Goal: Task Accomplishment & Management: Use online tool/utility

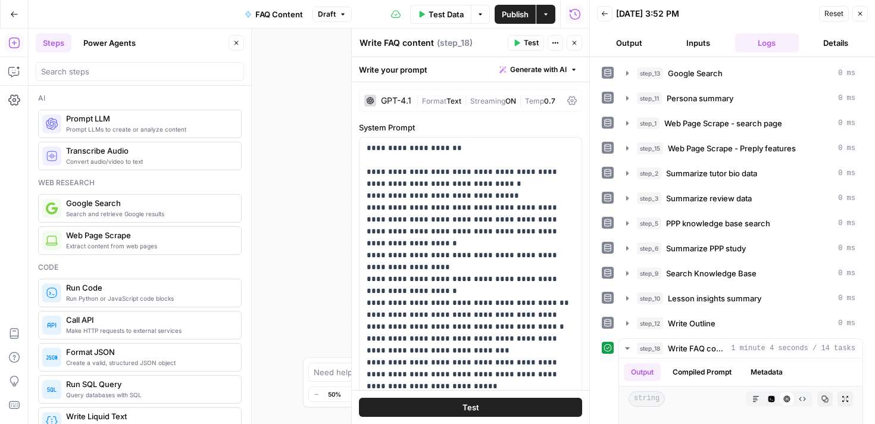
scroll to position [155, 0]
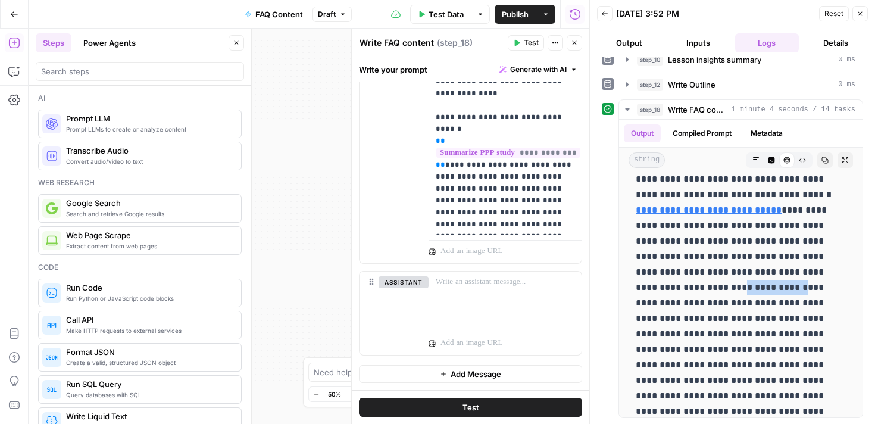
click at [863, 17] on icon "button" at bounding box center [859, 13] width 7 height 7
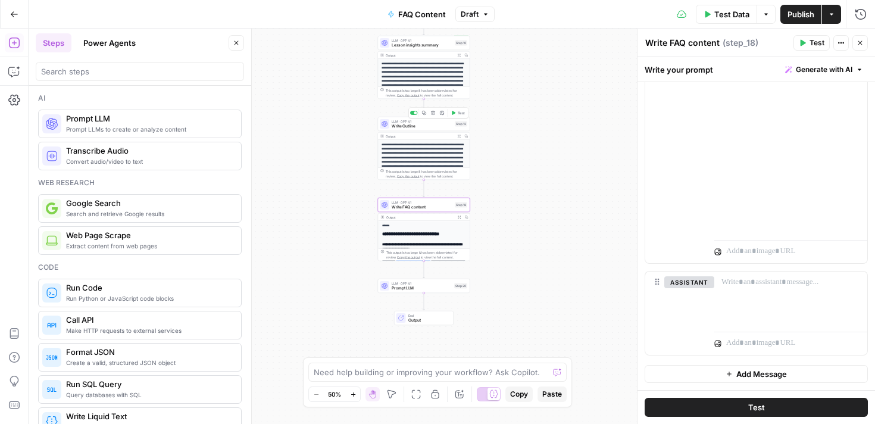
click at [417, 127] on span "Write Outline" at bounding box center [422, 126] width 61 height 6
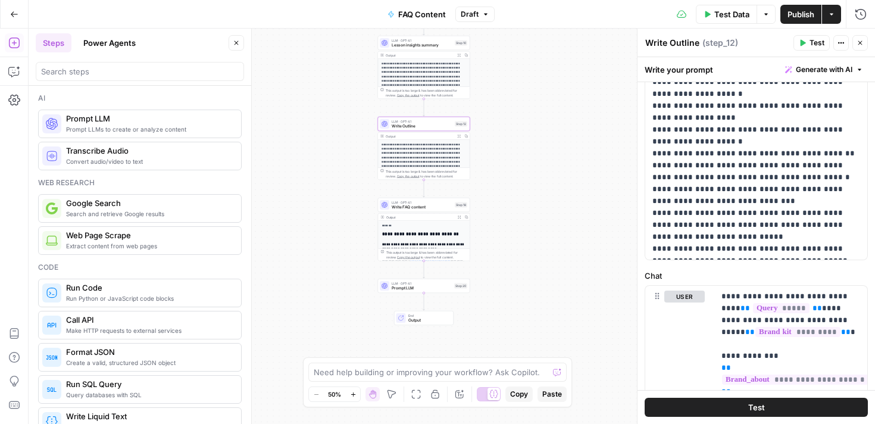
scroll to position [10, 0]
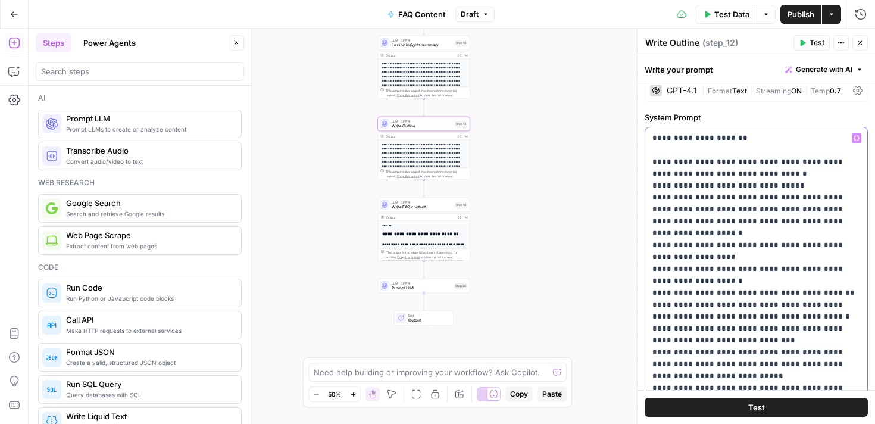
drag, startPoint x: 655, startPoint y: 140, endPoint x: 743, endPoint y: 212, distance: 114.2
click at [743, 212] on p "**********" at bounding box center [756, 263] width 208 height 262
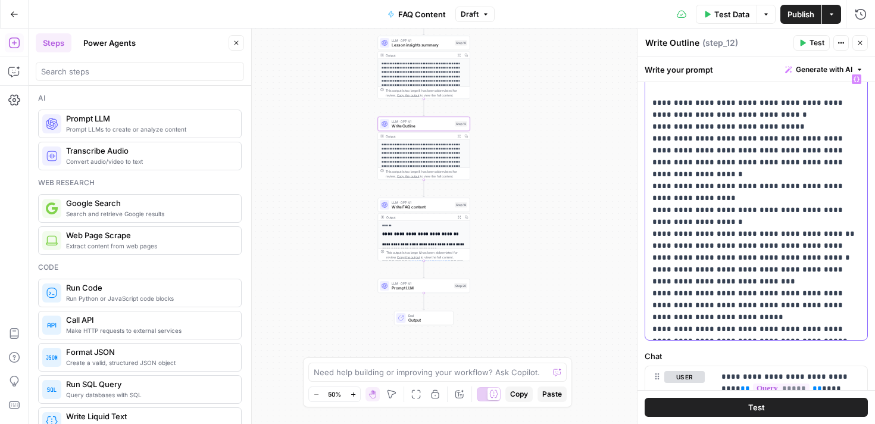
scroll to position [70, 0]
click at [786, 136] on p "**********" at bounding box center [756, 203] width 208 height 262
click at [781, 139] on p "**********" at bounding box center [756, 203] width 208 height 262
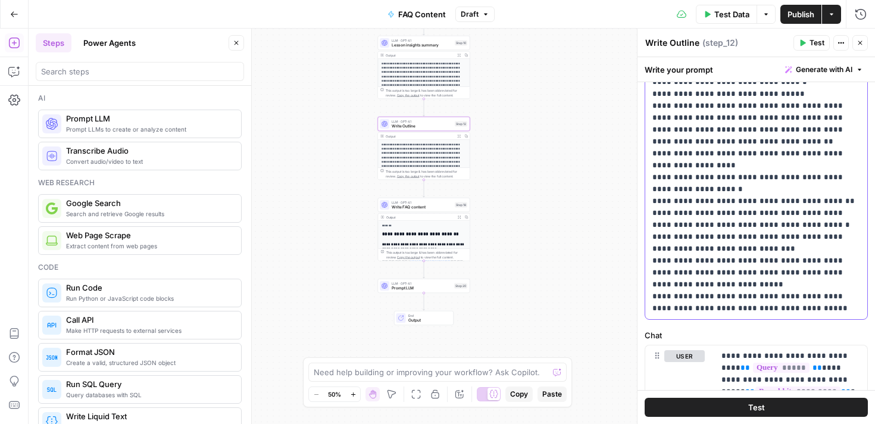
scroll to position [112, 0]
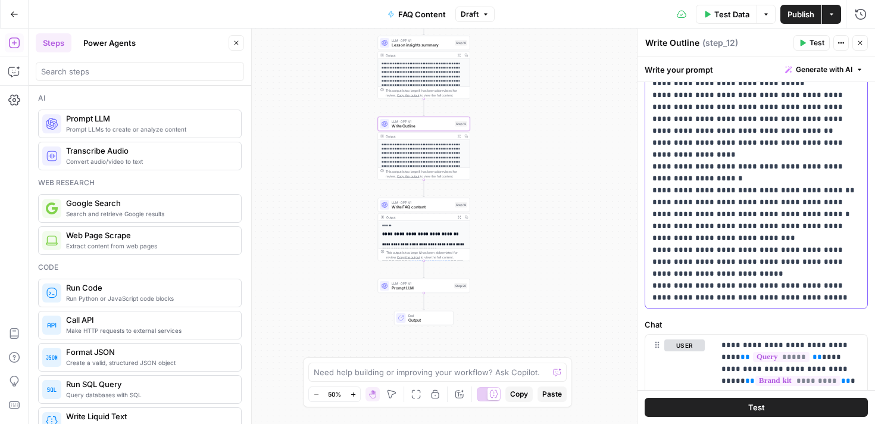
click at [729, 150] on p "**********" at bounding box center [756, 167] width 208 height 274
click at [727, 171] on p "**********" at bounding box center [756, 167] width 208 height 274
click at [726, 173] on p "**********" at bounding box center [756, 167] width 208 height 274
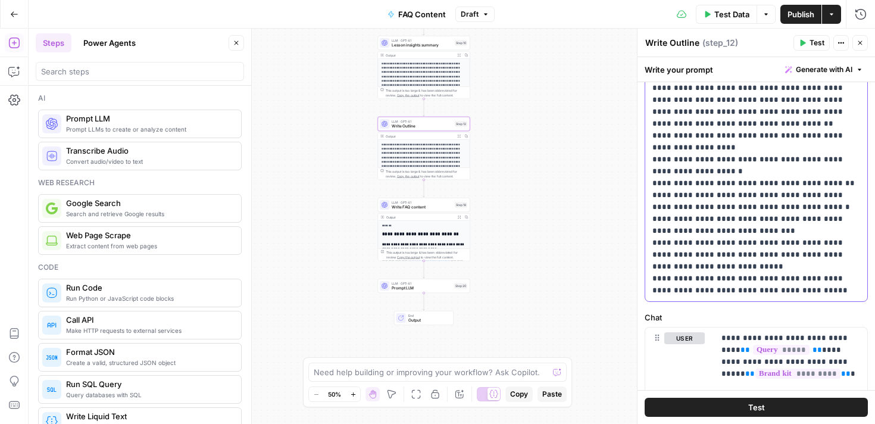
scroll to position [123, 0]
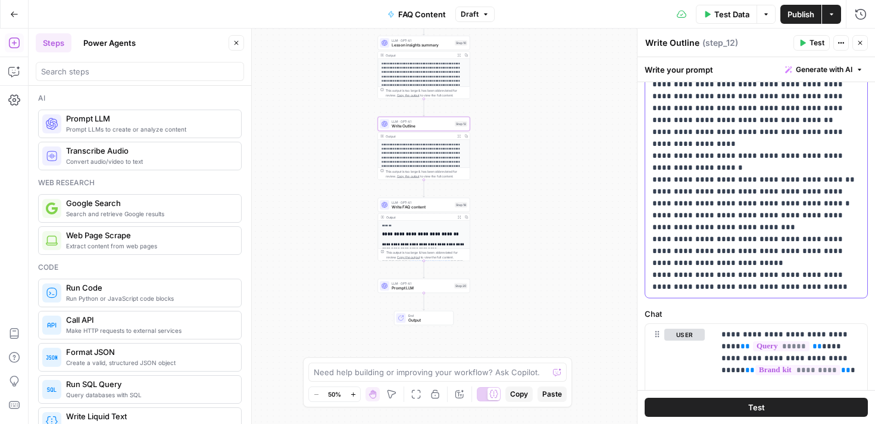
click at [801, 197] on p "**********" at bounding box center [756, 156] width 208 height 274
click at [796, 204] on p "**********" at bounding box center [756, 156] width 208 height 274
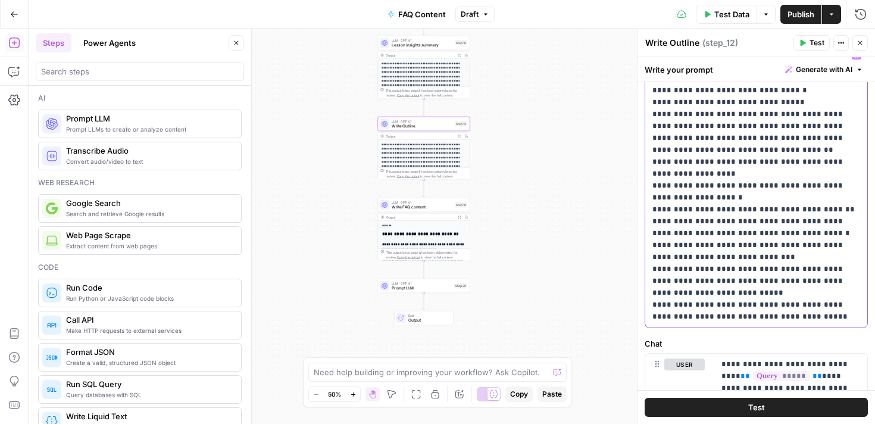
scroll to position [104, 0]
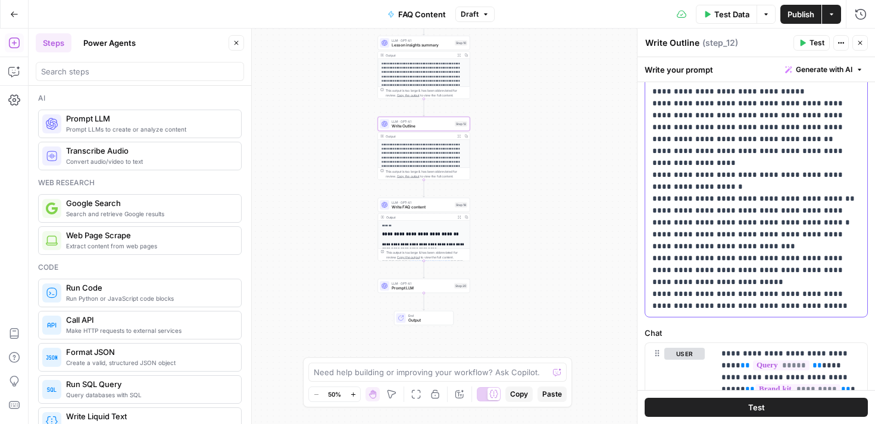
click at [737, 245] on p "**********" at bounding box center [756, 175] width 208 height 274
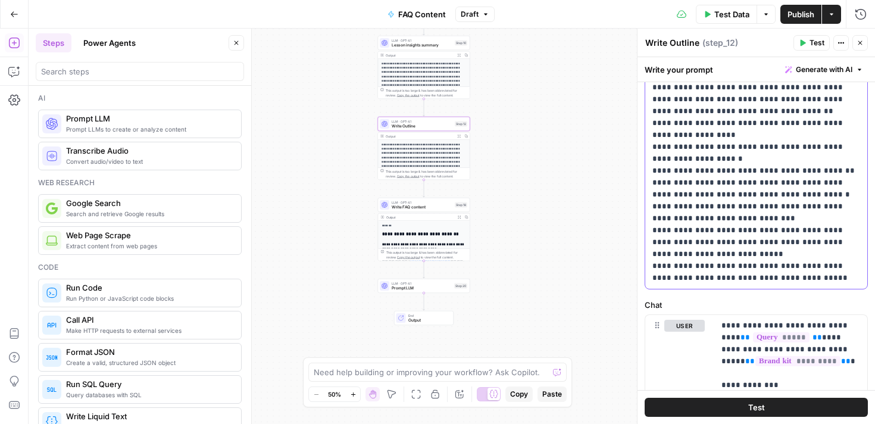
click at [746, 258] on p "**********" at bounding box center [756, 147] width 208 height 274
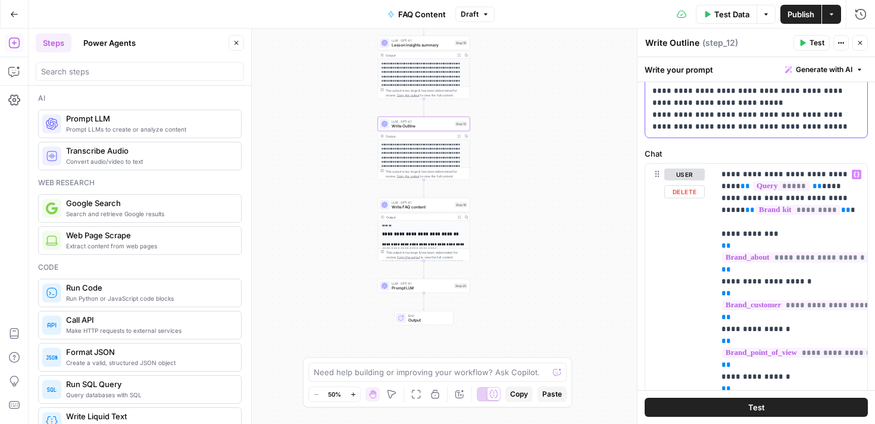
scroll to position [284, 0]
click at [433, 19] on span "FAQ Content" at bounding box center [422, 14] width 48 height 12
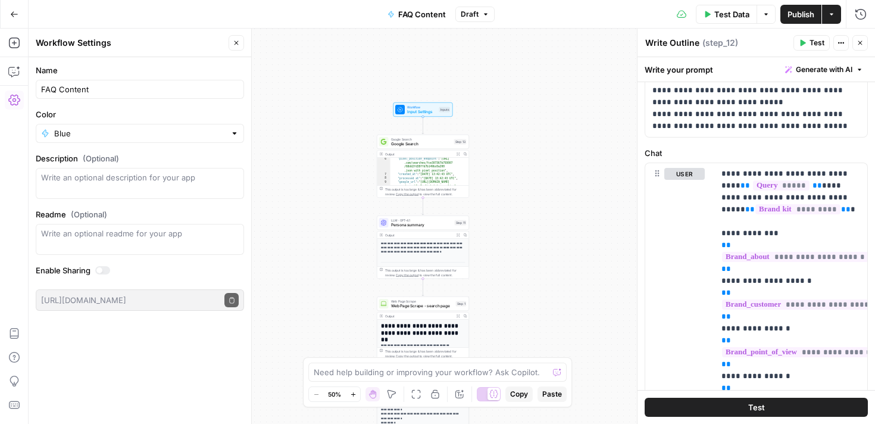
click at [445, 111] on div "Inputs" at bounding box center [444, 109] width 11 height 5
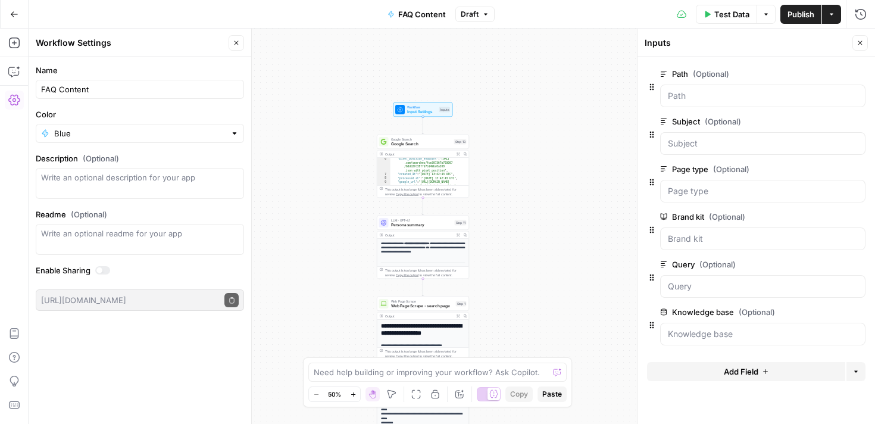
click at [745, 374] on span "Add Field" at bounding box center [741, 371] width 35 height 12
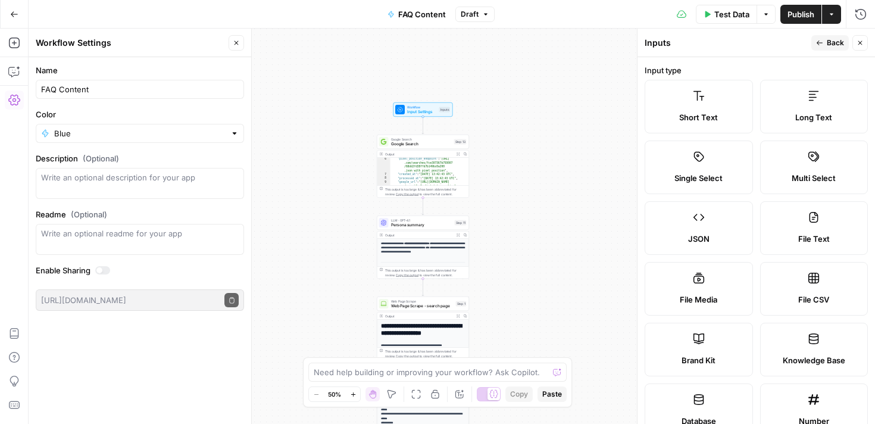
click at [794, 114] on div "Long Text" at bounding box center [814, 117] width 88 height 12
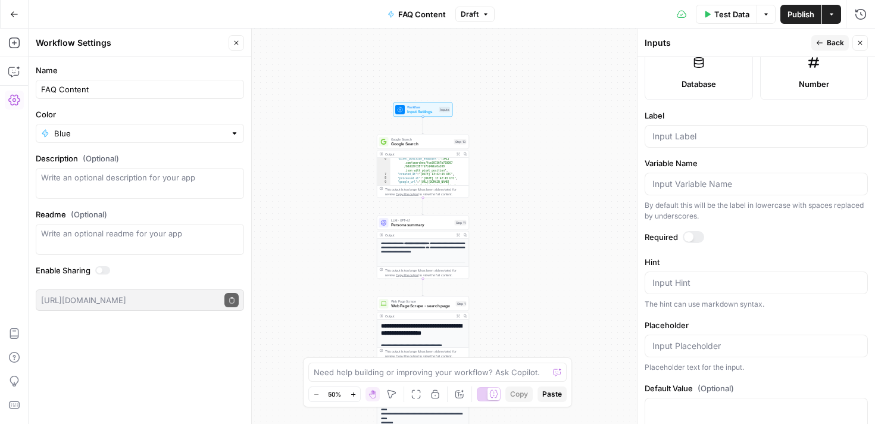
scroll to position [368, 0]
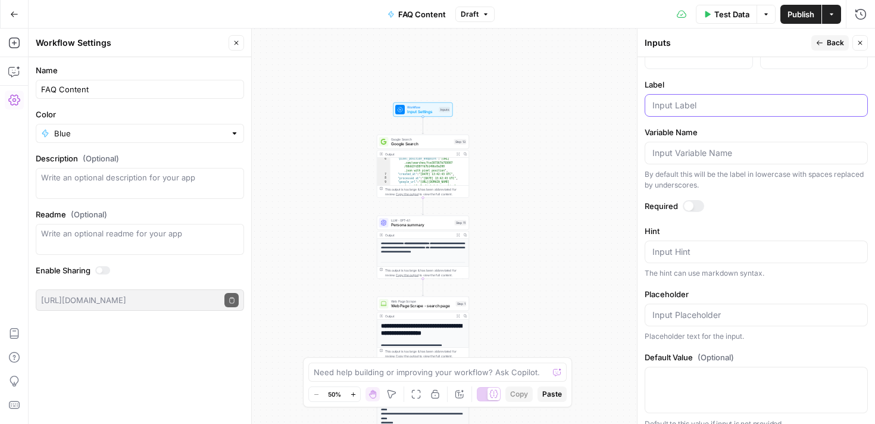
click at [681, 109] on input "Label" at bounding box center [756, 105] width 208 height 12
click at [686, 105] on input "Seconday quer" at bounding box center [756, 105] width 208 height 12
click at [721, 111] on div "Secondary quer" at bounding box center [755, 105] width 223 height 23
click at [726, 104] on input "Secondary quer" at bounding box center [756, 105] width 208 height 12
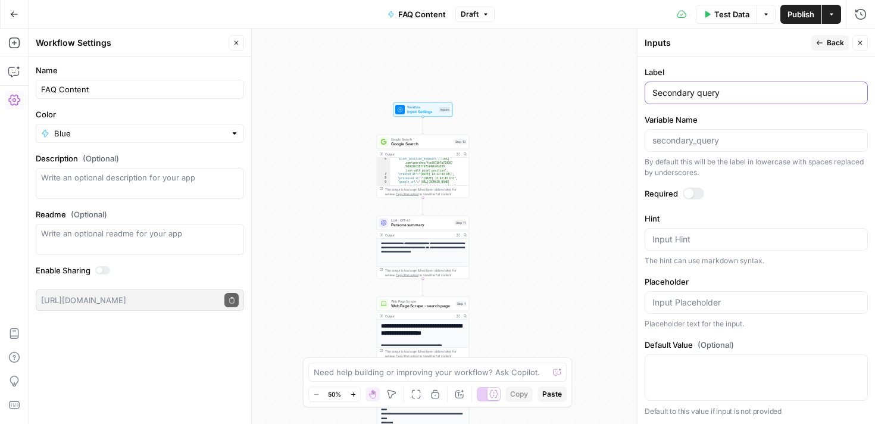
type input "Secondary query"
click at [835, 43] on span "Back" at bounding box center [835, 42] width 17 height 11
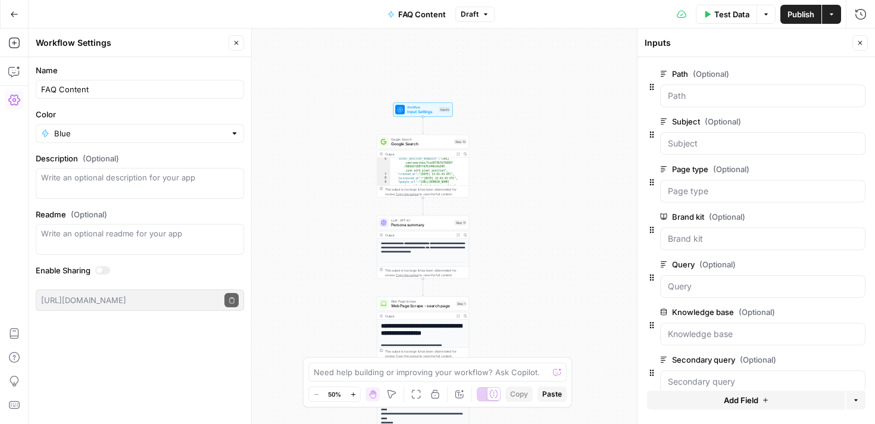
click at [806, 12] on span "Publish" at bounding box center [800, 14] width 27 height 12
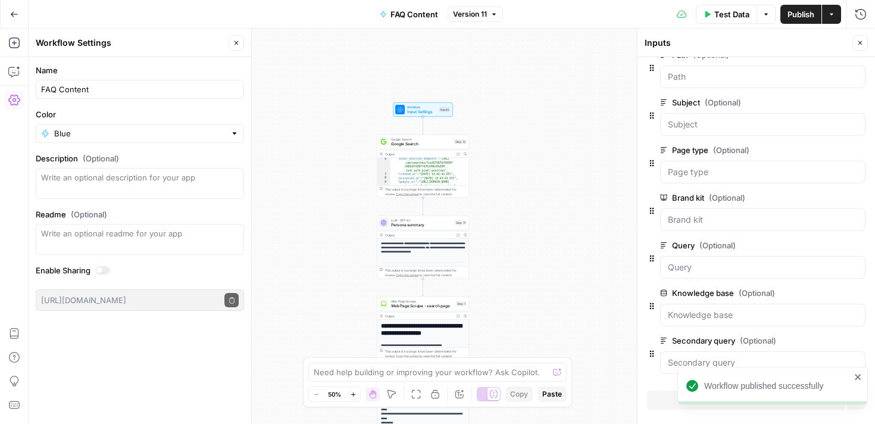
click at [863, 42] on button "Close" at bounding box center [859, 42] width 15 height 15
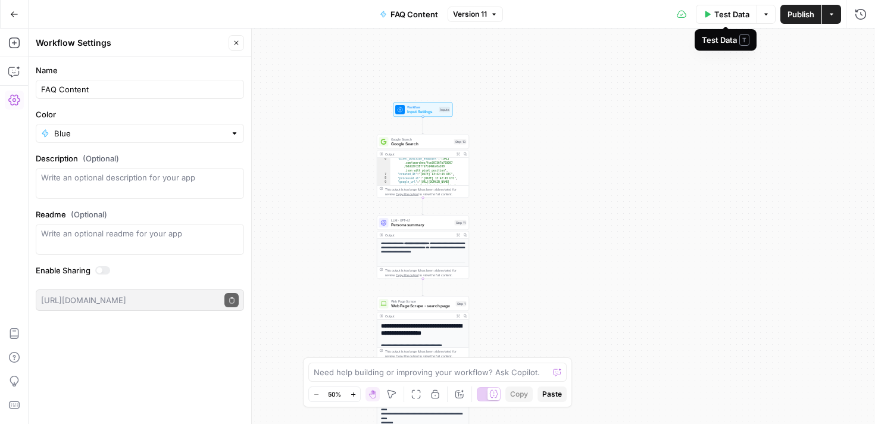
click at [762, 11] on icon "button" at bounding box center [765, 14] width 7 height 7
click at [721, 17] on span "Test Data" at bounding box center [732, 14] width 35 height 12
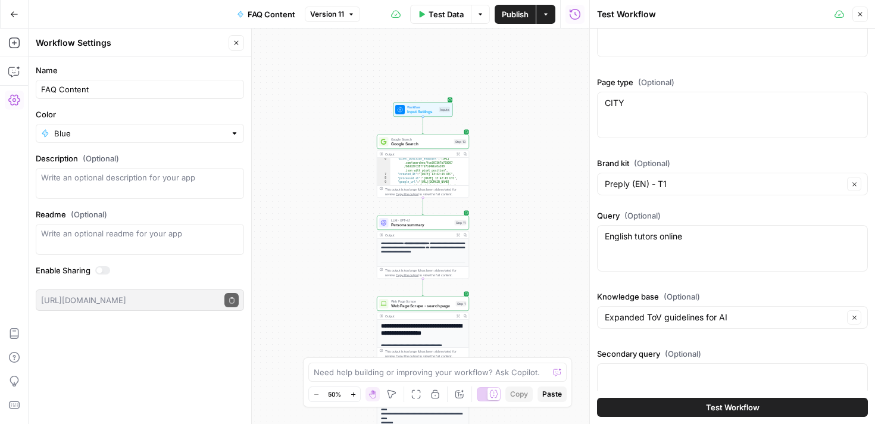
scroll to position [152, 0]
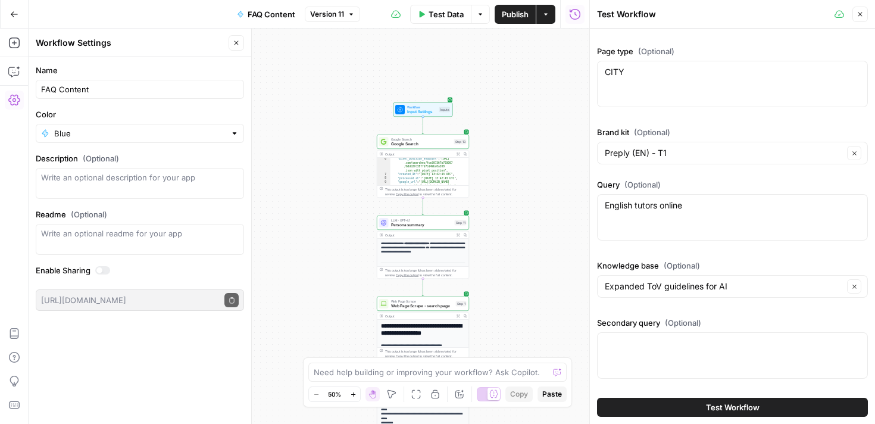
click at [657, 332] on div at bounding box center [732, 355] width 271 height 46
type textarea "English classes online"
click at [865, 17] on button "Close" at bounding box center [859, 14] width 15 height 15
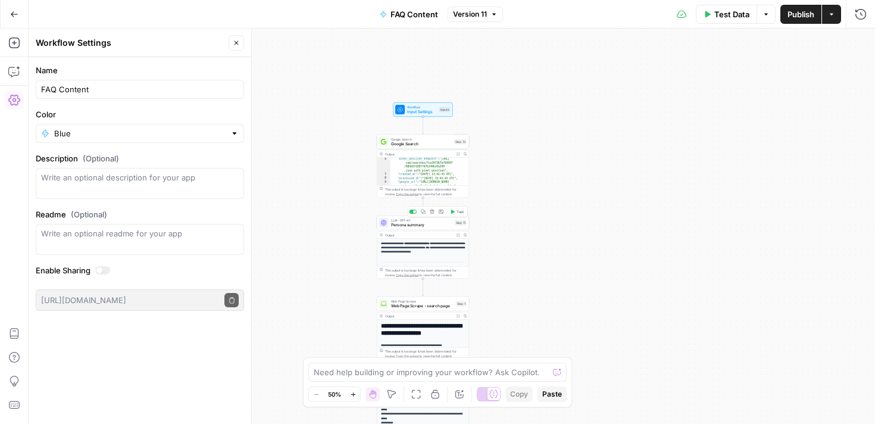
click at [420, 225] on span "Persona summary" at bounding box center [421, 225] width 61 height 6
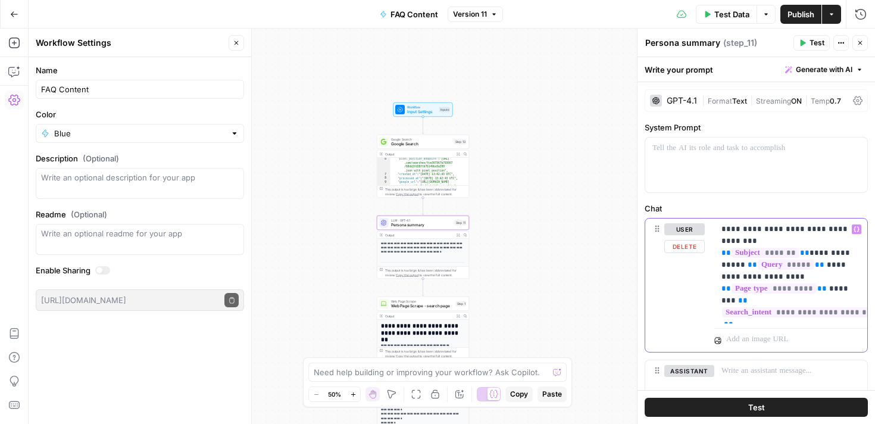
click at [824, 240] on p "**********" at bounding box center [790, 270] width 139 height 95
click at [843, 254] on p "**********" at bounding box center [790, 270] width 139 height 95
click at [856, 233] on button "Variables Menu" at bounding box center [857, 229] width 10 height 10
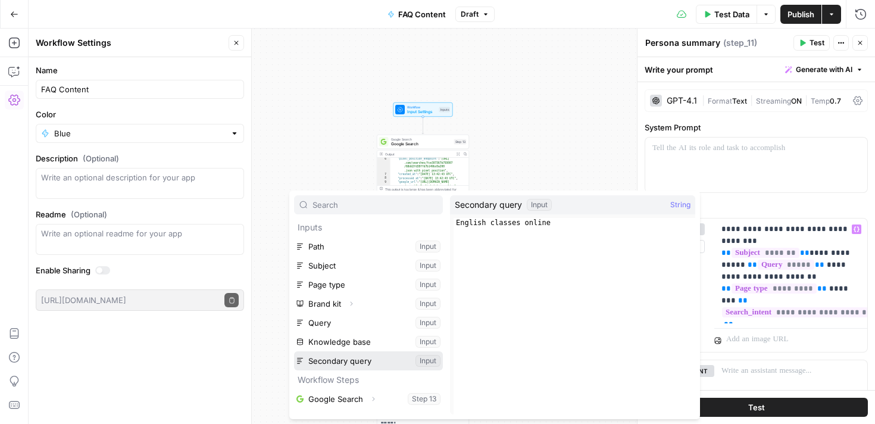
click at [390, 358] on button "Select variable Secondary query" at bounding box center [368, 360] width 149 height 19
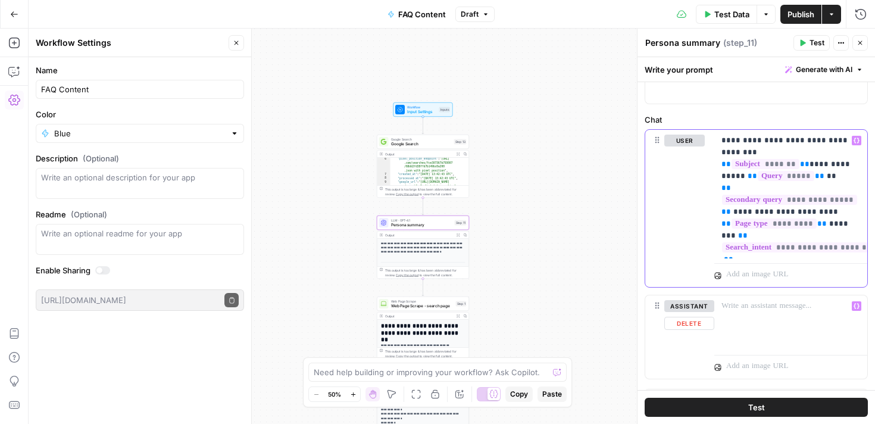
scroll to position [112, 0]
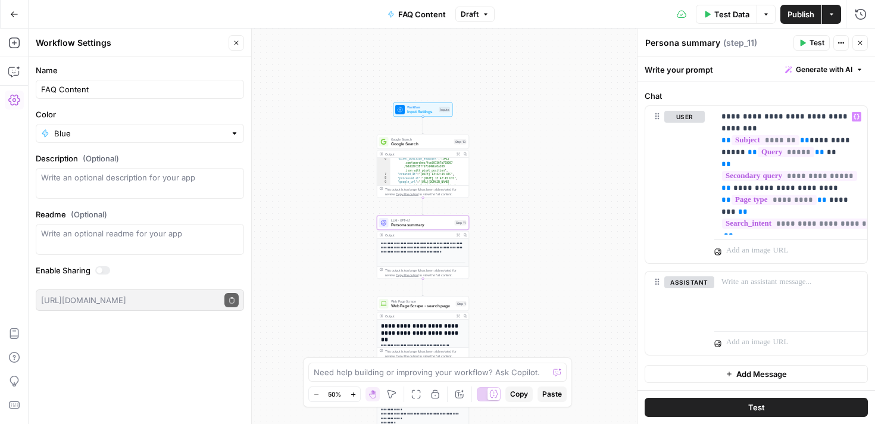
click at [862, 41] on icon "button" at bounding box center [859, 42] width 7 height 7
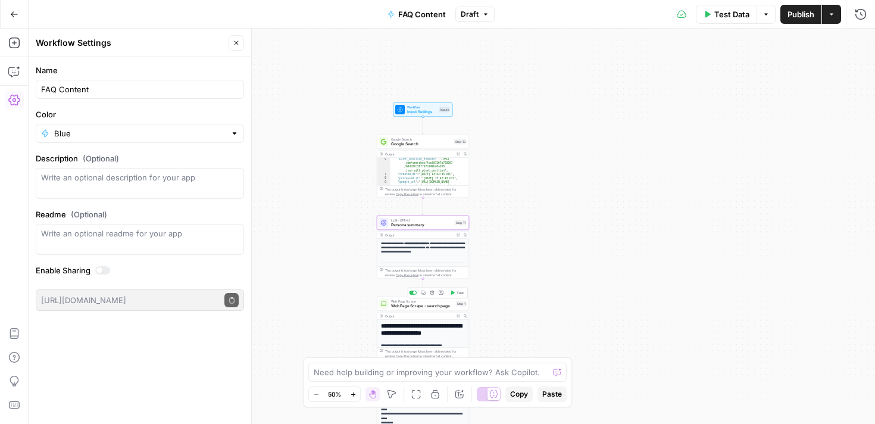
click at [429, 306] on span "Web Page Scrape - search page" at bounding box center [422, 306] width 62 height 6
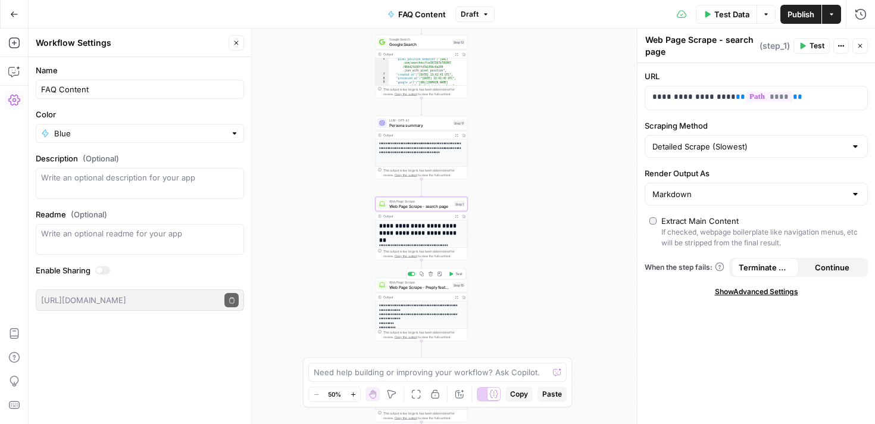
click at [423, 289] on span "Web Page Scrape - Preply features" at bounding box center [419, 287] width 61 height 6
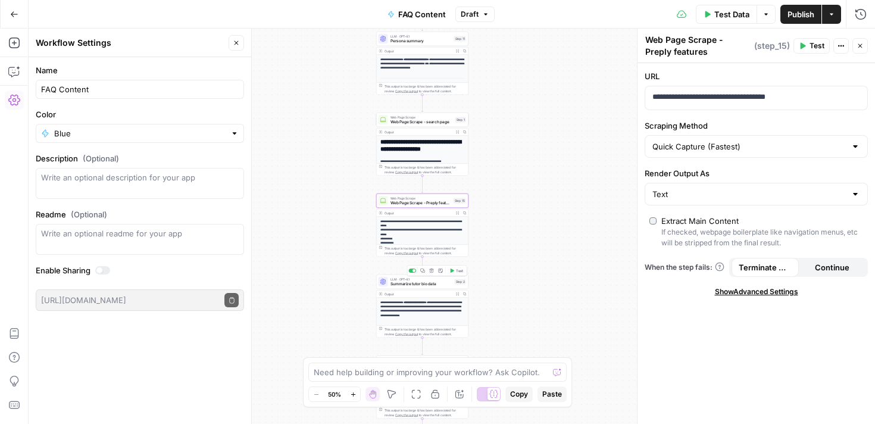
click at [413, 281] on span "Summarize tutor bio data" at bounding box center [421, 284] width 62 height 6
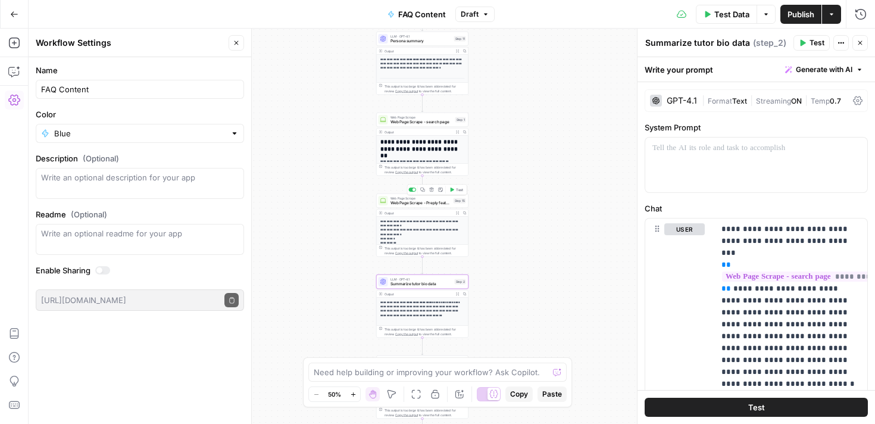
click at [411, 204] on span "Web Page Scrape - Preply features" at bounding box center [420, 203] width 61 height 6
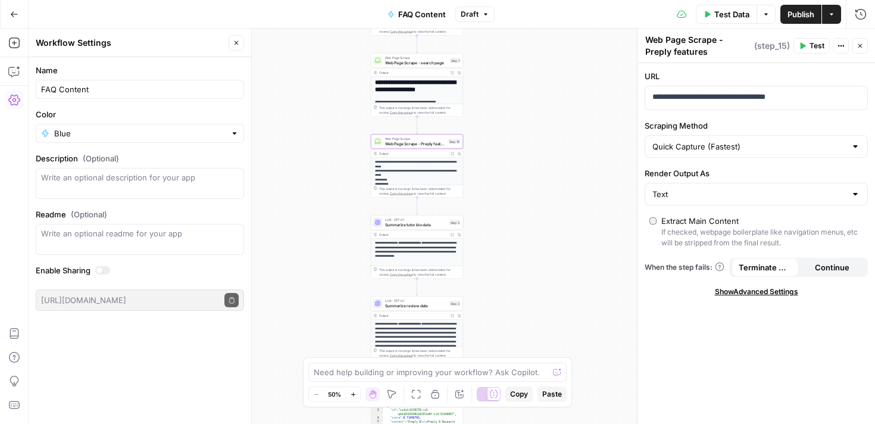
click at [409, 224] on span "Summarize tutor bio data" at bounding box center [416, 224] width 62 height 6
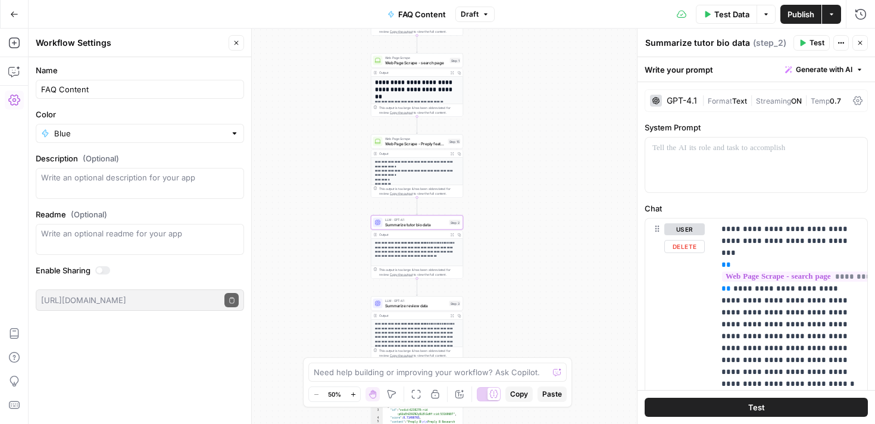
scroll to position [7, 0]
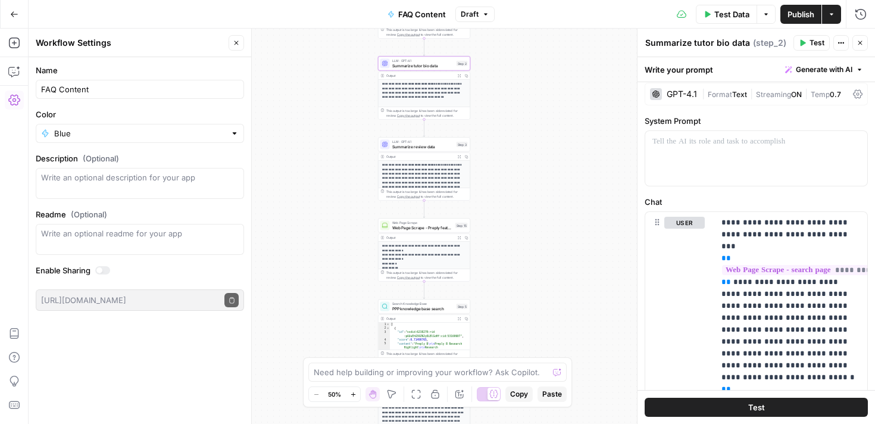
click at [236, 46] on button "Close" at bounding box center [236, 42] width 15 height 15
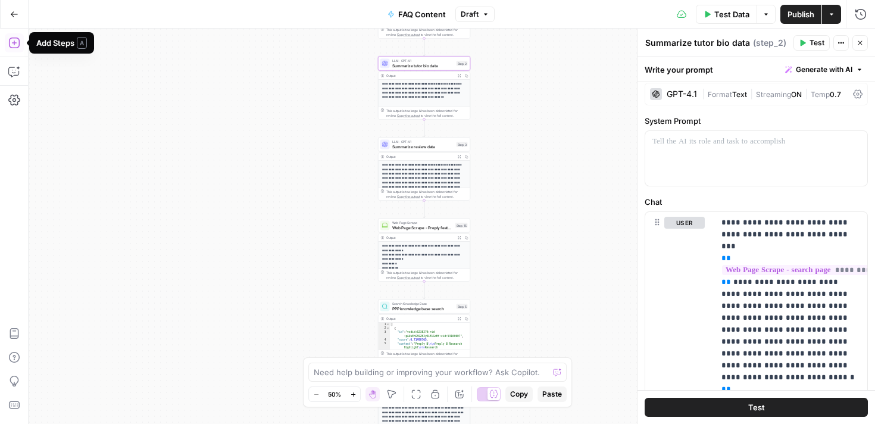
click at [15, 51] on button "Add Steps" at bounding box center [14, 42] width 19 height 19
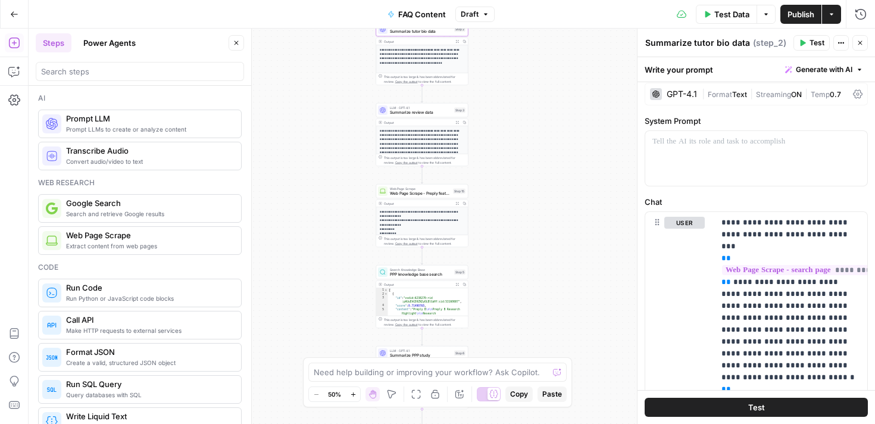
click at [425, 55] on p "**********" at bounding box center [422, 56] width 85 height 17
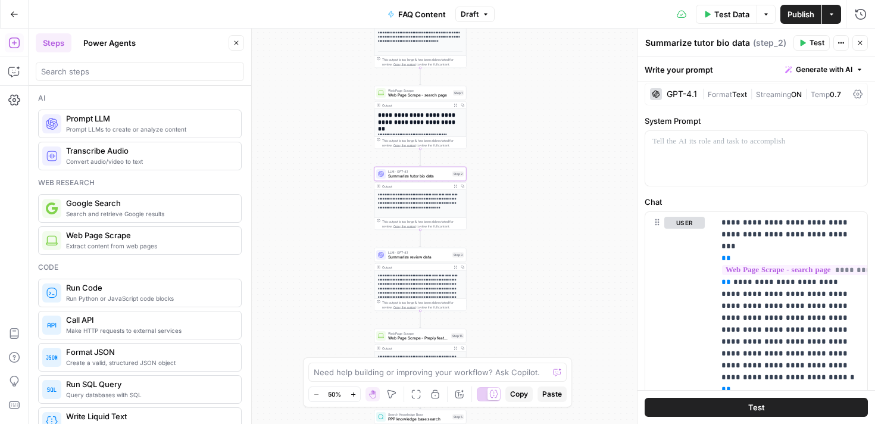
click at [420, 93] on span "Web Page Scrape - search page" at bounding box center [419, 95] width 62 height 6
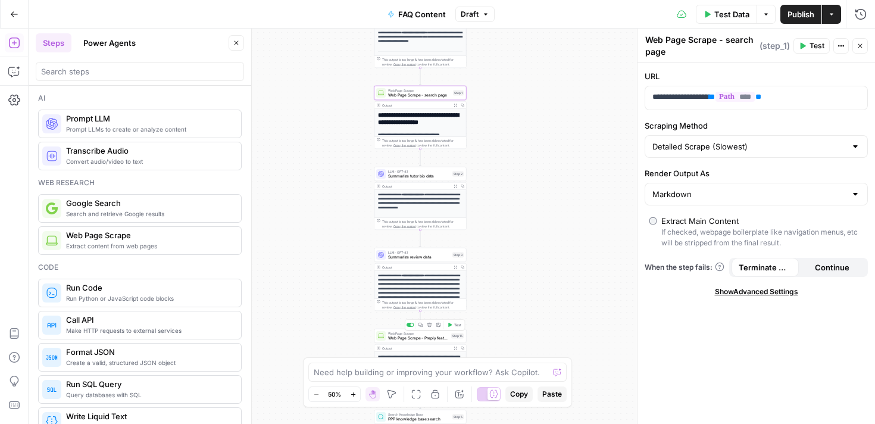
click at [414, 337] on span "Web Page Scrape - Preply features" at bounding box center [418, 338] width 61 height 6
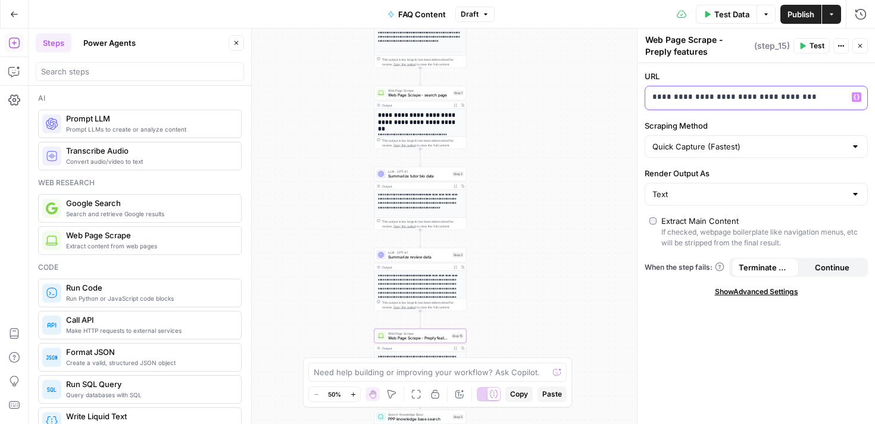
drag, startPoint x: 808, startPoint y: 95, endPoint x: 646, endPoint y: 93, distance: 161.9
click at [646, 93] on div "**********" at bounding box center [746, 97] width 203 height 23
copy p "**********"
click at [171, 131] on span "Prompt LLMs to create or analyze content" at bounding box center [148, 129] width 165 height 10
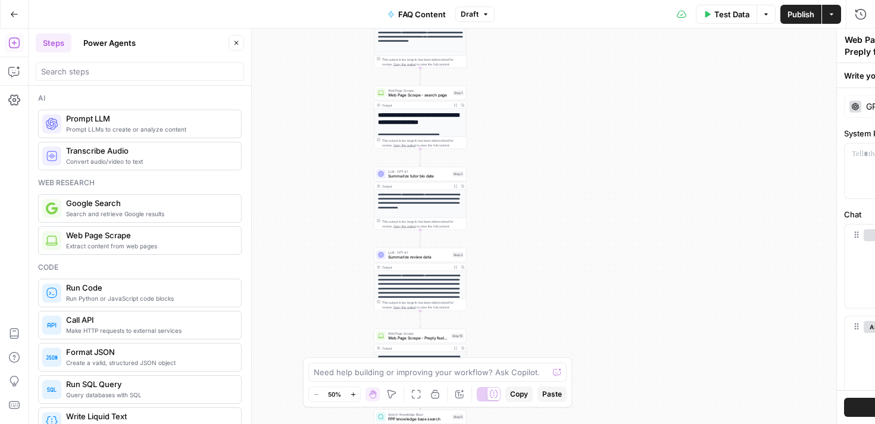
type textarea "Prompt LLM"
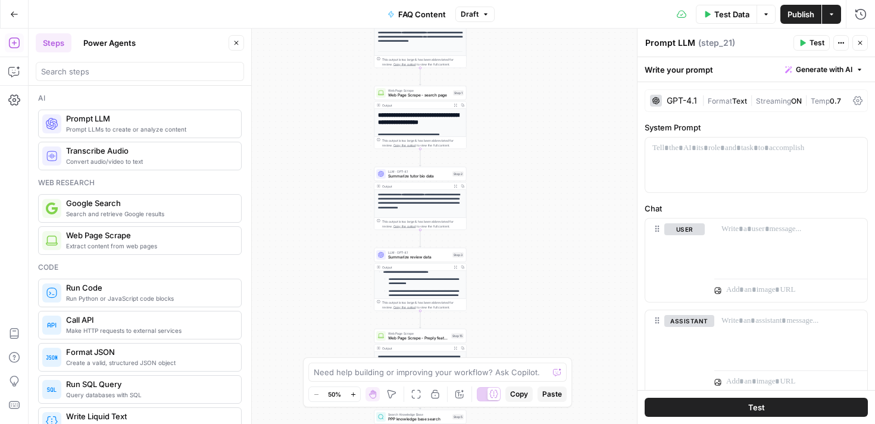
scroll to position [127, 0]
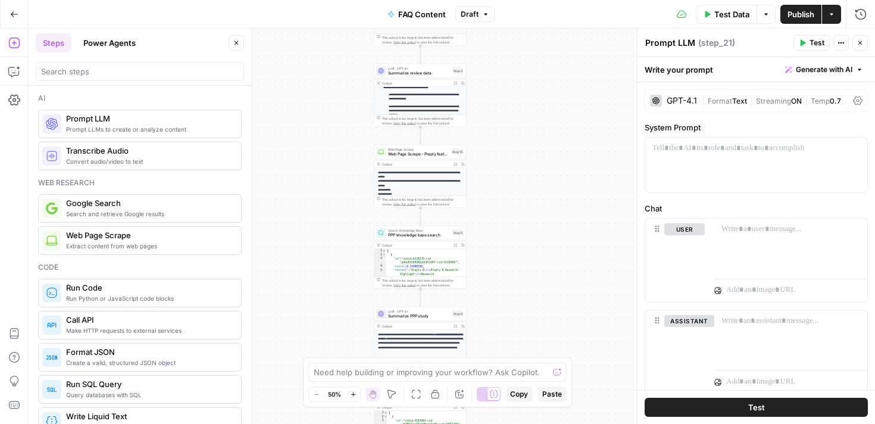
drag, startPoint x: 496, startPoint y: 322, endPoint x: 495, endPoint y: 92, distance: 229.7
click at [495, 92] on div "**********" at bounding box center [452, 226] width 846 height 395
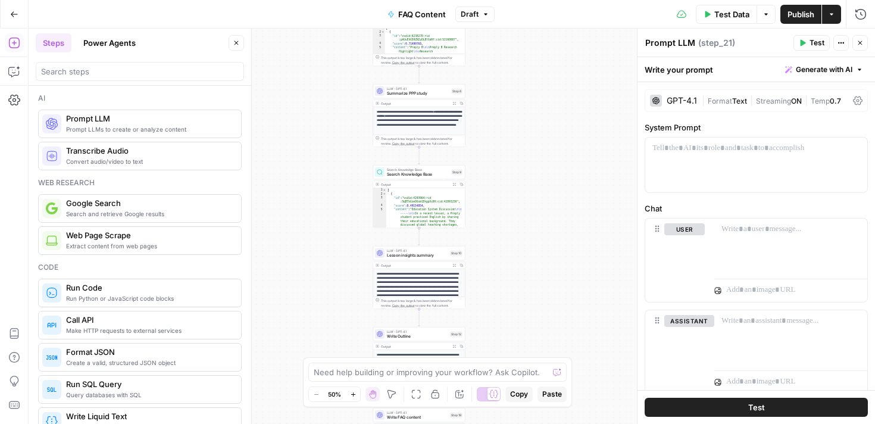
drag, startPoint x: 498, startPoint y: 245, endPoint x: 498, endPoint y: 61, distance: 183.9
click at [498, 61] on div "**********" at bounding box center [452, 226] width 846 height 395
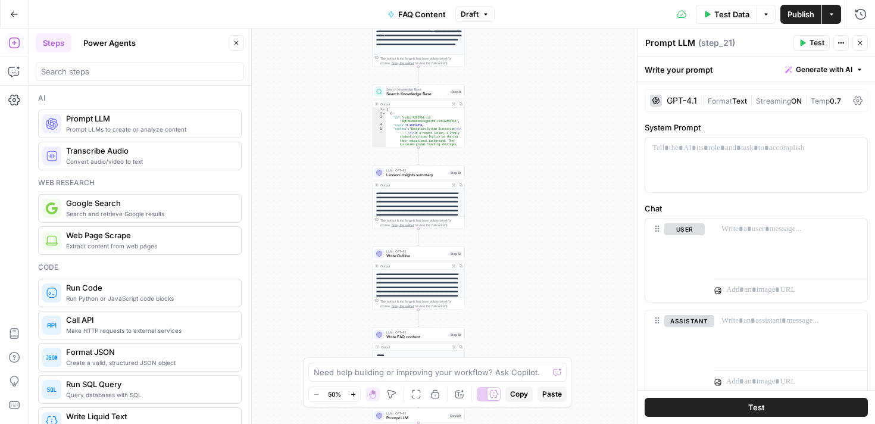
drag, startPoint x: 493, startPoint y: 277, endPoint x: 492, endPoint y: 173, distance: 103.5
click at [492, 173] on div "**********" at bounding box center [452, 226] width 846 height 395
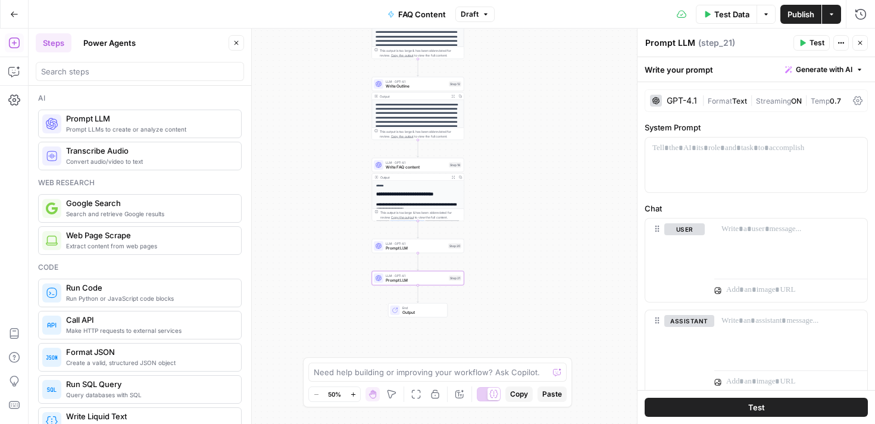
drag, startPoint x: 504, startPoint y: 317, endPoint x: 503, endPoint y: 176, distance: 141.0
click at [503, 177] on div "**********" at bounding box center [452, 226] width 846 height 395
click at [427, 268] on icon "button" at bounding box center [426, 266] width 4 height 4
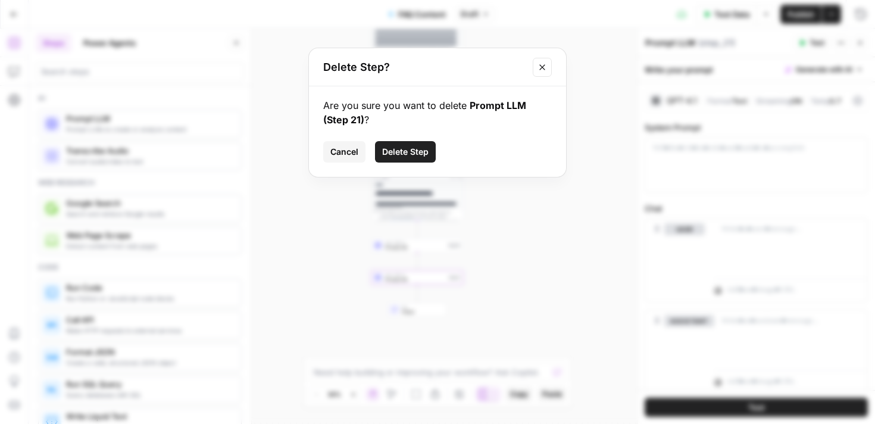
click at [547, 67] on button "Close modal" at bounding box center [542, 67] width 19 height 19
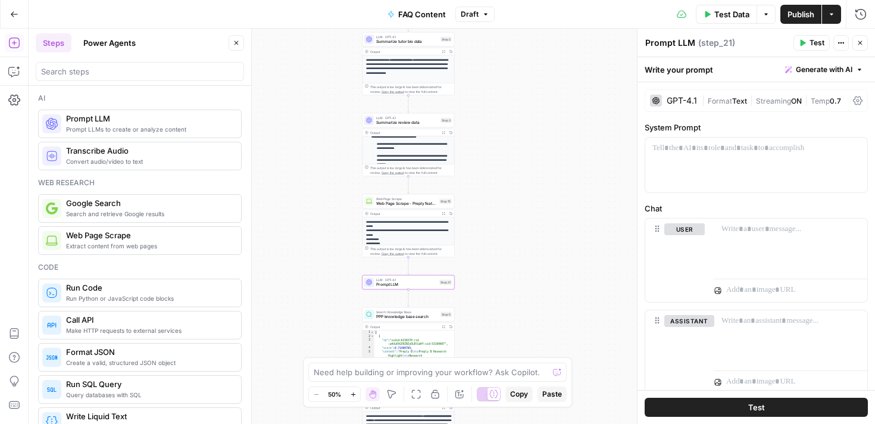
drag, startPoint x: 510, startPoint y: 135, endPoint x: 510, endPoint y: 290, distance: 154.7
click at [510, 290] on div "**********" at bounding box center [452, 226] width 846 height 395
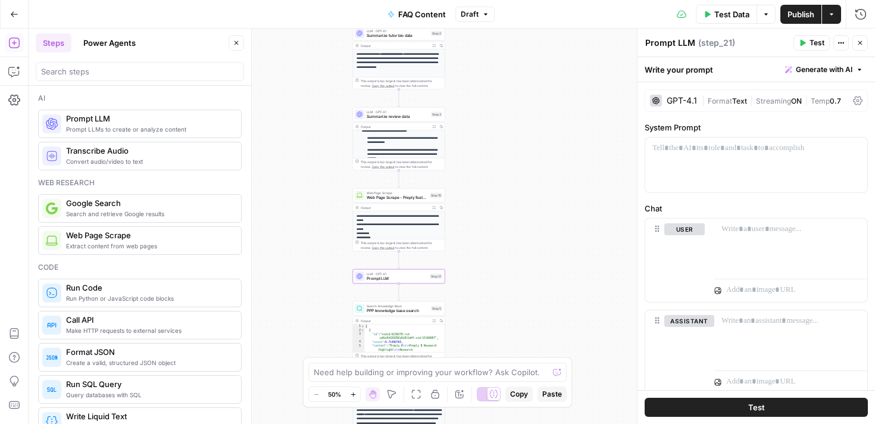
drag, startPoint x: 470, startPoint y: 177, endPoint x: 459, endPoint y: 171, distance: 12.6
click at [460, 171] on div "**********" at bounding box center [452, 226] width 846 height 395
click at [406, 199] on div "Web Page Scrape Web Page Scrape - Preply features Step 15 Copy step Delete step…" at bounding box center [398, 194] width 92 height 14
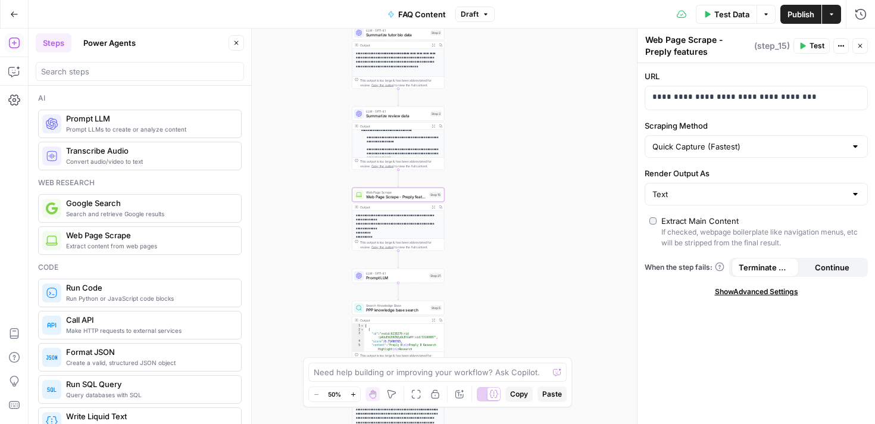
click at [398, 278] on span "Prompt LLM" at bounding box center [396, 278] width 61 height 6
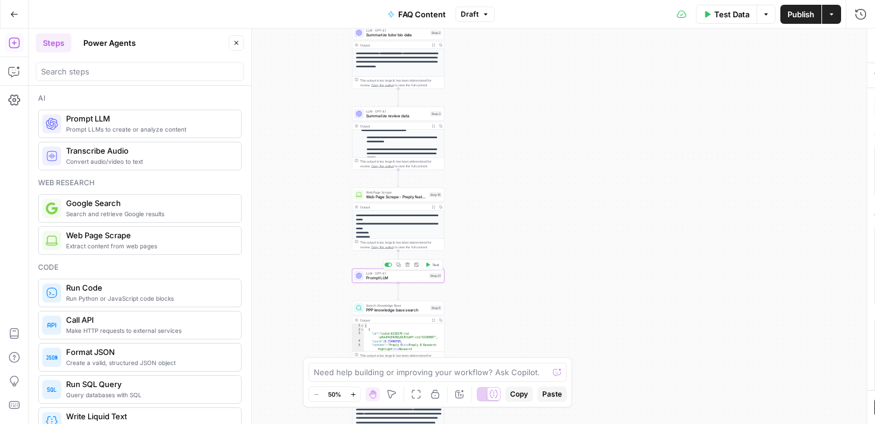
type textarea "Prompt LLM"
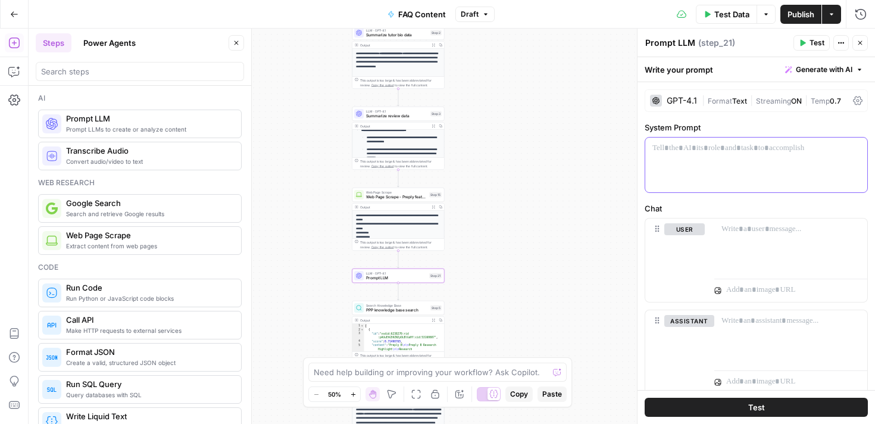
click at [706, 179] on div at bounding box center [756, 164] width 222 height 55
click at [738, 241] on div at bounding box center [790, 245] width 153 height 55
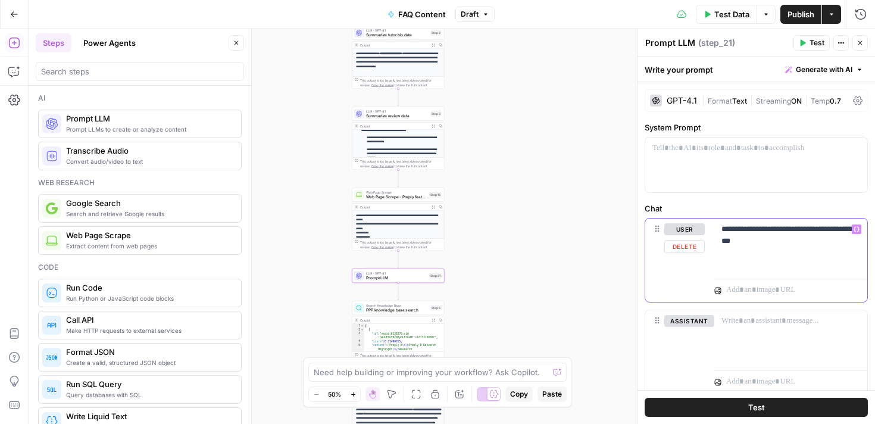
click at [751, 228] on p "**********" at bounding box center [790, 235] width 139 height 24
drag, startPoint x: 789, startPoint y: 243, endPoint x: 702, endPoint y: 242, distance: 86.3
click at [702, 242] on div "**********" at bounding box center [756, 259] width 222 height 83
click at [795, 240] on p "**********" at bounding box center [790, 235] width 139 height 24
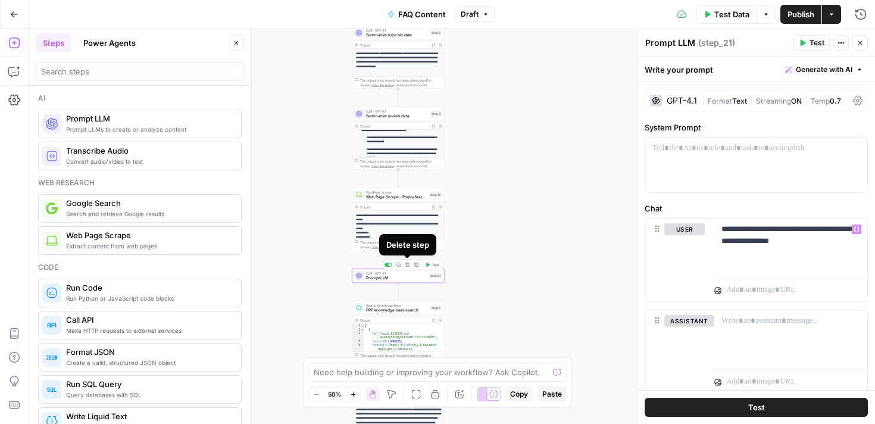
click at [408, 264] on icon "button" at bounding box center [407, 264] width 5 height 5
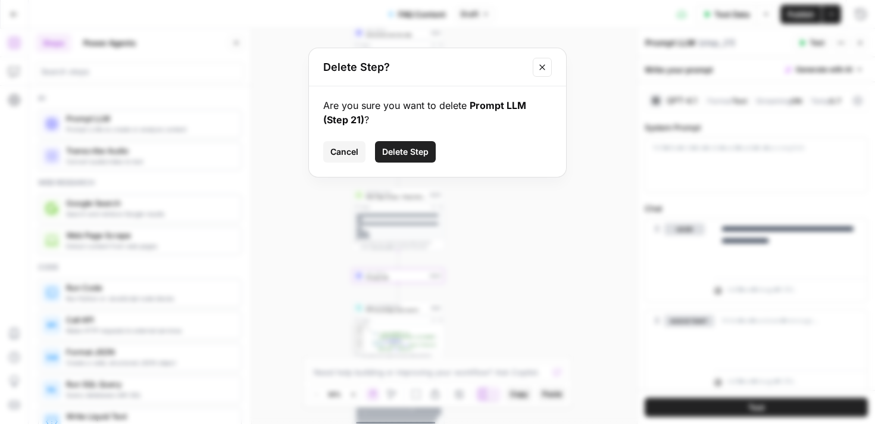
click at [411, 155] on span "Delete Step" at bounding box center [405, 152] width 46 height 12
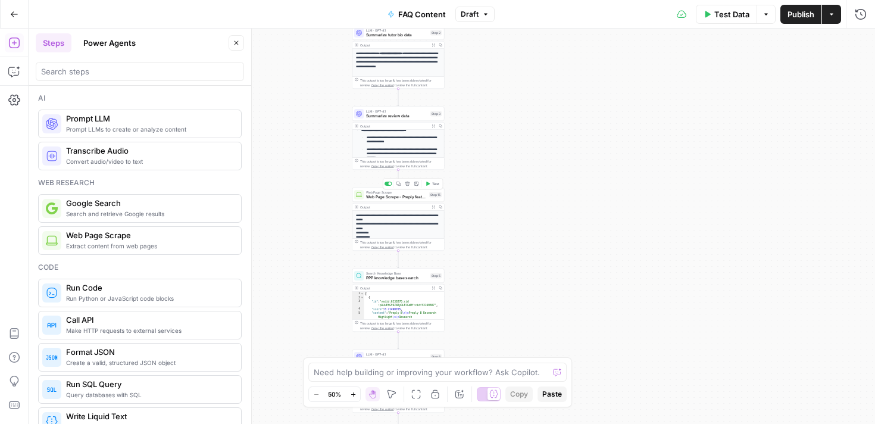
click at [411, 199] on span "Web Page Scrape - Preply features" at bounding box center [396, 197] width 61 height 6
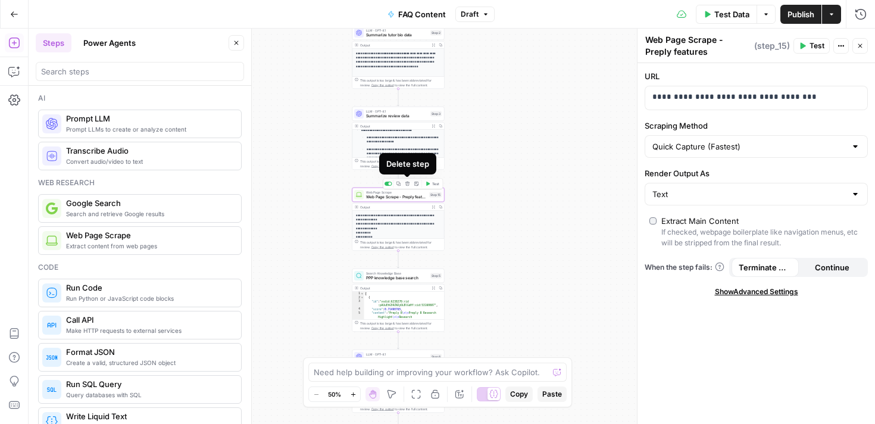
click at [408, 184] on icon "button" at bounding box center [407, 184] width 5 height 5
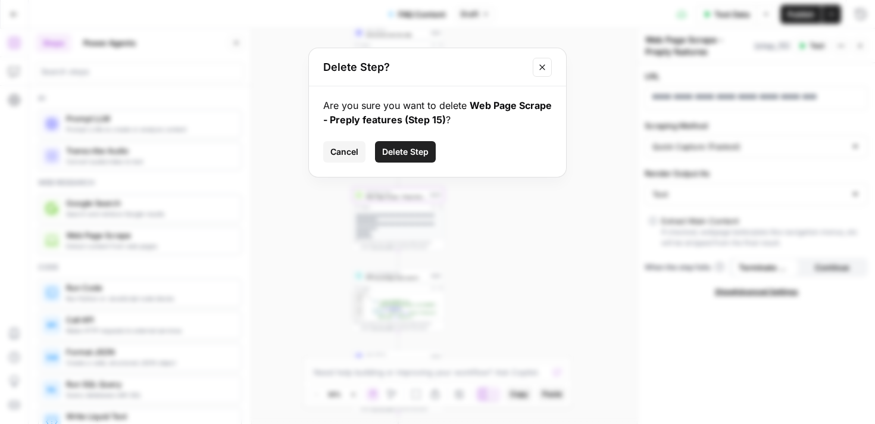
click at [414, 151] on span "Delete Step" at bounding box center [405, 152] width 46 height 12
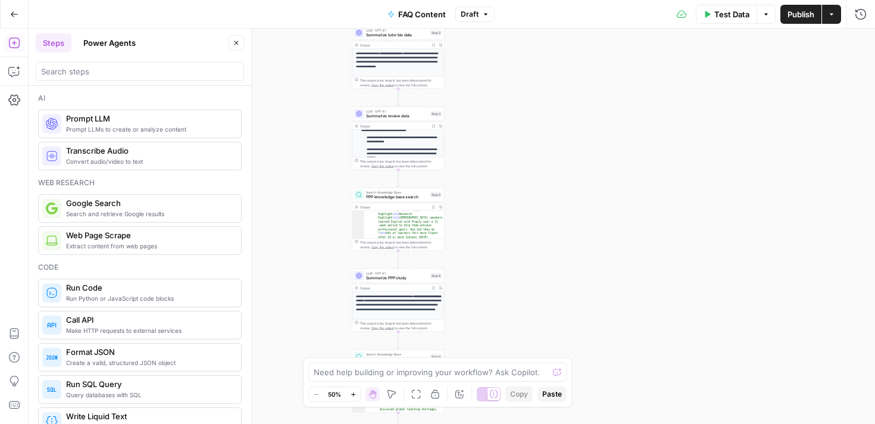
scroll to position [56, 0]
click at [405, 198] on span "PPP knowledge base search" at bounding box center [397, 197] width 62 height 6
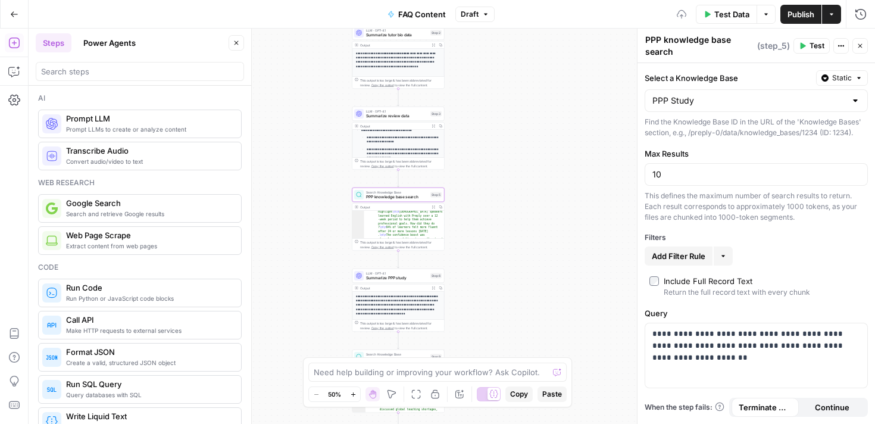
click at [401, 281] on div "LLM · GPT-4.1 Summarize PPP study Step 6 Copy step Delete step Add Note Test" at bounding box center [398, 275] width 92 height 14
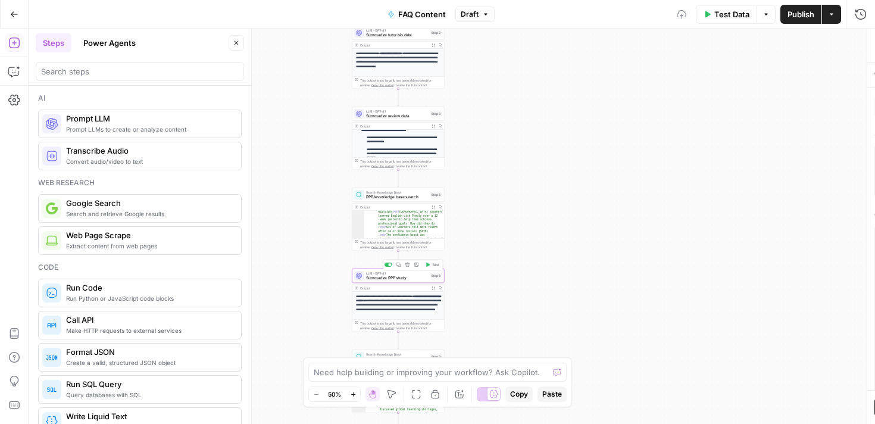
type textarea "Summarize PPP study"
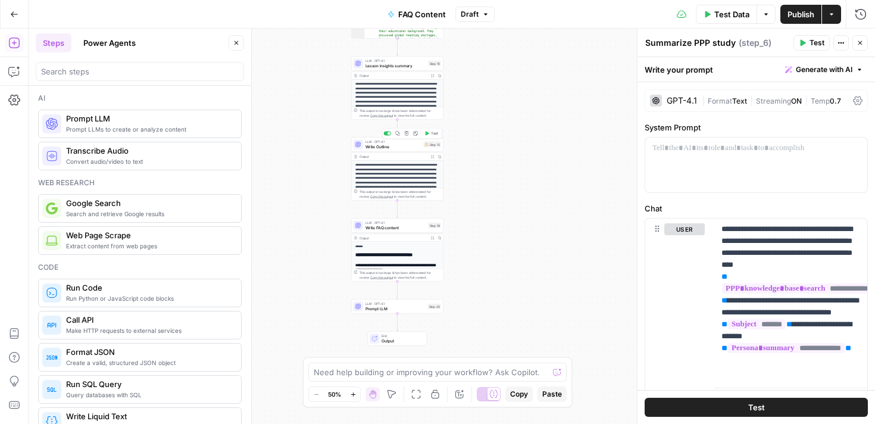
click at [386, 149] on span "Write Outline" at bounding box center [393, 146] width 56 height 6
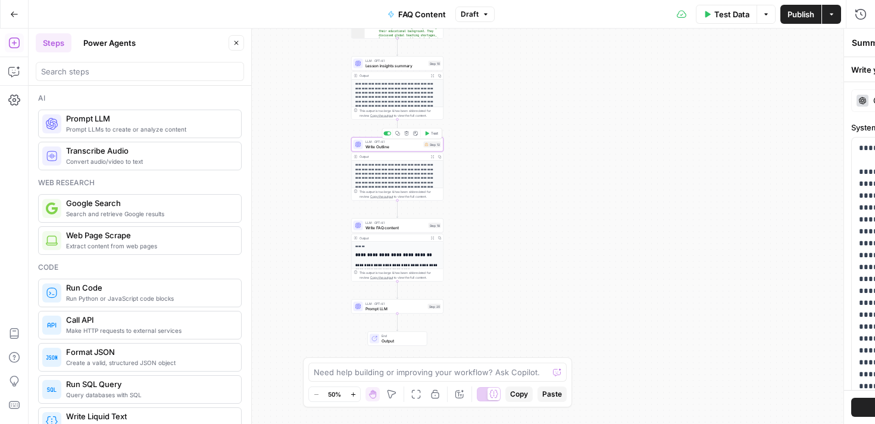
type textarea "Write Outline"
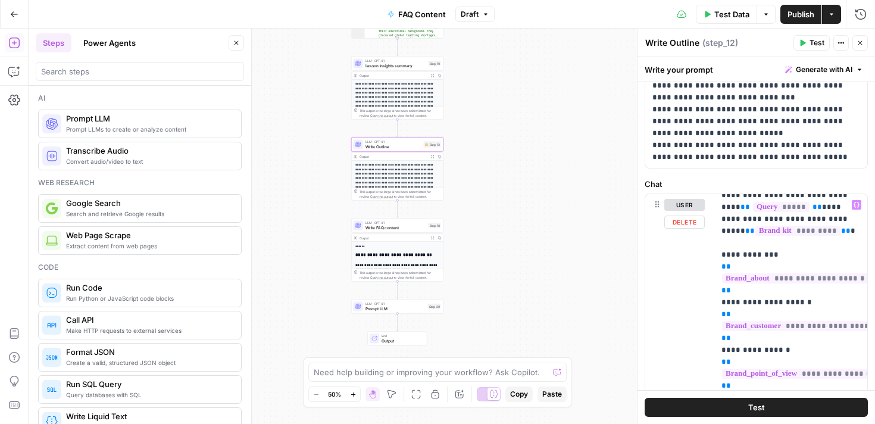
scroll to position [0, 0]
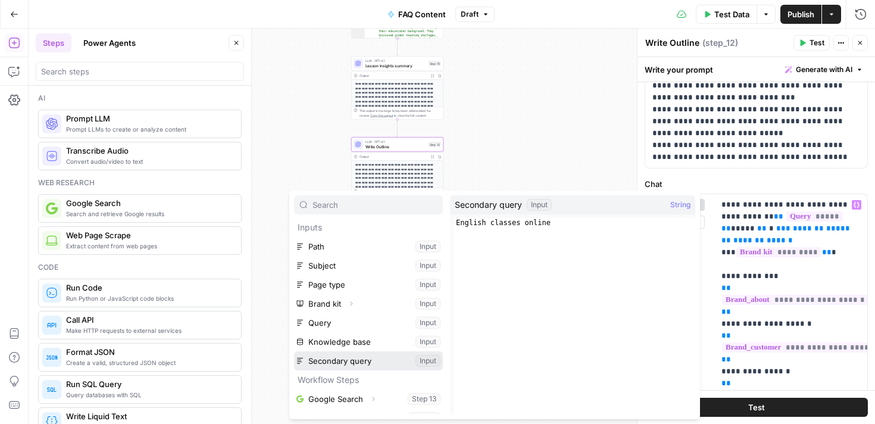
click at [377, 357] on button "Select variable Secondary query" at bounding box center [368, 360] width 149 height 19
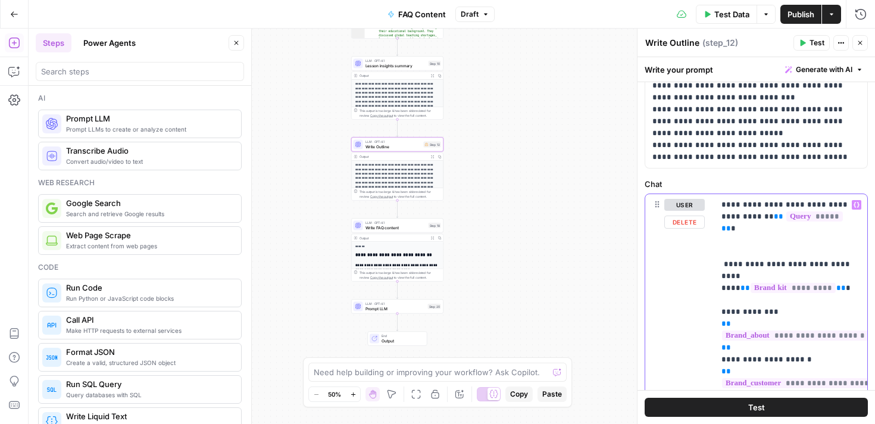
click at [856, 205] on icon "button" at bounding box center [856, 205] width 6 height 6
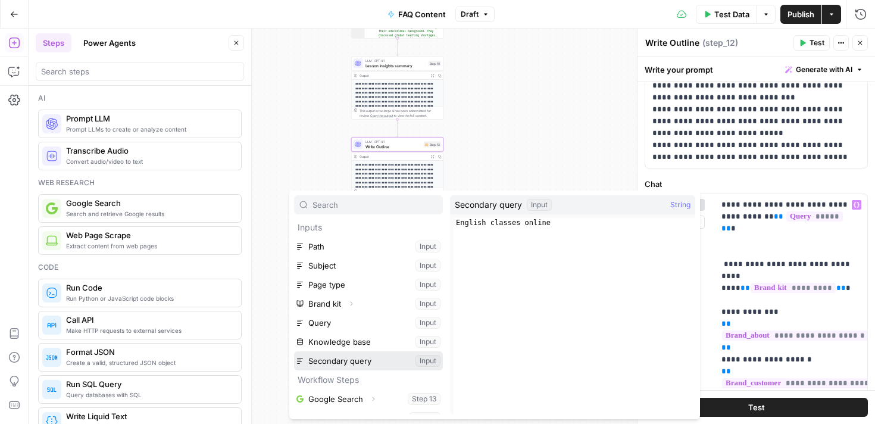
click at [354, 358] on button "Select variable Secondary query" at bounding box center [368, 360] width 149 height 19
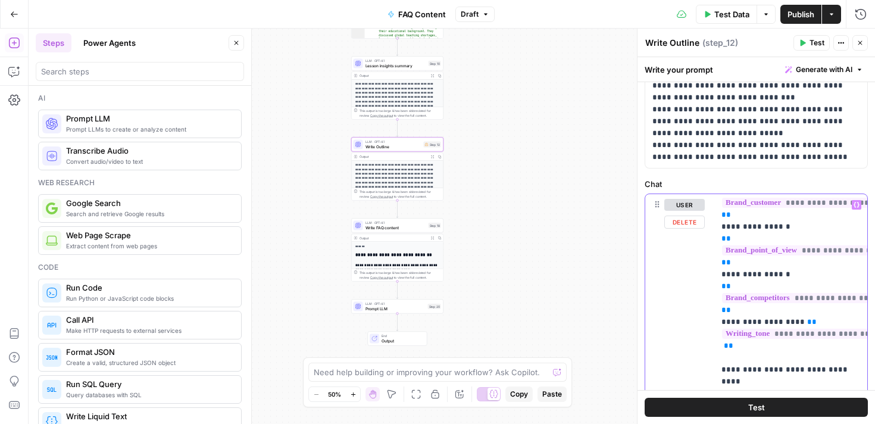
scroll to position [181, 0]
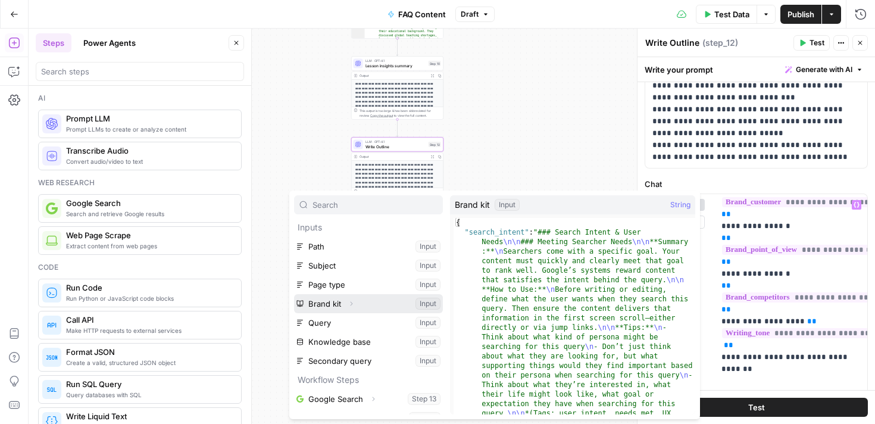
click at [351, 302] on icon "button" at bounding box center [351, 303] width 7 height 7
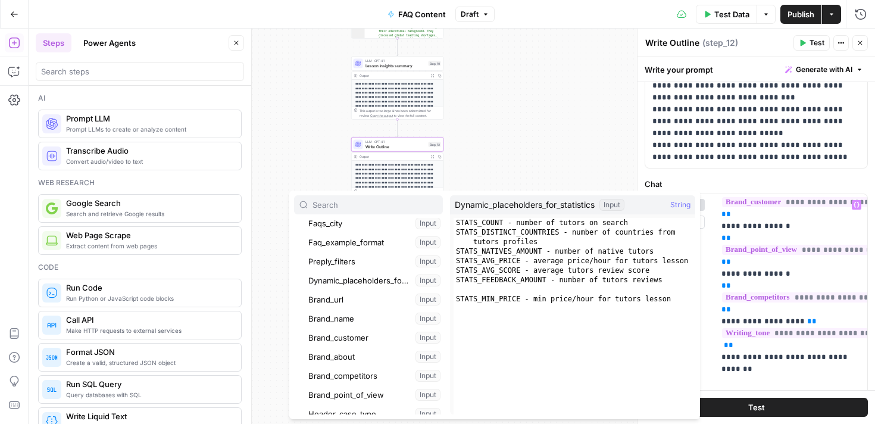
scroll to position [125, 0]
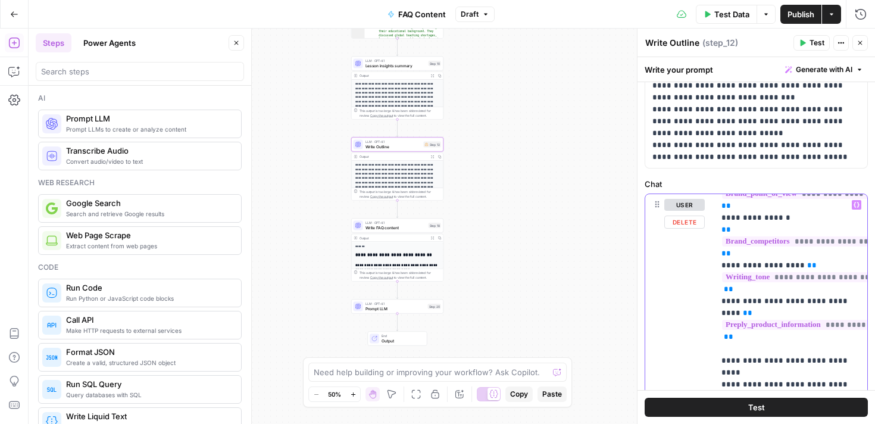
scroll to position [239, 0]
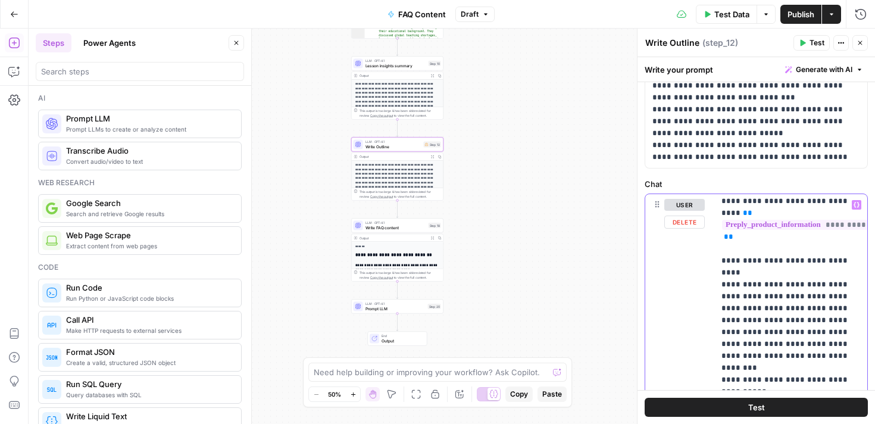
scroll to position [339, 0]
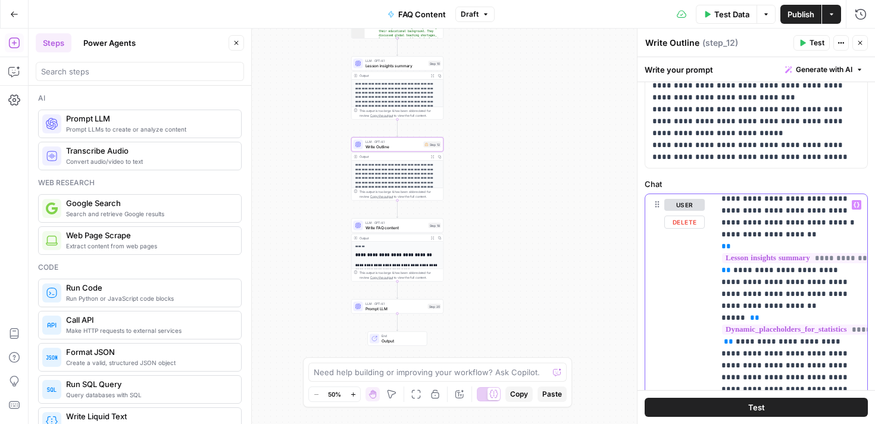
scroll to position [1466, 0]
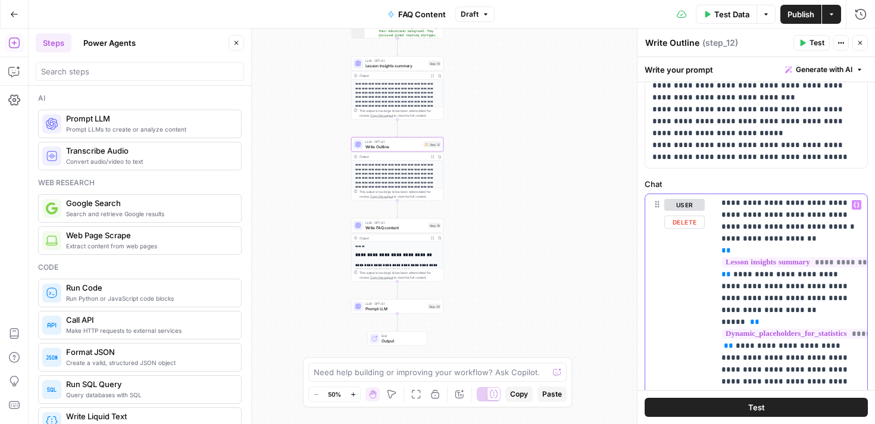
drag, startPoint x: 809, startPoint y: 286, endPoint x: 743, endPoint y: 286, distance: 66.7
click at [743, 286] on p "**********" at bounding box center [790, 54] width 139 height 2642
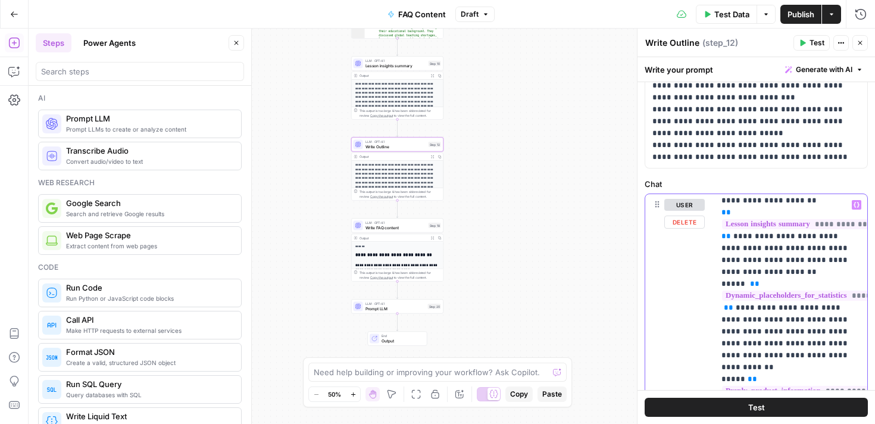
scroll to position [1508, 0]
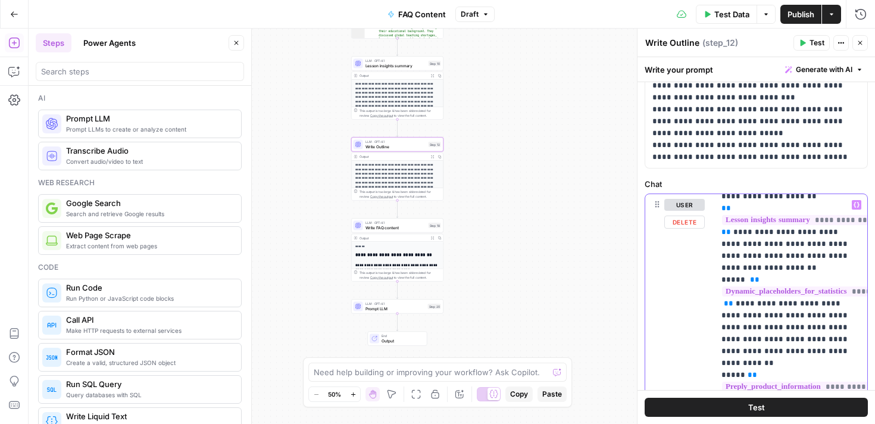
click at [796, 315] on p "**********" at bounding box center [790, 18] width 139 height 2654
click at [789, 339] on p "**********" at bounding box center [790, 18] width 139 height 2654
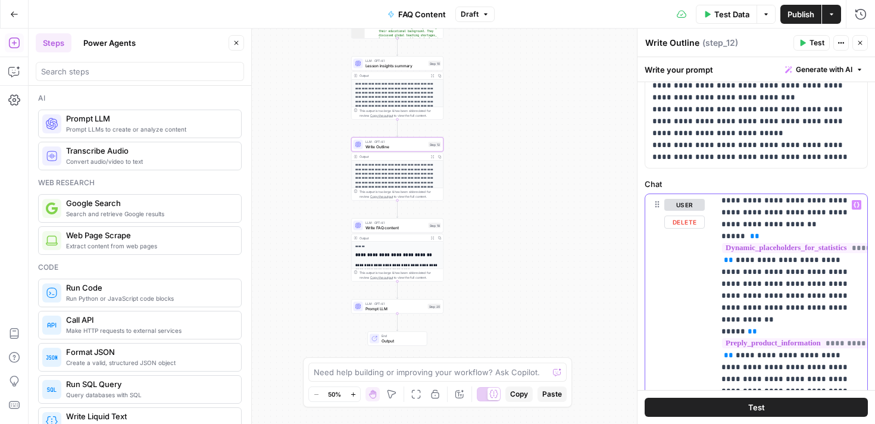
scroll to position [1553, 0]
drag, startPoint x: 737, startPoint y: 333, endPoint x: 729, endPoint y: 311, distance: 23.5
drag, startPoint x: 743, startPoint y: 336, endPoint x: 734, endPoint y: 308, distance: 29.9
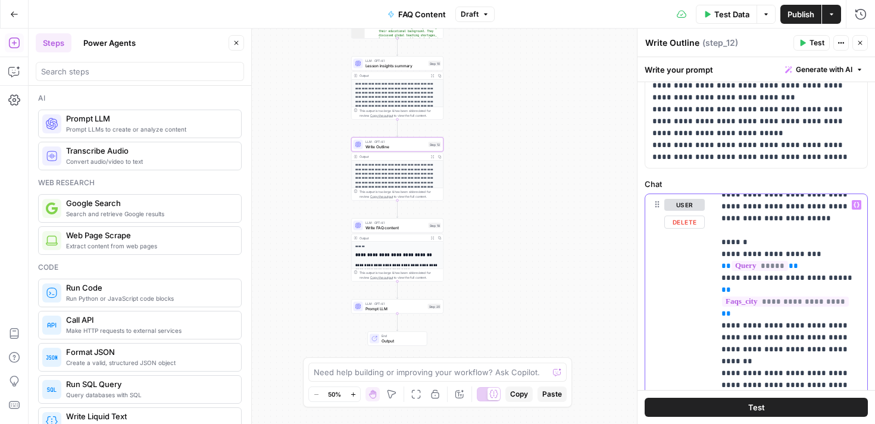
scroll to position [1872, 0]
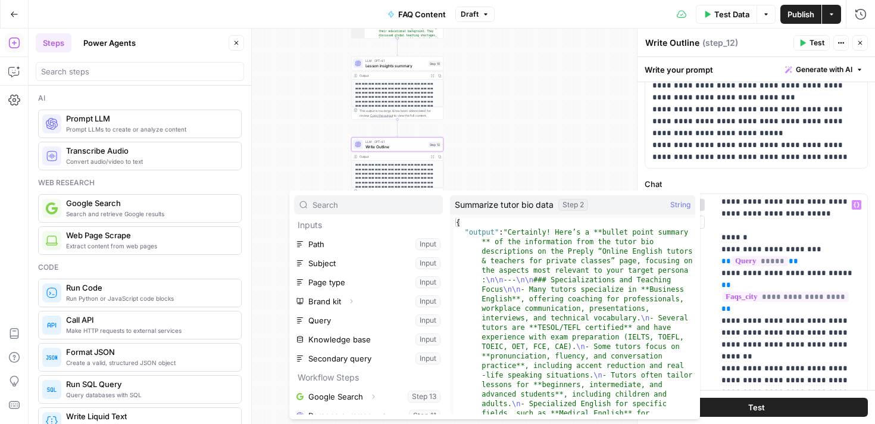
scroll to position [0, 0]
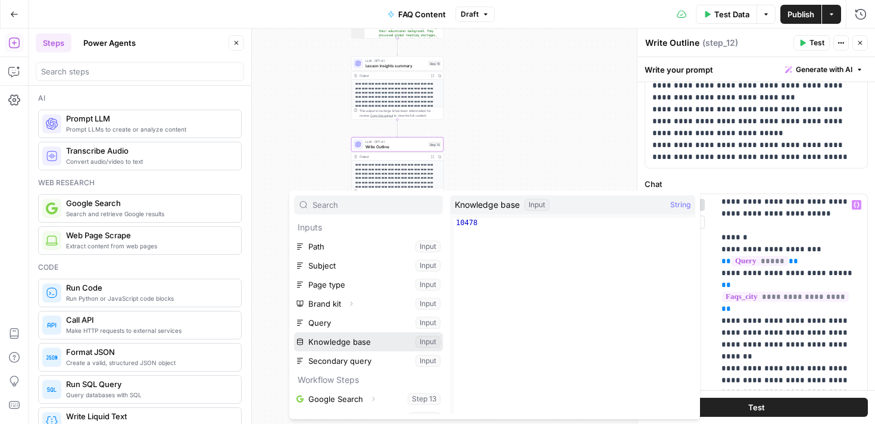
click at [349, 340] on button "Select variable Knowledge base" at bounding box center [368, 341] width 149 height 19
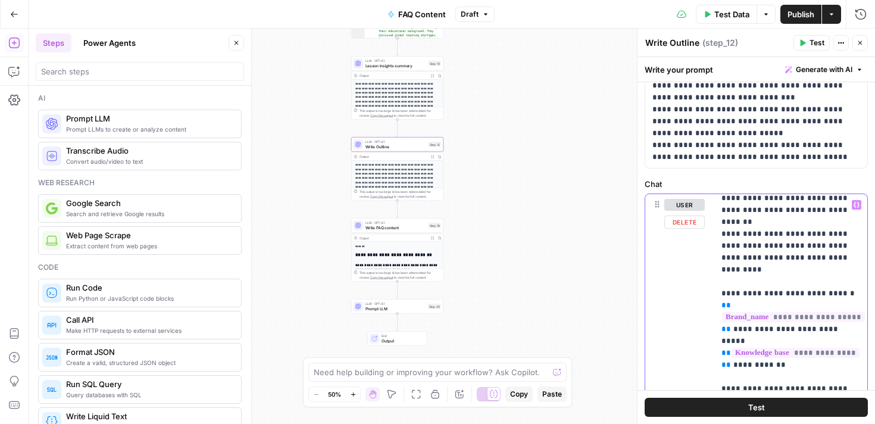
scroll to position [2005, 0]
drag, startPoint x: 741, startPoint y: 243, endPoint x: 719, endPoint y: 243, distance: 22.6
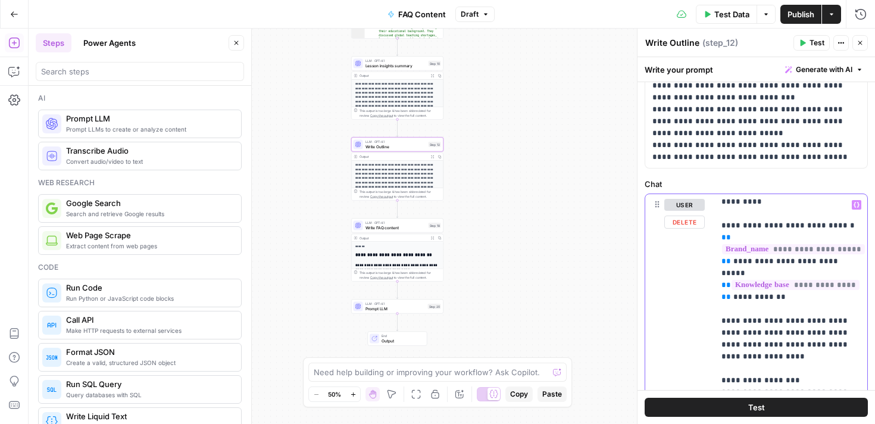
scroll to position [2058, 0]
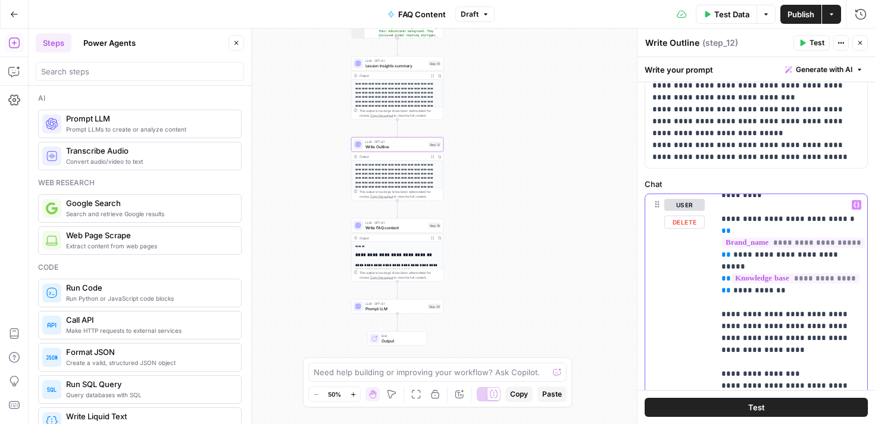
scroll to position [2081, 0]
drag, startPoint x: 777, startPoint y: 289, endPoint x: 802, endPoint y: 276, distance: 28.5
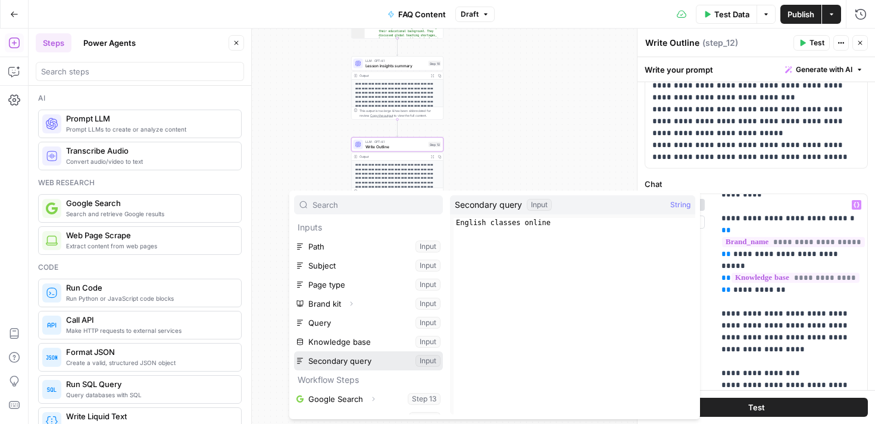
click at [381, 357] on button "Select variable Secondary query" at bounding box center [368, 360] width 149 height 19
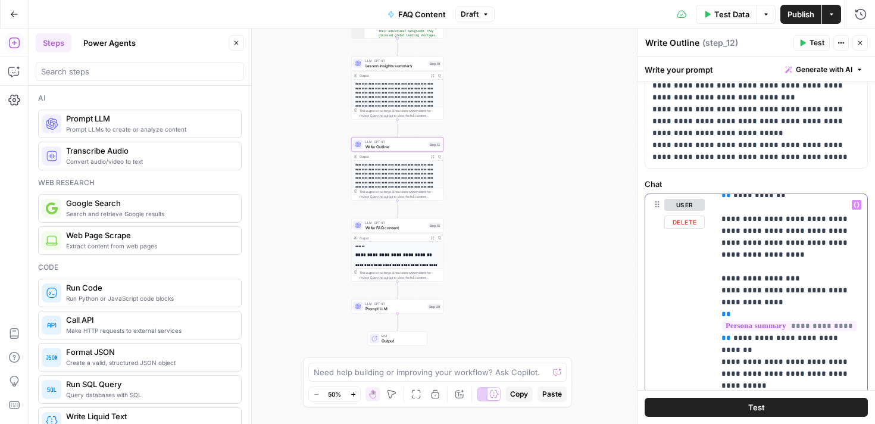
scroll to position [2176, 0]
drag, startPoint x: 836, startPoint y: 215, endPoint x: 739, endPoint y: 215, distance: 97.0
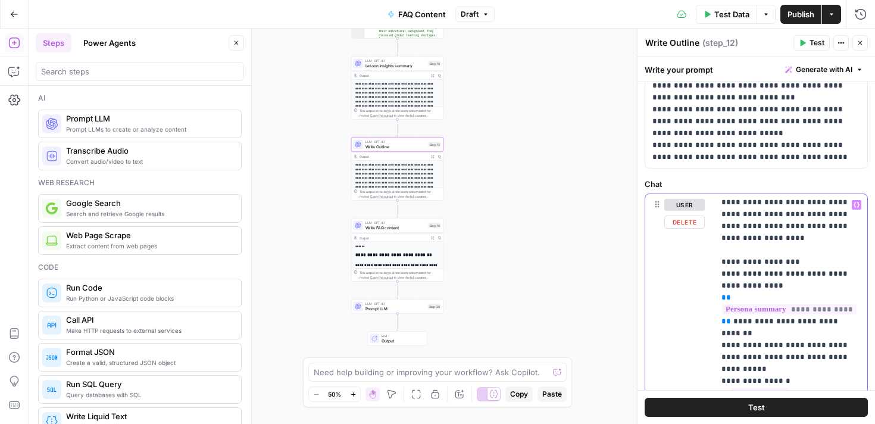
scroll to position [2193, 0]
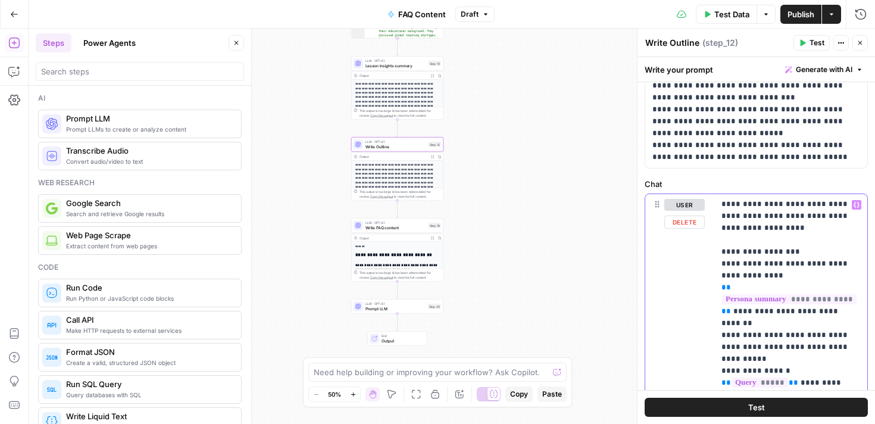
scroll to position [2214, 0]
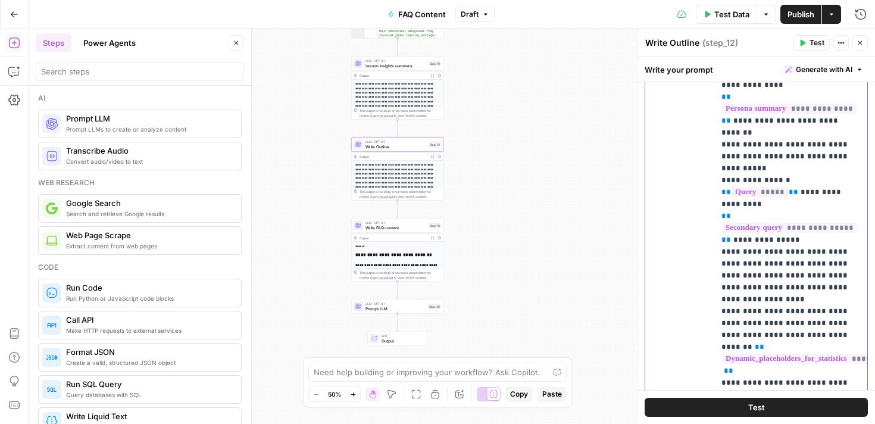
scroll to position [420, 0]
drag, startPoint x: 744, startPoint y: 201, endPoint x: 733, endPoint y: 176, distance: 28.2
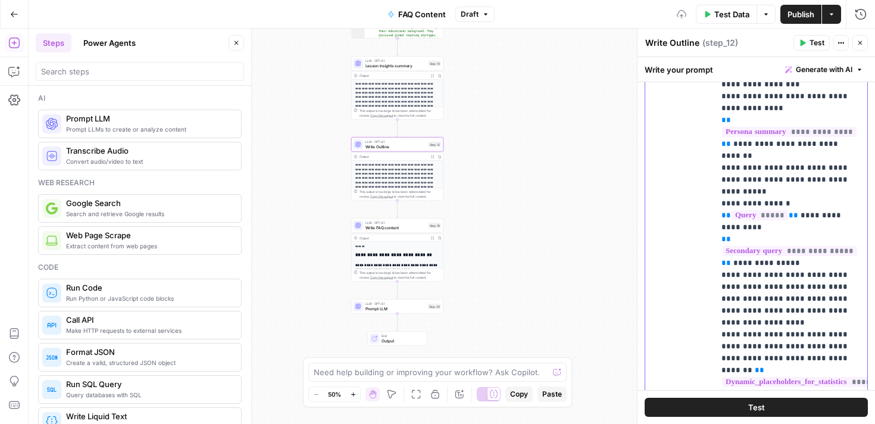
scroll to position [2191, 0]
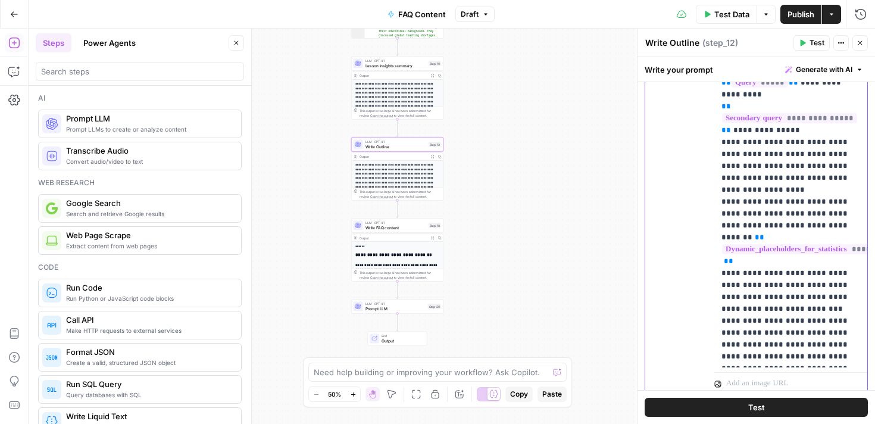
scroll to position [564, 0]
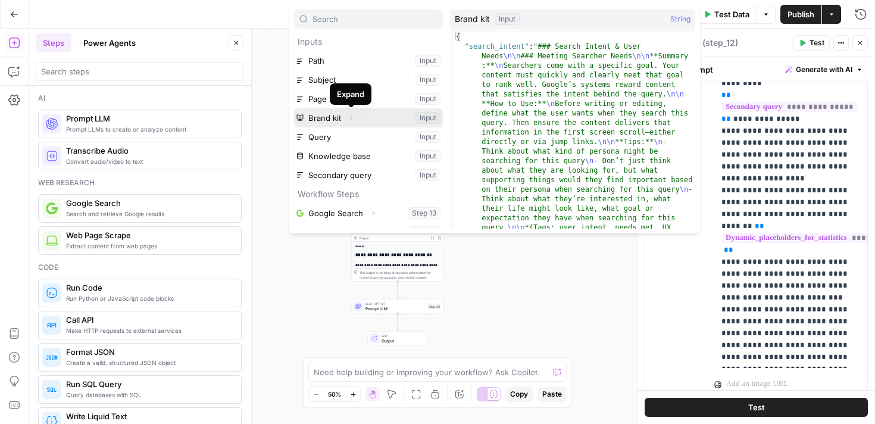
click at [352, 118] on icon "button" at bounding box center [351, 117] width 7 height 7
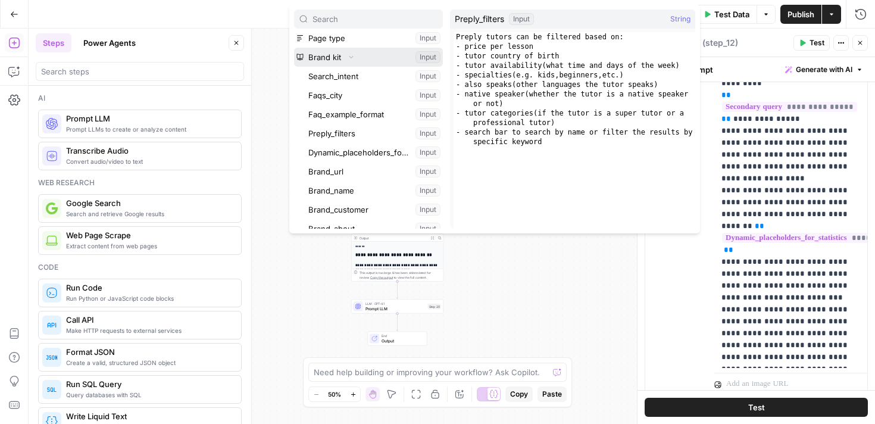
scroll to position [64, 0]
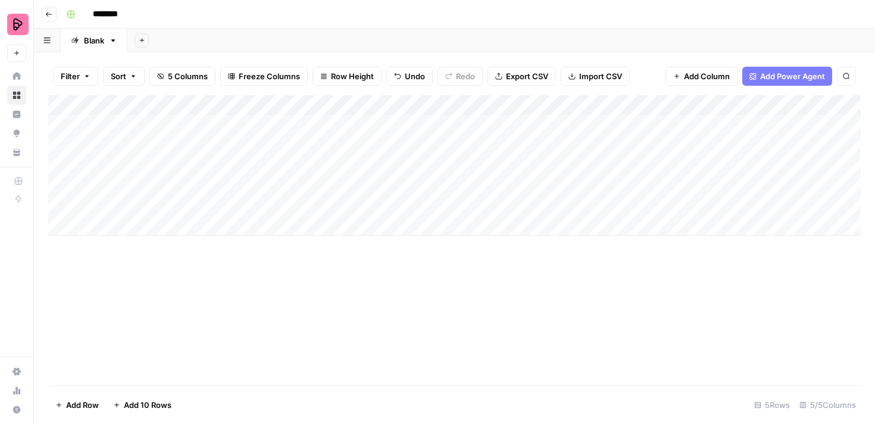
click at [682, 76] on button "Add Column" at bounding box center [701, 76] width 72 height 19
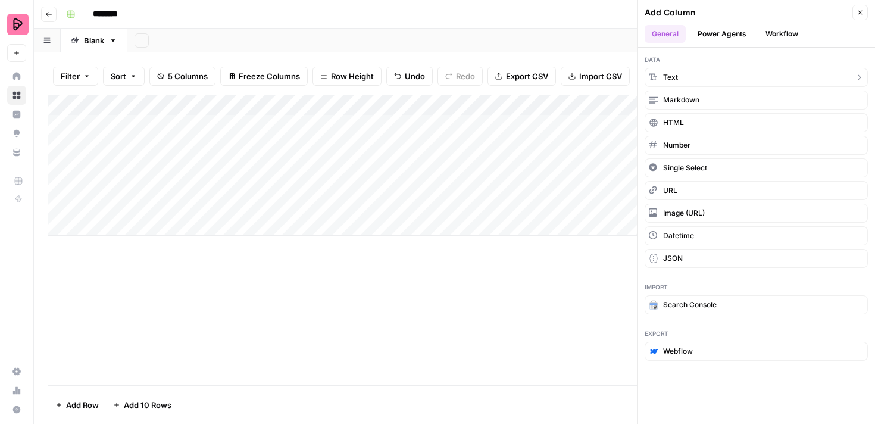
click at [690, 77] on button "Text" at bounding box center [755, 77] width 223 height 19
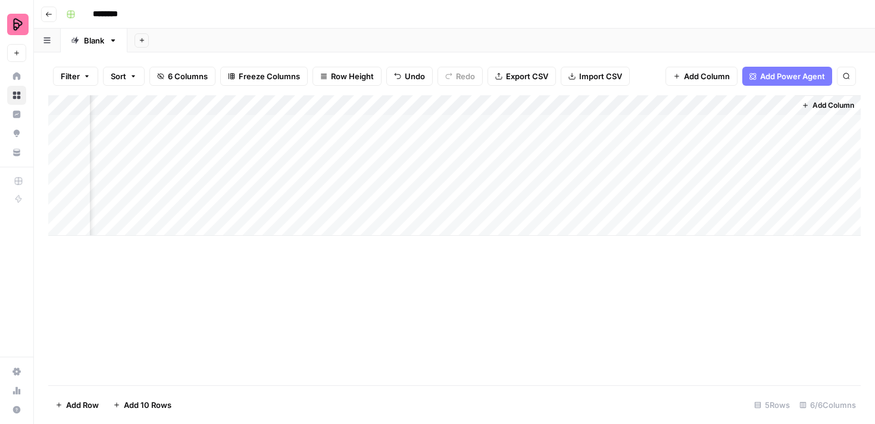
scroll to position [0, 260]
drag, startPoint x: 665, startPoint y: 105, endPoint x: 421, endPoint y: 109, distance: 243.4
click at [421, 109] on div "Add Column" at bounding box center [454, 165] width 812 height 140
drag, startPoint x: 635, startPoint y: 101, endPoint x: 328, endPoint y: 93, distance: 306.6
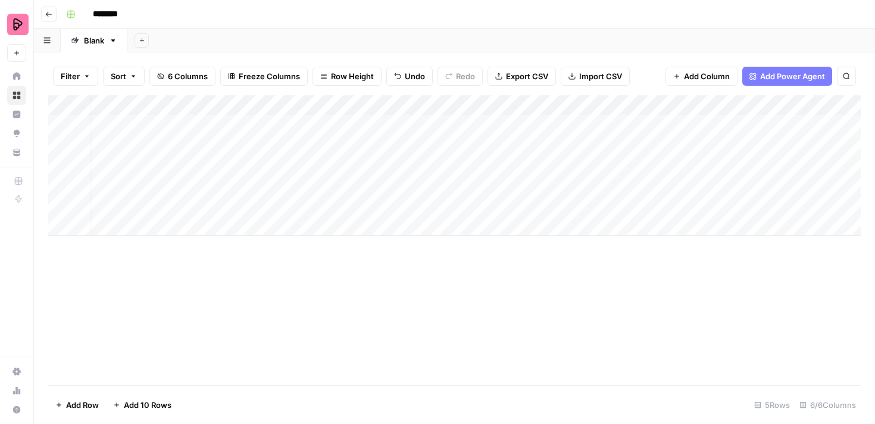
click at [328, 93] on div "Filter Sort 6 Columns Freeze Columns Row Height Undo Redo Export CSV Import CSV…" at bounding box center [454, 237] width 841 height 371
click at [318, 104] on div "Add Column" at bounding box center [454, 165] width 812 height 140
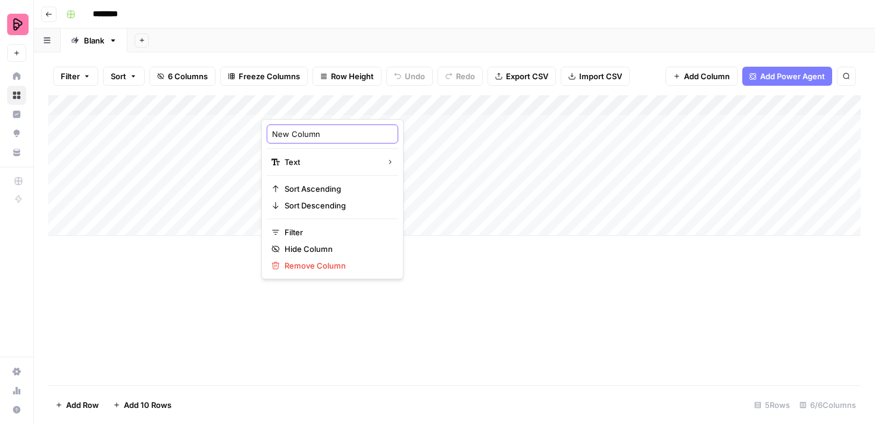
click at [309, 133] on input "New Column" at bounding box center [332, 134] width 121 height 12
type input "Secondary query"
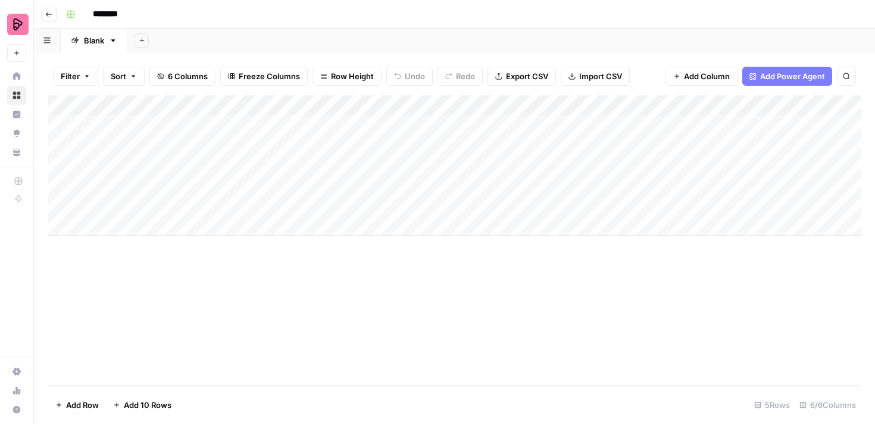
click at [117, 104] on div "Add Column" at bounding box center [454, 165] width 812 height 140
click at [132, 105] on div at bounding box center [176, 107] width 172 height 24
click at [125, 108] on div at bounding box center [176, 107] width 172 height 24
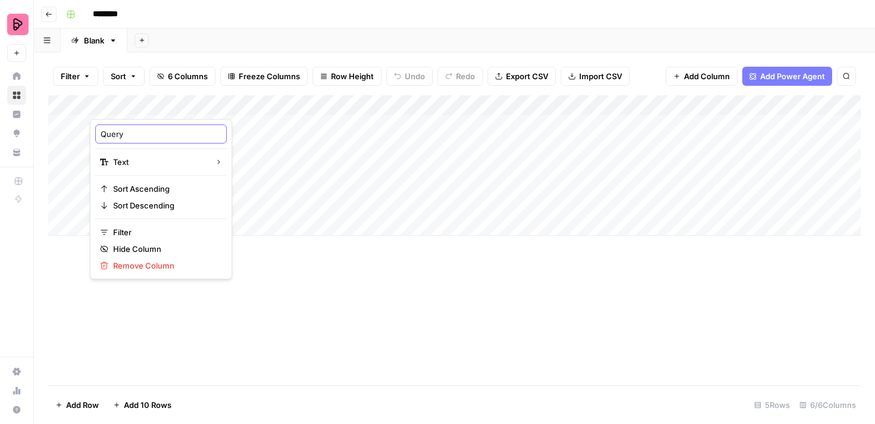
click at [121, 134] on input "Query" at bounding box center [161, 134] width 121 height 12
type input "Primary query"
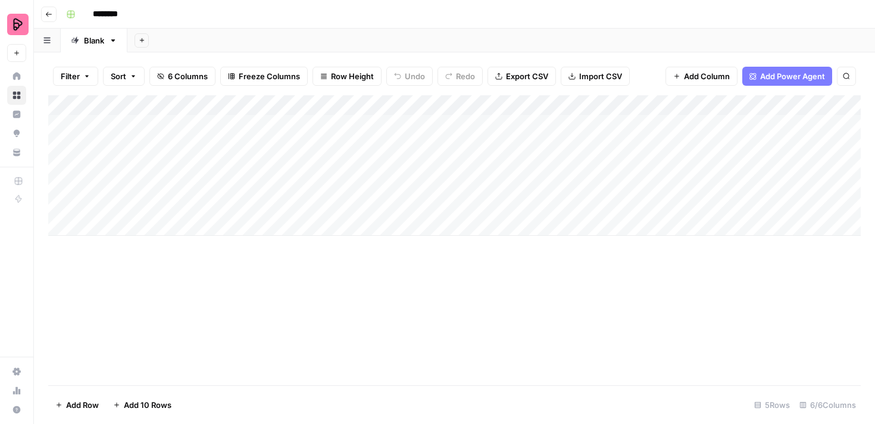
click at [320, 321] on div "Add Column" at bounding box center [454, 240] width 812 height 290
click at [791, 108] on div "Add Column" at bounding box center [454, 165] width 812 height 140
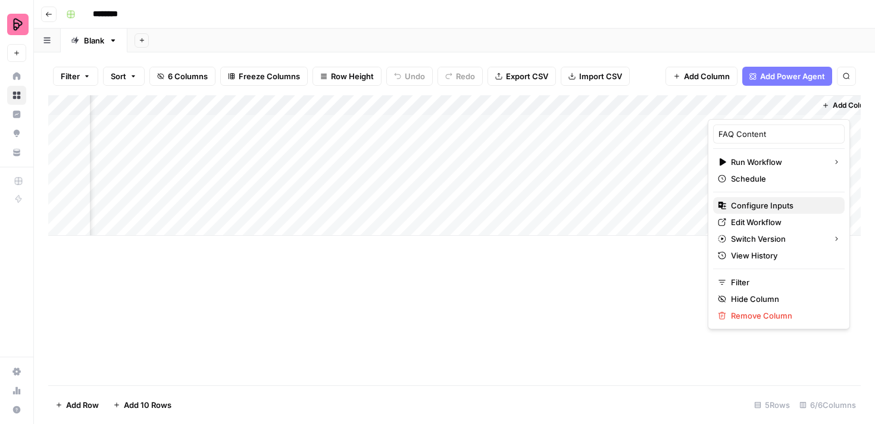
click at [762, 202] on span "Configure Inputs" at bounding box center [783, 205] width 104 height 12
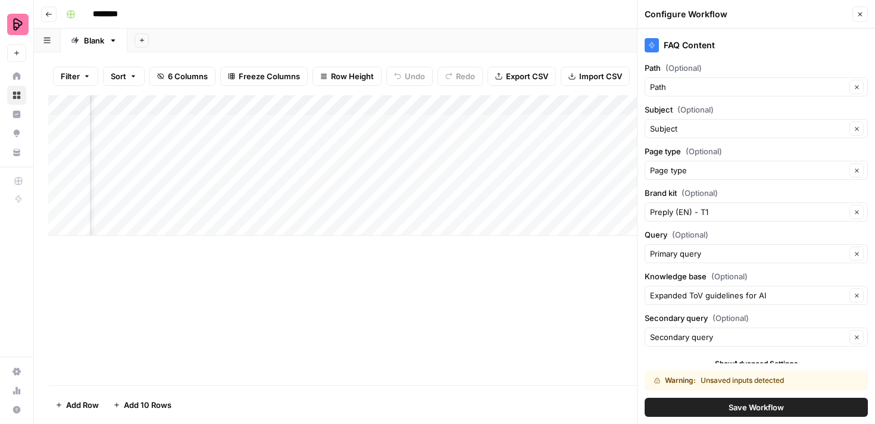
click at [733, 405] on span "Save Workflow" at bounding box center [755, 407] width 55 height 12
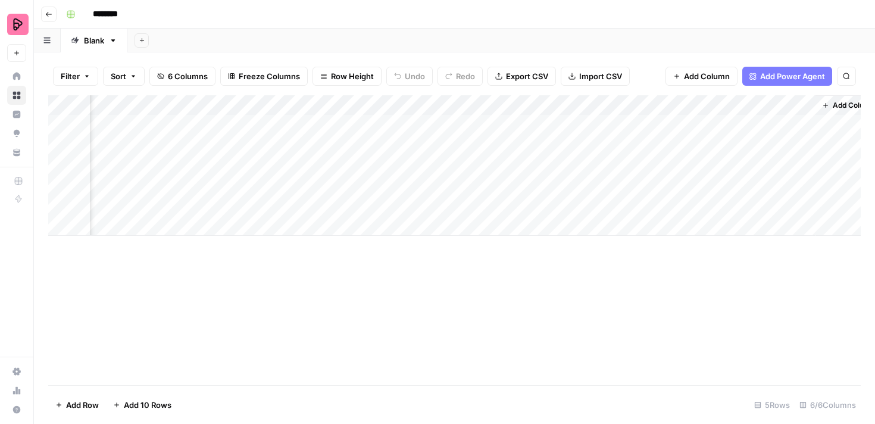
click at [789, 107] on div "Add Column" at bounding box center [454, 165] width 812 height 140
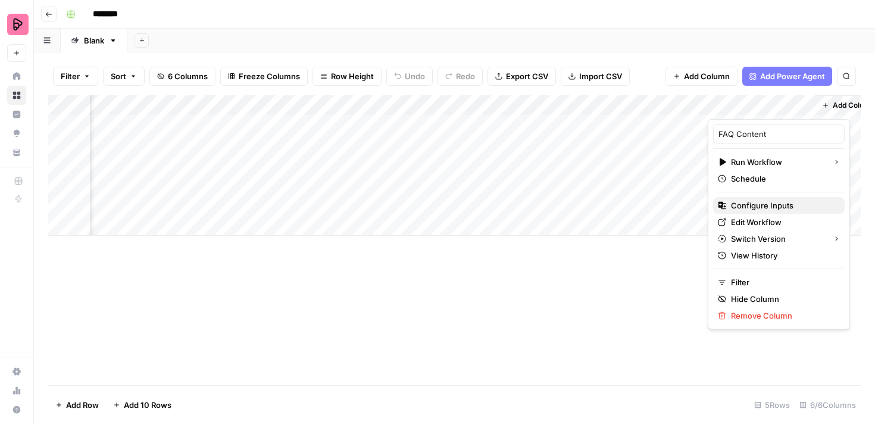
click at [765, 208] on span "Configure Inputs" at bounding box center [783, 205] width 104 height 12
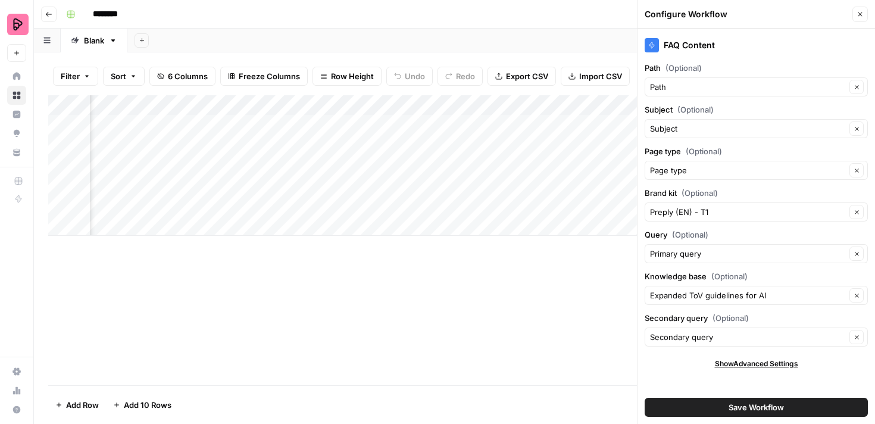
click at [589, 287] on div "Add Column" at bounding box center [454, 240] width 812 height 290
click at [864, 12] on button "Close" at bounding box center [859, 14] width 15 height 15
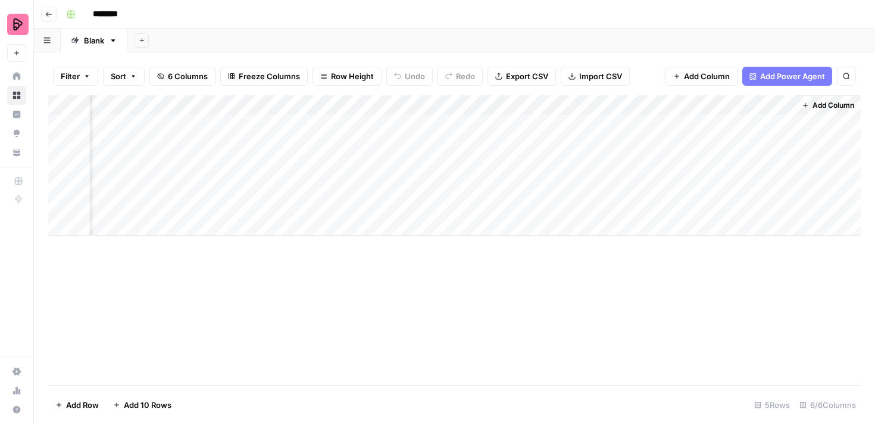
click at [749, 123] on div "Add Column" at bounding box center [454, 165] width 812 height 140
click at [783, 123] on div "Add Column" at bounding box center [454, 165] width 812 height 140
click at [324, 127] on div "Add Column" at bounding box center [454, 165] width 812 height 140
type textarea "**********"
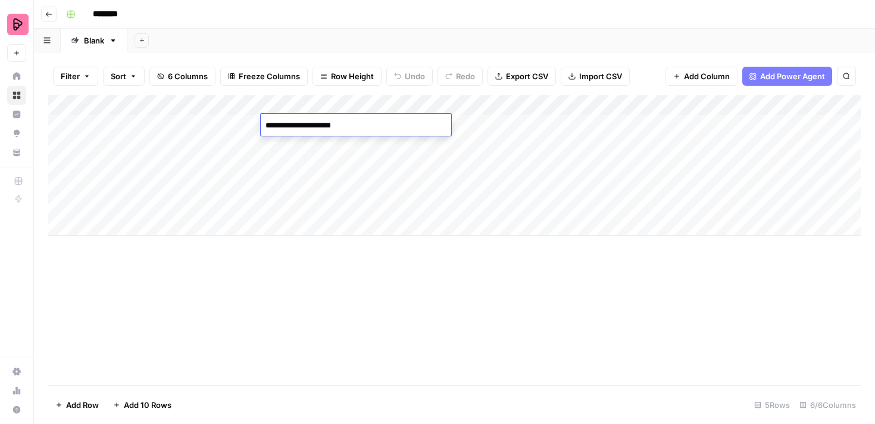
click at [414, 140] on div "Add Column" at bounding box center [454, 165] width 812 height 140
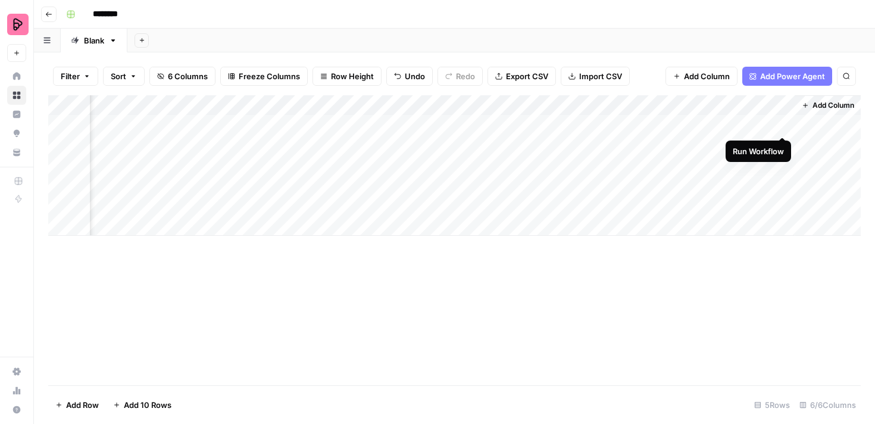
click at [782, 125] on div "Add Column" at bounding box center [454, 165] width 812 height 140
click at [697, 124] on div "Add Column" at bounding box center [454, 165] width 812 height 140
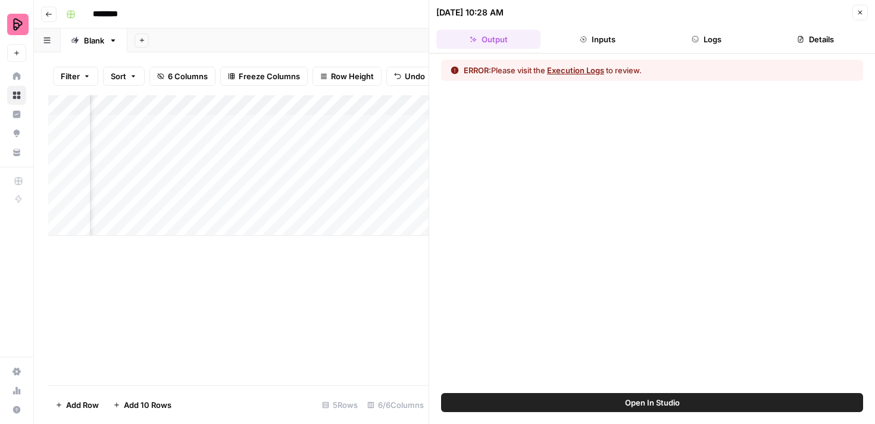
click at [714, 37] on button "Logs" at bounding box center [707, 39] width 104 height 19
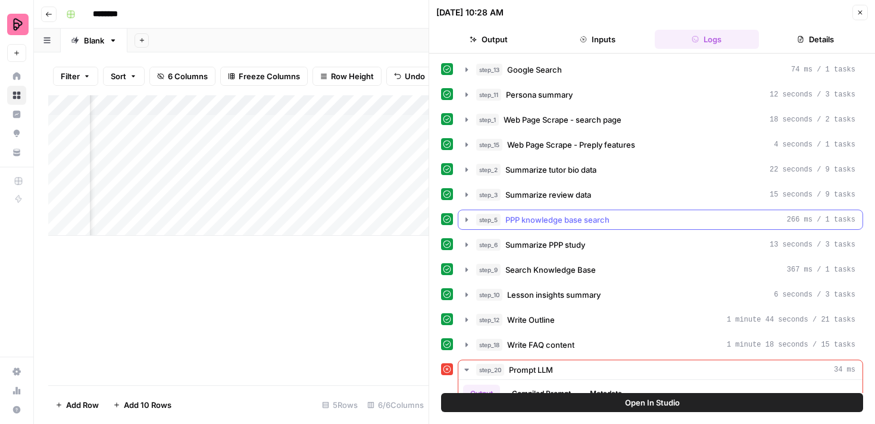
scroll to position [93, 0]
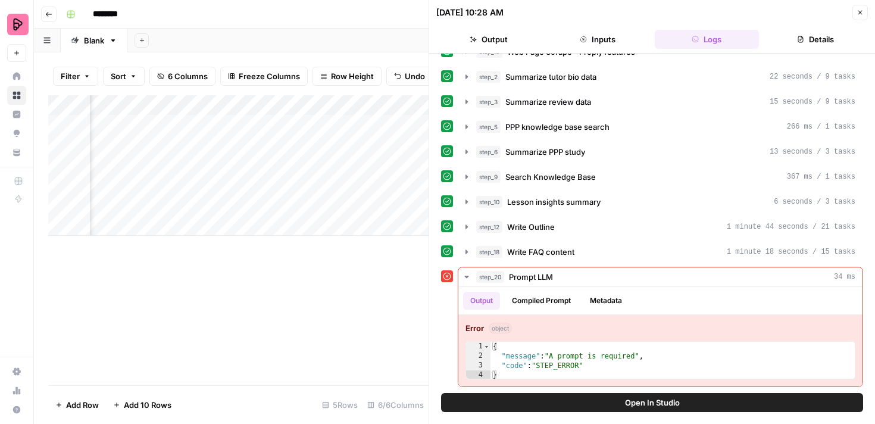
click at [396, 278] on div "Add Column" at bounding box center [238, 240] width 380 height 290
click at [862, 15] on icon "button" at bounding box center [859, 12] width 7 height 7
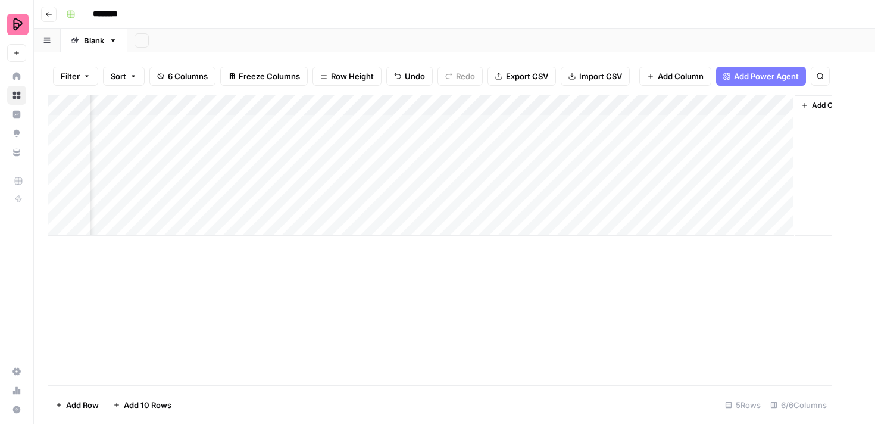
scroll to position [0, 246]
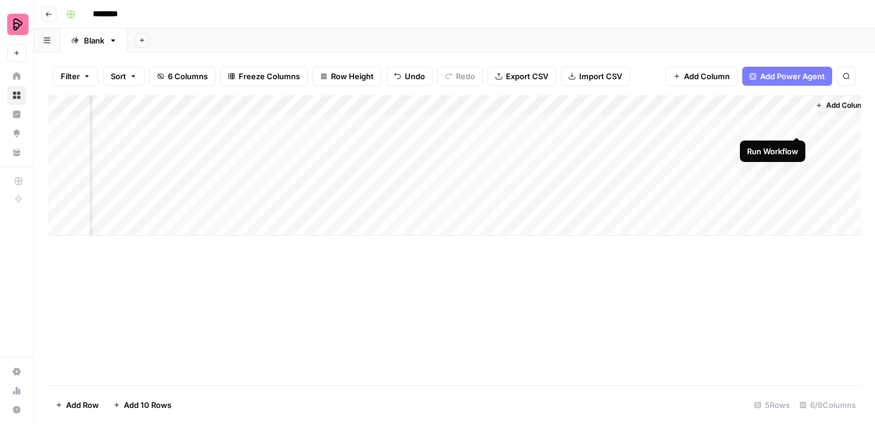
click at [796, 123] on div "Add Column" at bounding box center [454, 165] width 812 height 140
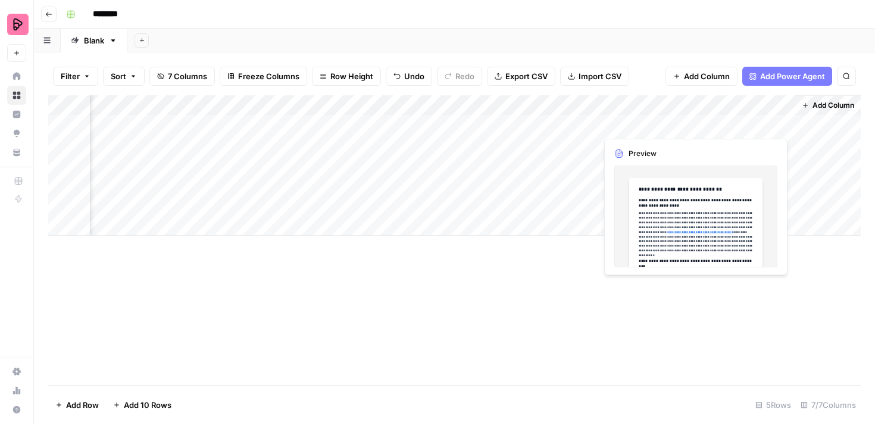
click at [718, 122] on div "Add Column" at bounding box center [454, 165] width 812 height 140
click at [693, 193] on div "Add Column" at bounding box center [454, 165] width 812 height 140
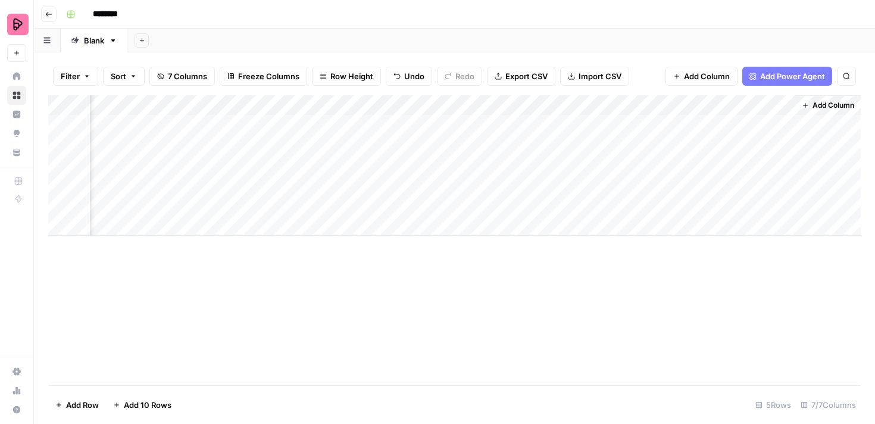
click at [724, 121] on div "Add Column" at bounding box center [454, 165] width 812 height 140
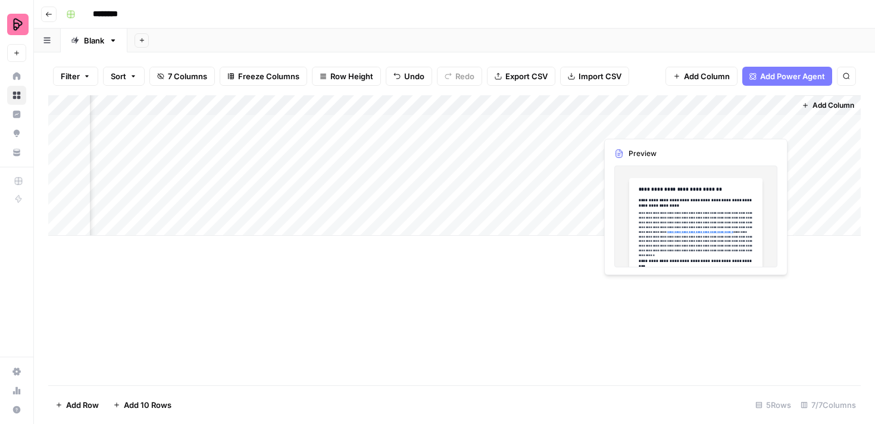
click at [724, 121] on div "Add Column" at bounding box center [454, 165] width 812 height 140
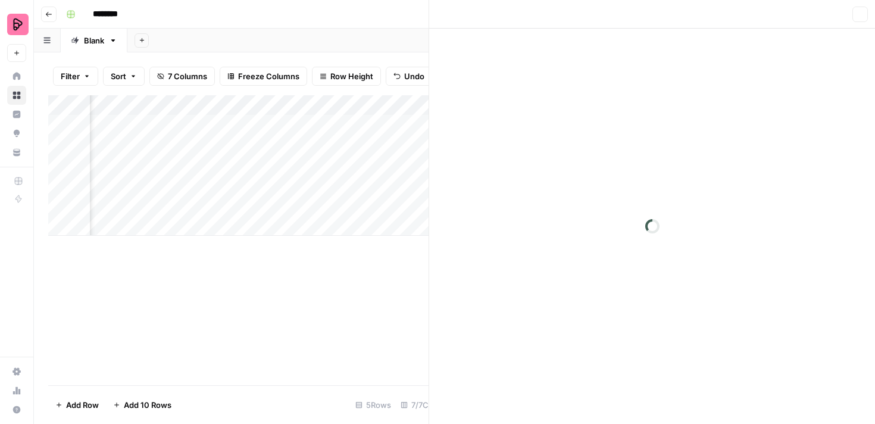
click at [724, 121] on div at bounding box center [740, 125] width 109 height 22
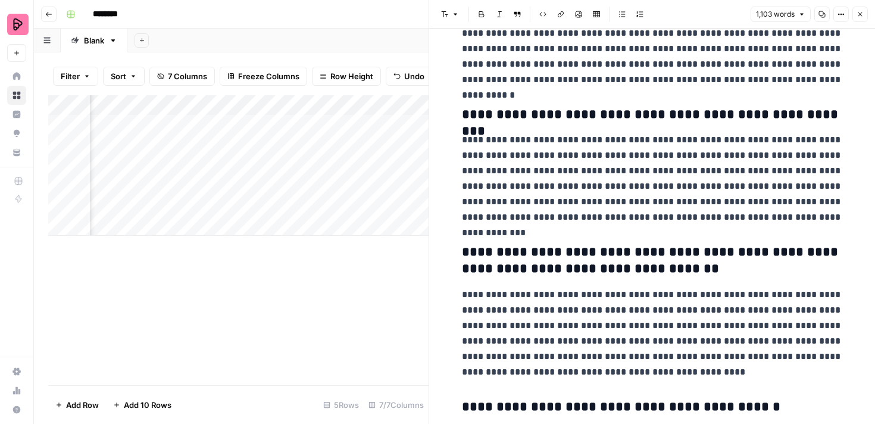
scroll to position [189, 0]
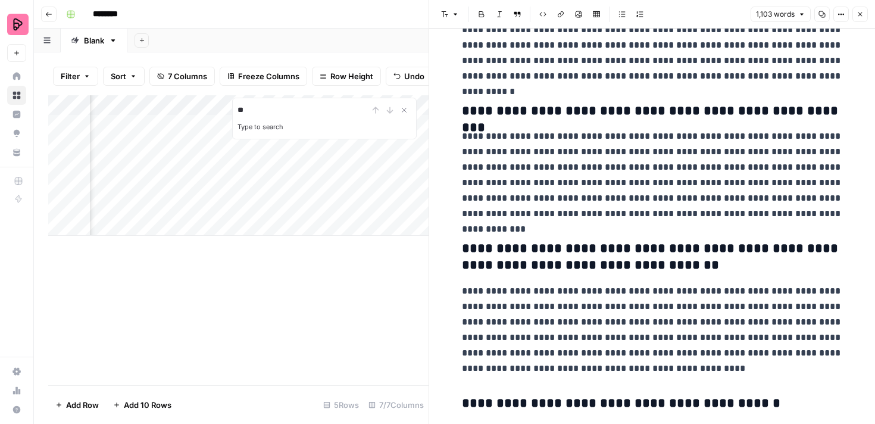
type input "*"
click at [716, 180] on p "**********" at bounding box center [652, 175] width 381 height 93
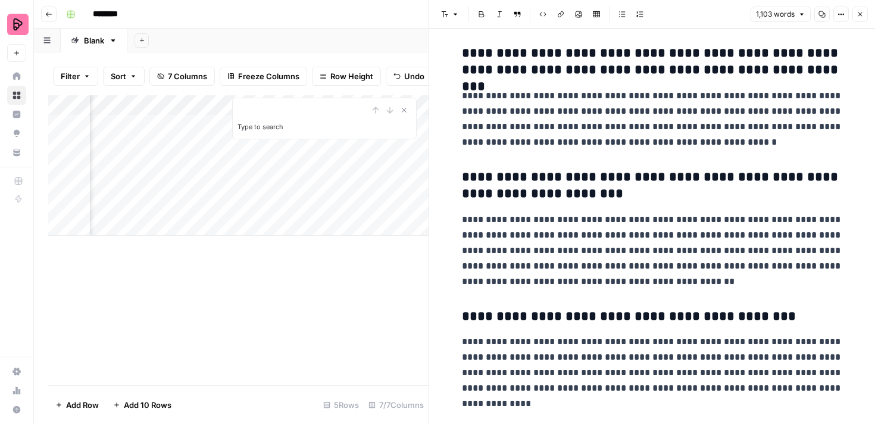
scroll to position [1800, 0]
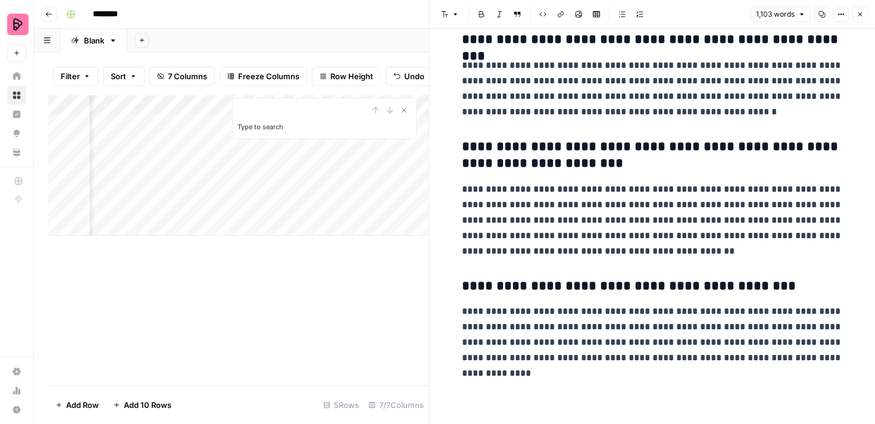
click at [861, 20] on button "Close" at bounding box center [859, 14] width 15 height 15
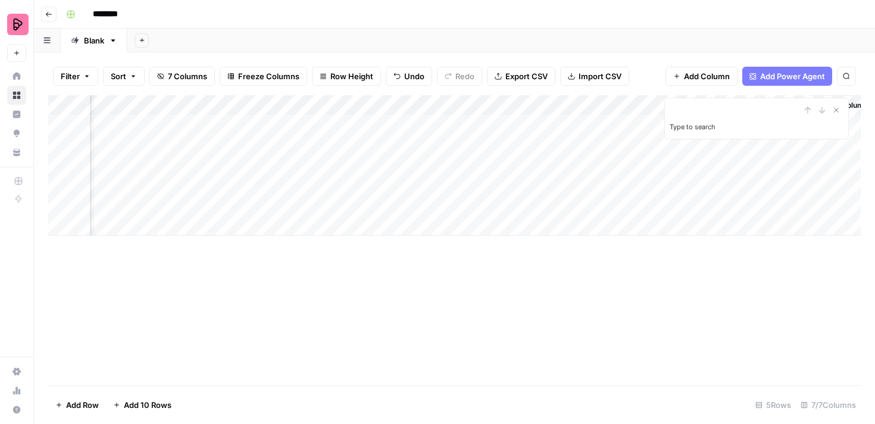
scroll to position [0, 367]
click at [837, 108] on icon "Close Search" at bounding box center [836, 110] width 4 height 4
click at [662, 105] on div "Add Column" at bounding box center [454, 165] width 812 height 140
click at [814, 268] on div "Add Column" at bounding box center [454, 240] width 812 height 290
click at [735, 126] on div "Add Column" at bounding box center [454, 165] width 812 height 140
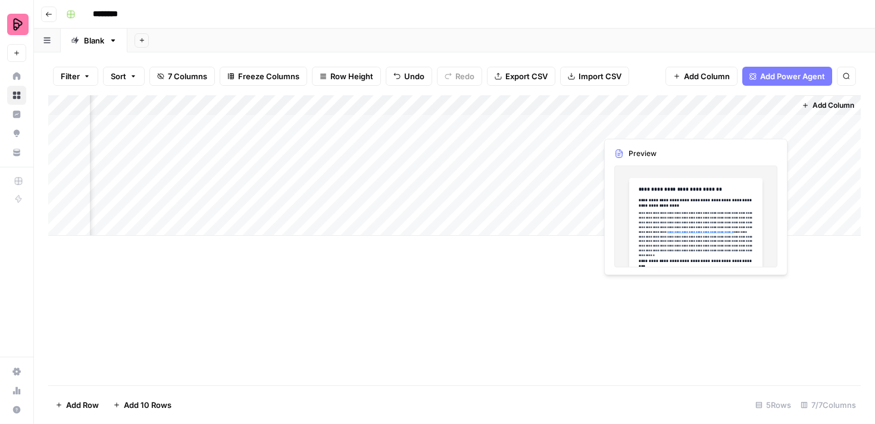
click at [722, 126] on div "Add Column" at bounding box center [454, 165] width 812 height 140
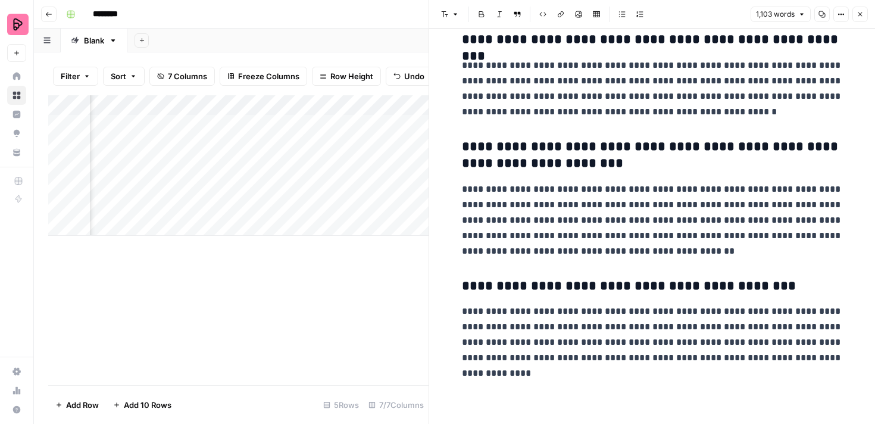
scroll to position [1800, 0]
click at [861, 12] on icon "button" at bounding box center [859, 14] width 7 height 7
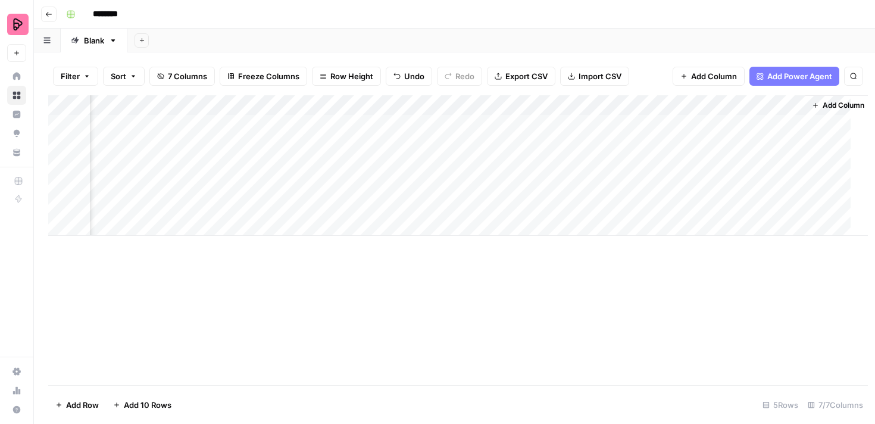
scroll to position [0, 353]
click at [734, 125] on div "Add Column" at bounding box center [454, 165] width 812 height 140
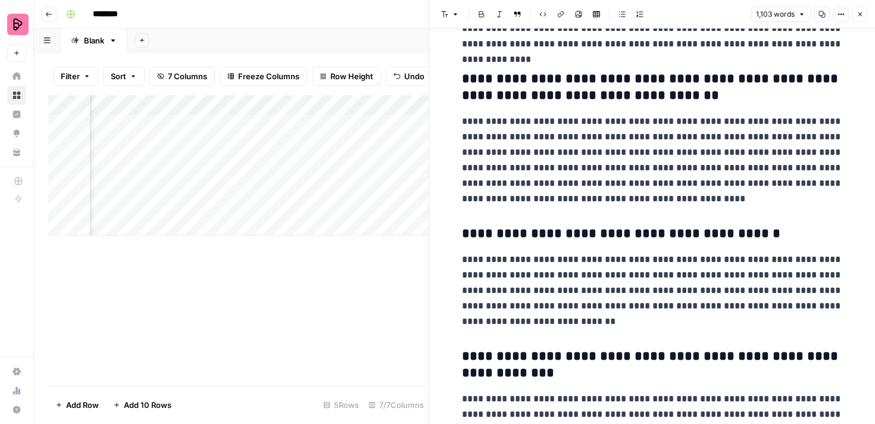
scroll to position [531, 0]
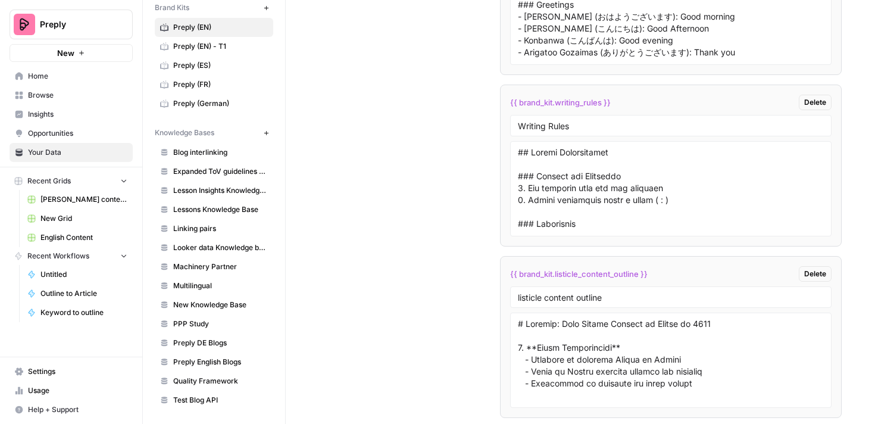
scroll to position [3327, 0]
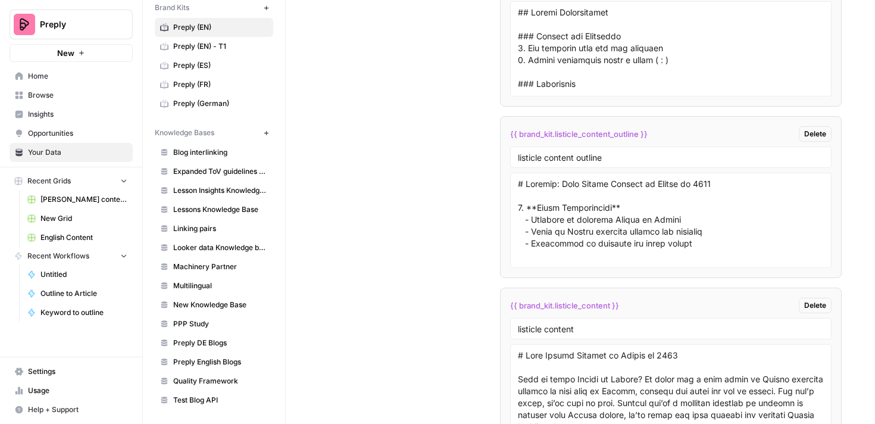
click at [202, 48] on span "Preply (EN) - T1" at bounding box center [220, 46] width 95 height 11
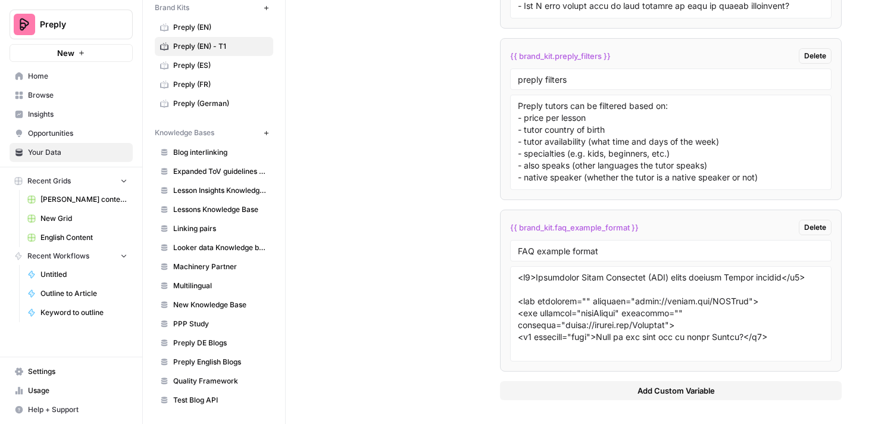
scroll to position [2644, 0]
click at [605, 387] on button "Add Custom Variable" at bounding box center [671, 390] width 342 height 19
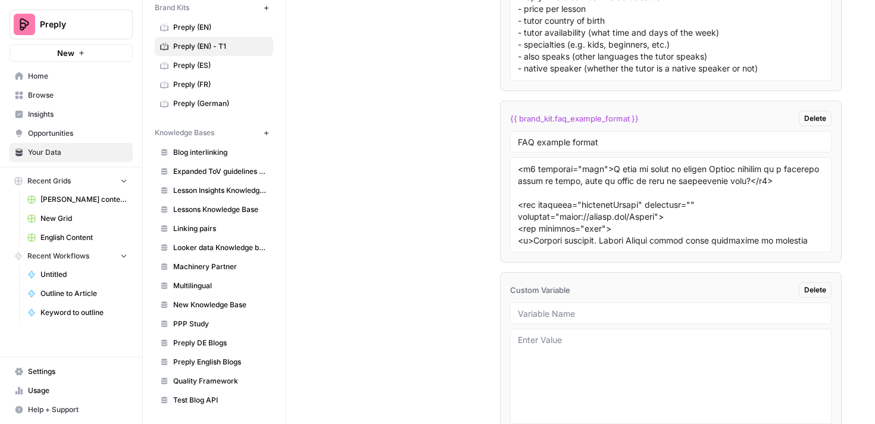
scroll to position [2815, 0]
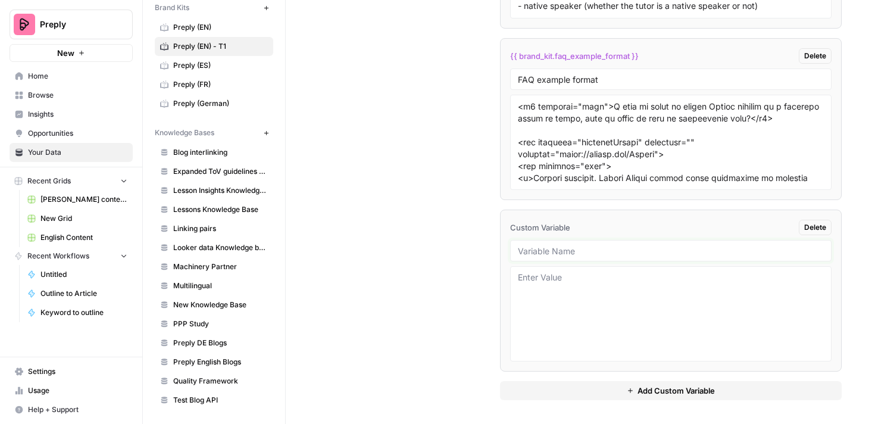
click at [542, 251] on input "text" at bounding box center [671, 250] width 306 height 11
type input "Preply product information"
click at [539, 288] on textarea at bounding box center [671, 313] width 306 height 85
paste textarea "How Preply Works Preply is an online platform for private language classes with…"
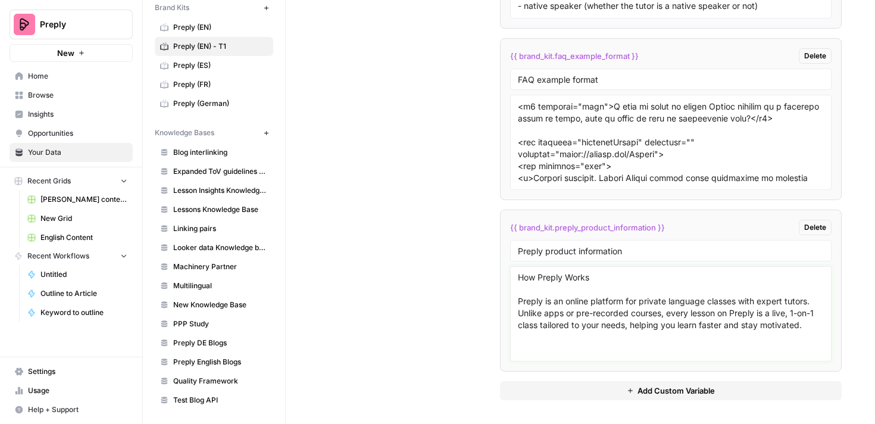
drag, startPoint x: 597, startPoint y: 275, endPoint x: 474, endPoint y: 276, distance: 122.6
click at [809, 327] on textarea "How Preply Works Preply is an online platform for private language classes with…" at bounding box center [671, 313] width 306 height 85
paste textarea "Scheduling and Managing Lessons • Scheduling a lesson: Once you’ve chosen a pri…"
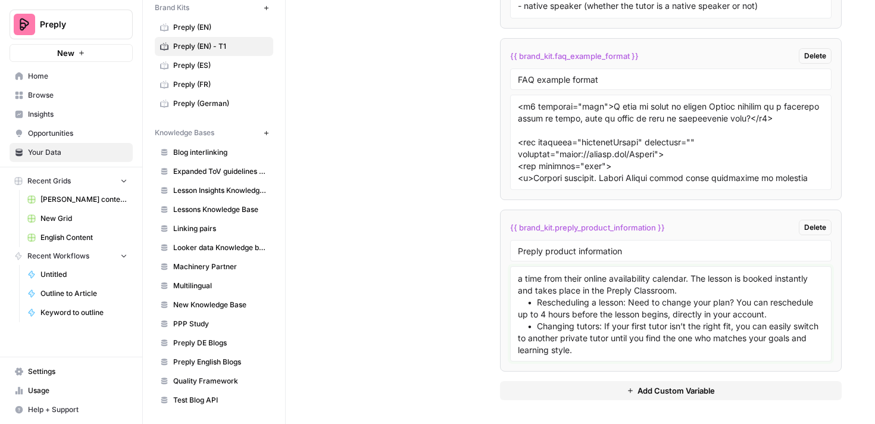
scroll to position [117, 0]
paste textarea "Subscription Model: Consistency With Flexibility Preply uses a subscription mod…"
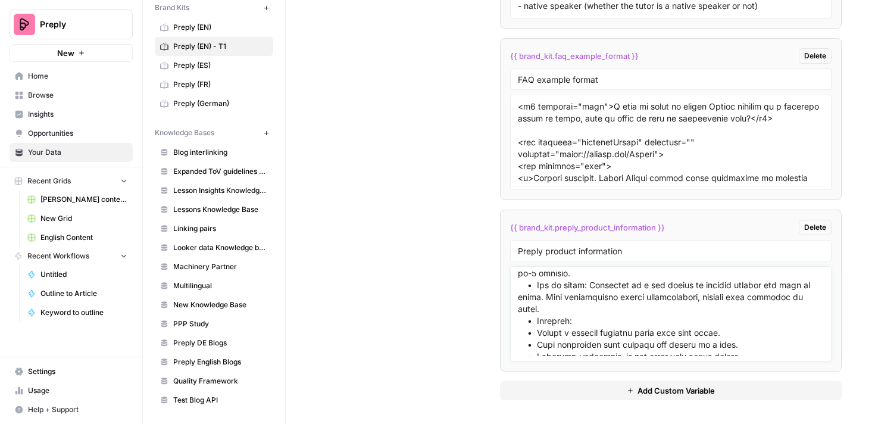
scroll to position [284, 0]
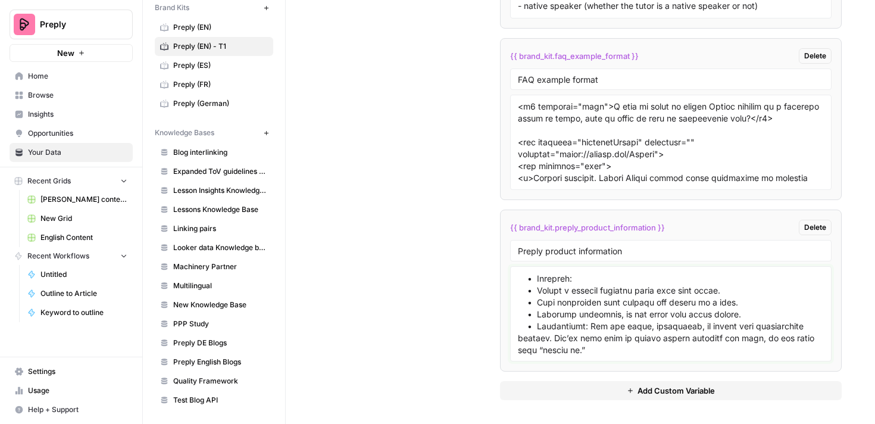
click at [589, 333] on textarea at bounding box center [671, 313] width 306 height 85
paste textarea "Unique Preply Features • Preply Classroom: A dedicated online space for live, i…"
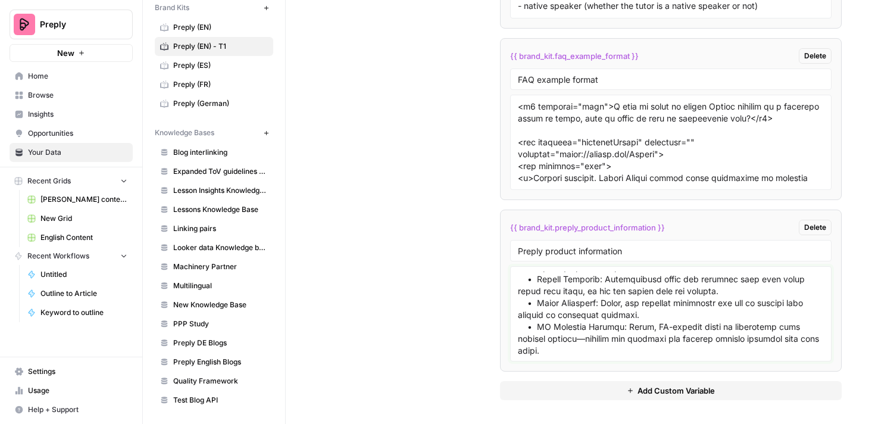
scroll to position [415, 0]
paste textarea "Finding the Best Tutor With thousands of tutors worldwide, Preply makes it simp…"
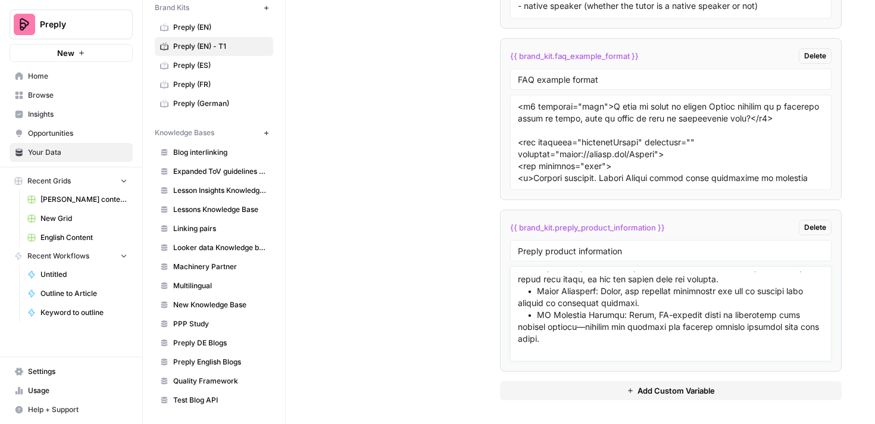
scroll to position [570, 0]
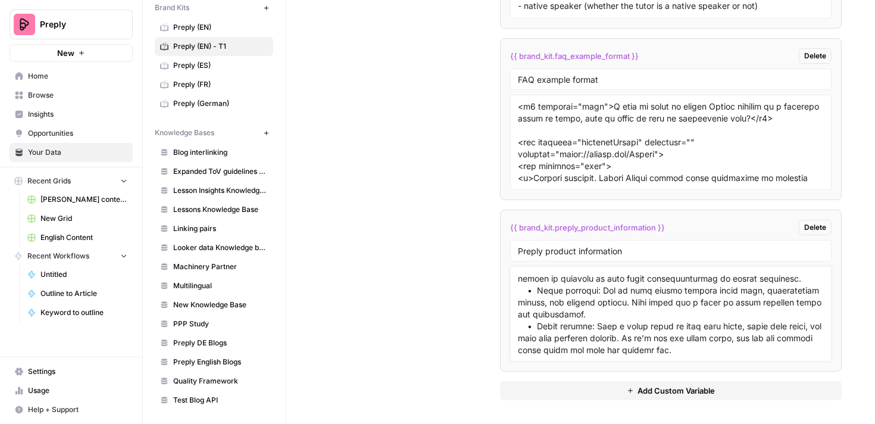
paste textarea "Preply offers more than just language practice—it’s about personalized, online …"
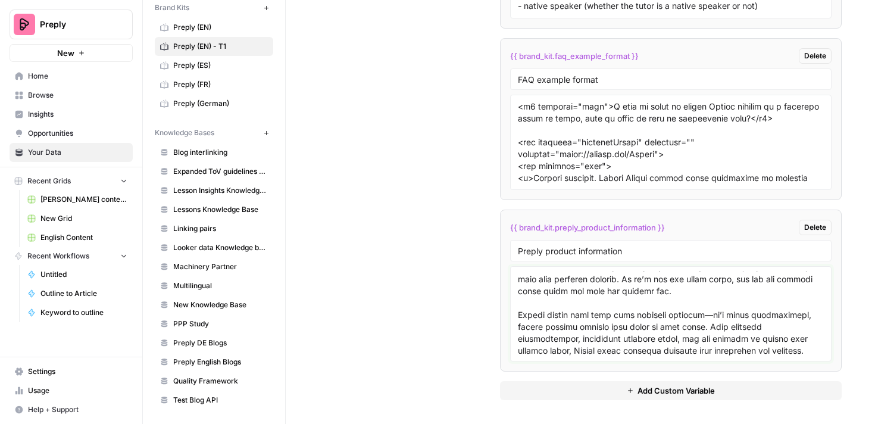
scroll to position [653, 0]
paste textarea "With Preply, every class is live, 1-on-1, and designed for you."
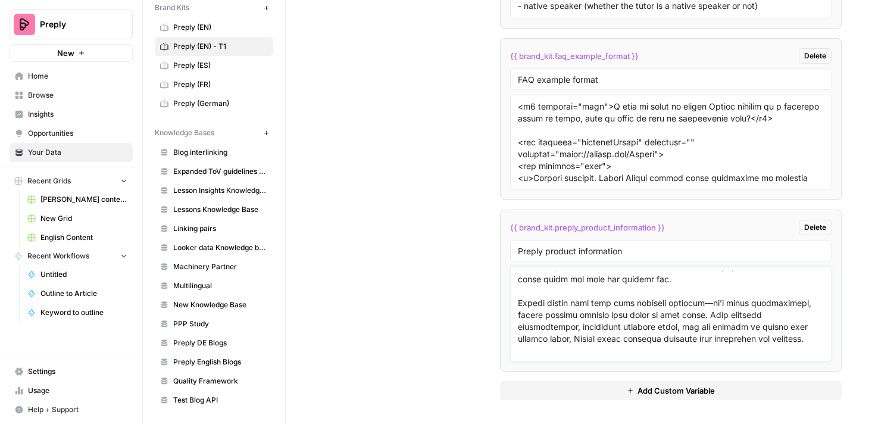
type textarea "How Preply Works Preply is an online platform for private language classes with…"
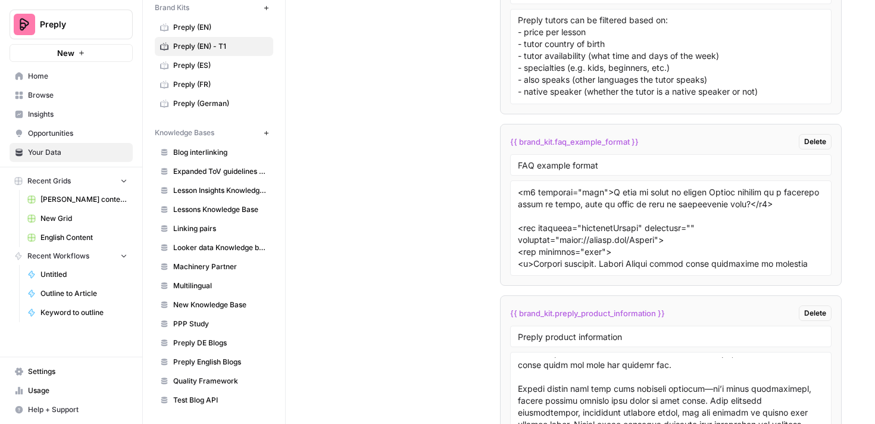
scroll to position [2789, 0]
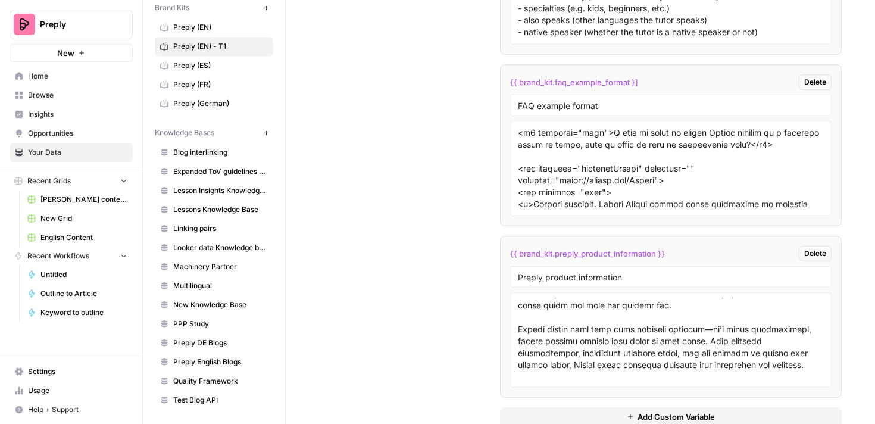
drag, startPoint x: 668, startPoint y: 252, endPoint x: 510, endPoint y: 254, distance: 158.3
click at [510, 254] on div "{{ brand_kit.preply_product_information }} Delete" at bounding box center [671, 253] width 322 height 15
copy span "{{ brand_kit.preply_product_information }}"
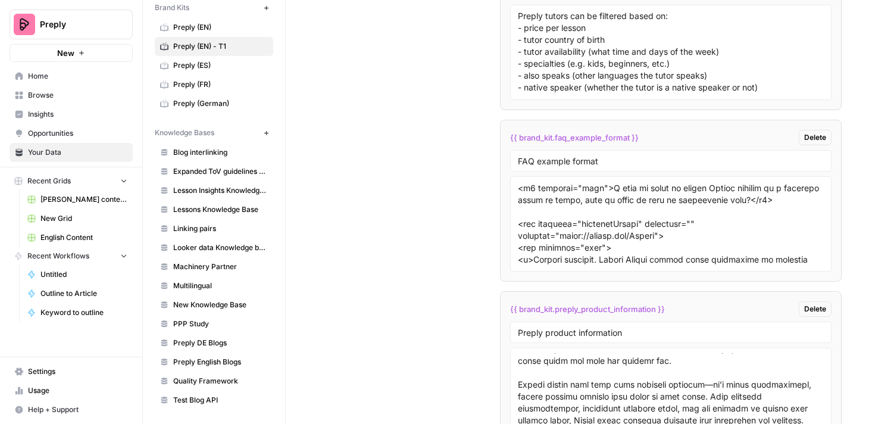
scroll to position [2815, 0]
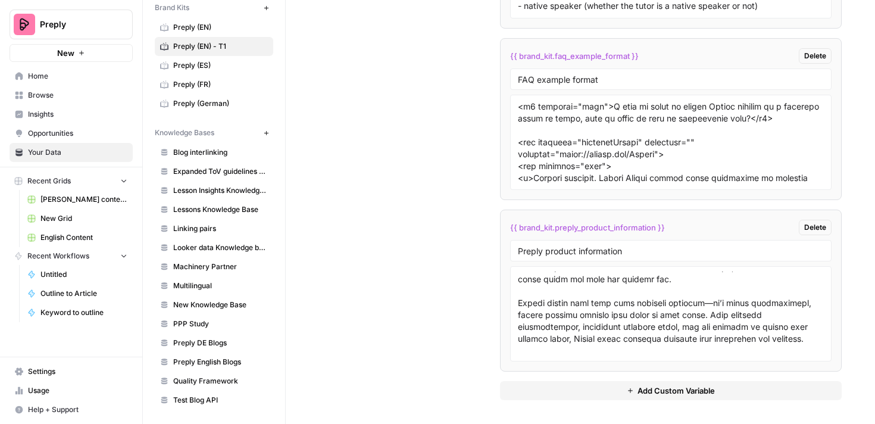
copy span "{{ brand_kit.preply_product_information }}"
click at [203, 29] on span "Preply (EN)" at bounding box center [220, 27] width 95 height 11
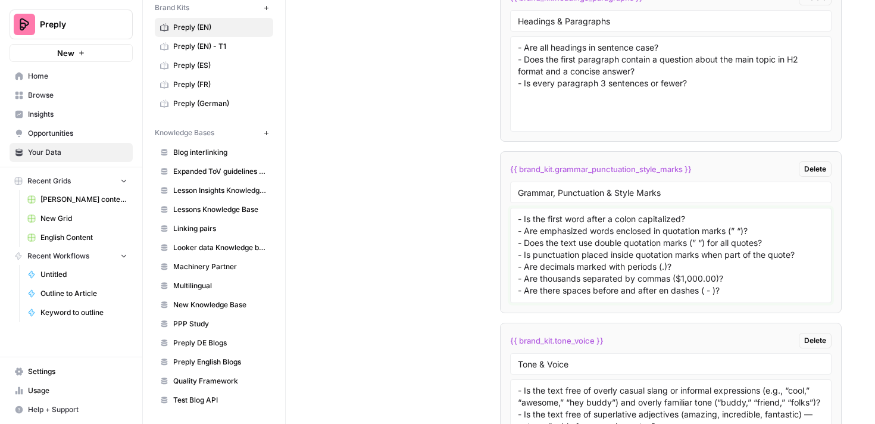
scroll to position [6887, 0]
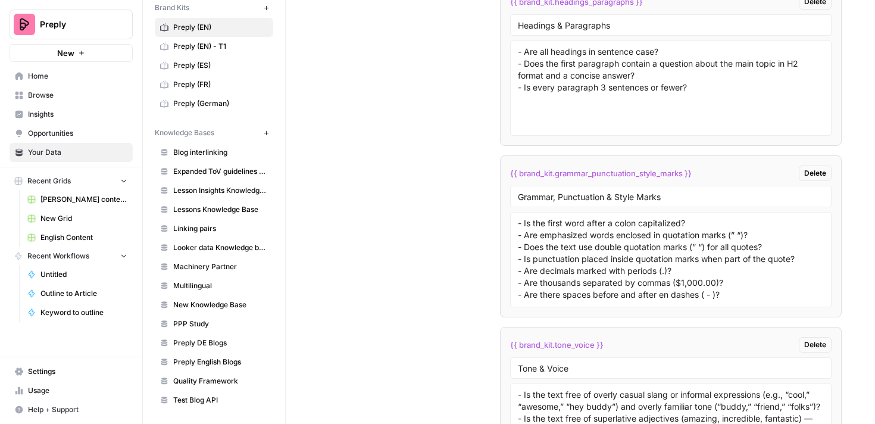
click at [218, 46] on span "Preply (EN) - T1" at bounding box center [220, 46] width 95 height 11
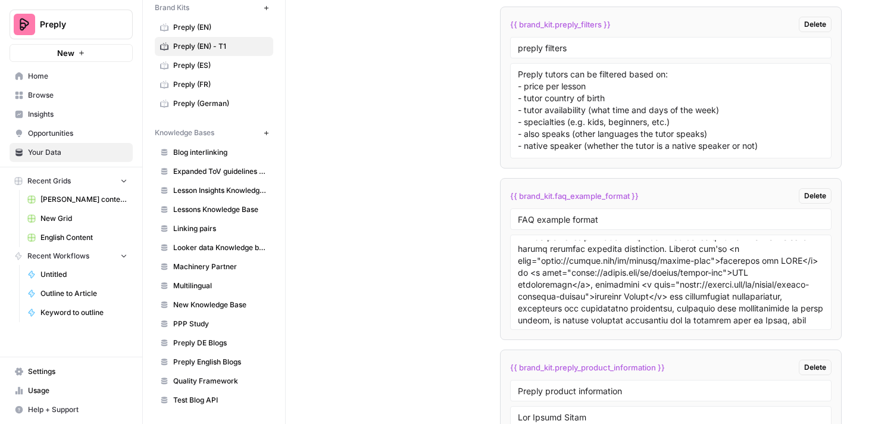
scroll to position [2671, 0]
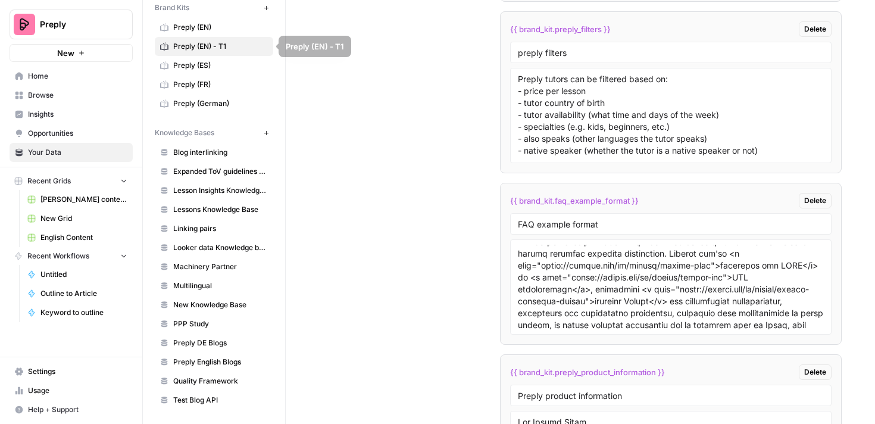
click at [204, 28] on span "Preply (EN)" at bounding box center [220, 27] width 95 height 11
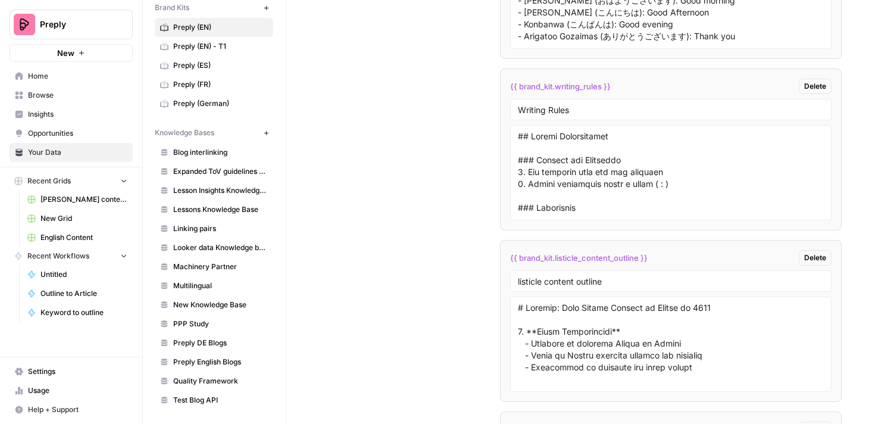
drag, startPoint x: 515, startPoint y: 136, endPoint x: 635, endPoint y: 179, distance: 127.1
click at [636, 179] on div at bounding box center [671, 172] width 322 height 95
drag, startPoint x: 659, startPoint y: 184, endPoint x: 496, endPoint y: 136, distance: 170.4
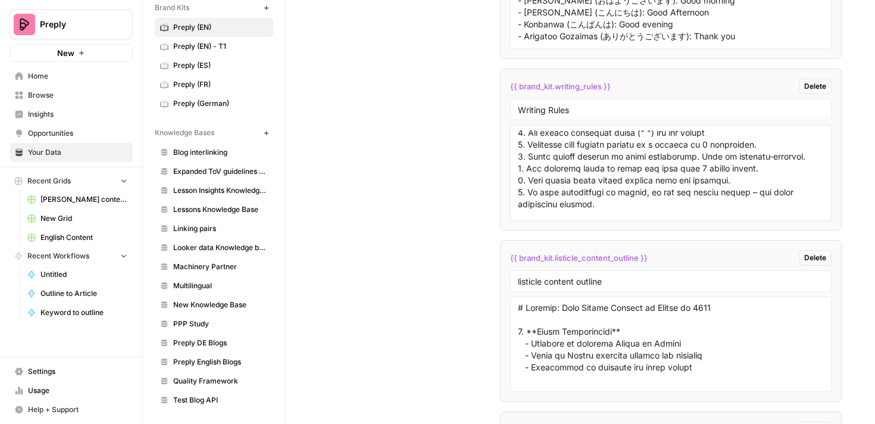
scroll to position [83, 0]
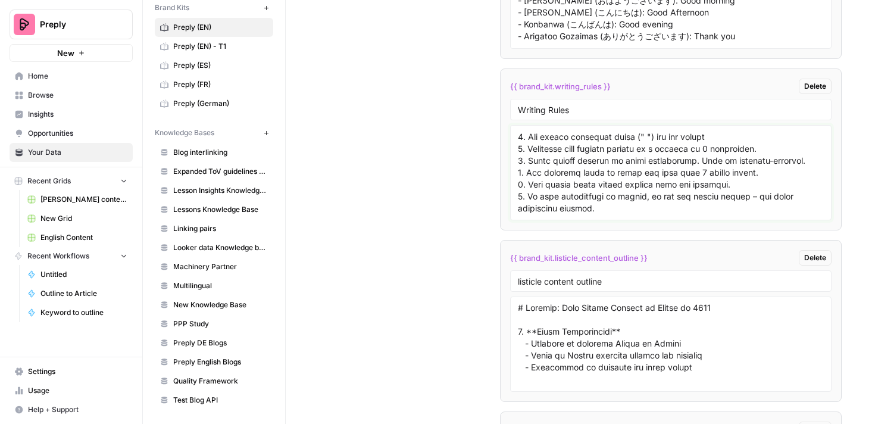
drag, startPoint x: 603, startPoint y: 209, endPoint x: 557, endPoint y: 156, distance: 70.0
click at [558, 157] on textarea at bounding box center [671, 172] width 306 height 85
click at [556, 156] on textarea at bounding box center [671, 172] width 306 height 85
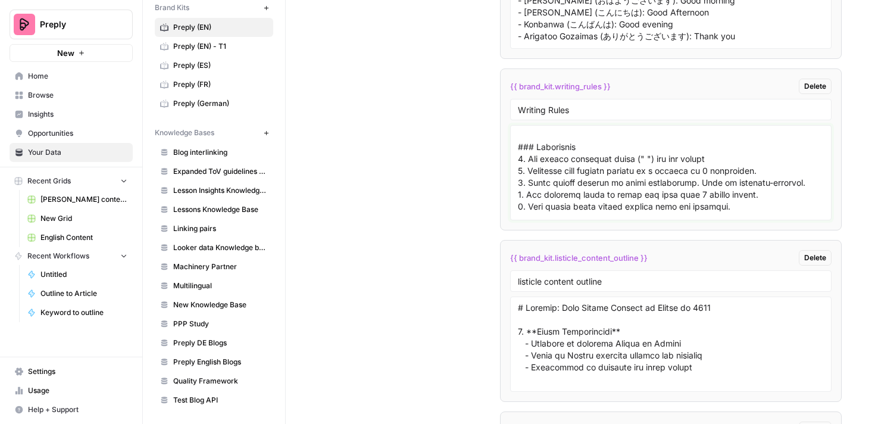
scroll to position [54, 0]
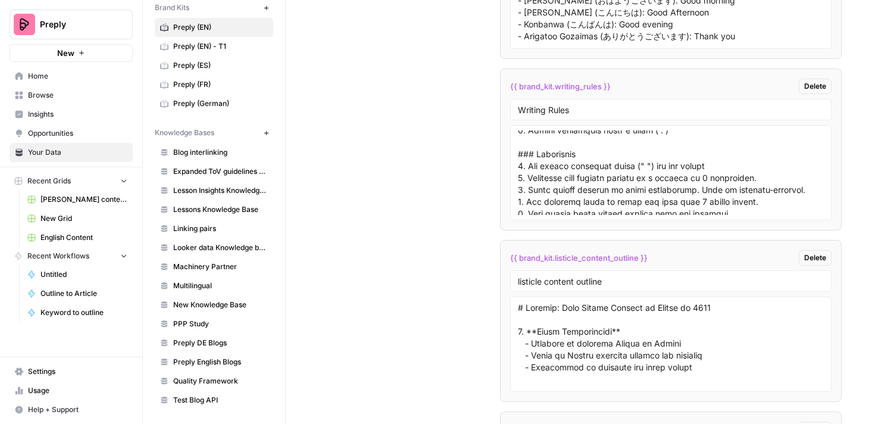
drag, startPoint x: 516, startPoint y: 154, endPoint x: 600, endPoint y: 196, distance: 94.5
click at [600, 196] on div at bounding box center [671, 172] width 322 height 95
click at [535, 159] on textarea at bounding box center [671, 172] width 306 height 85
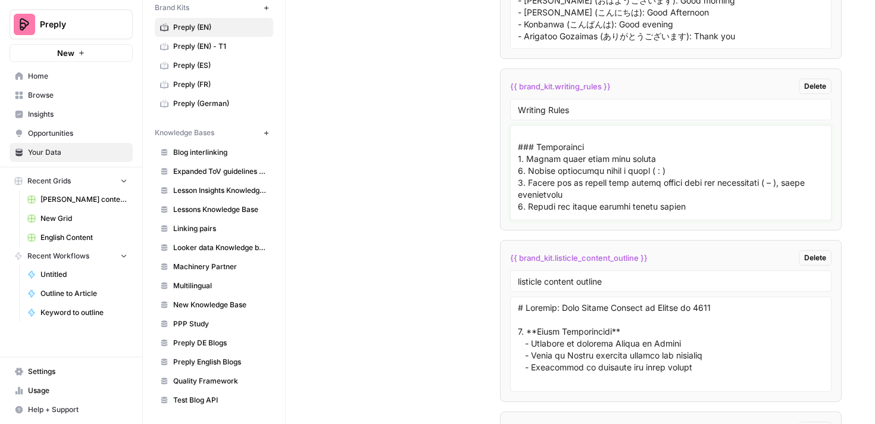
scroll to position [150, 0]
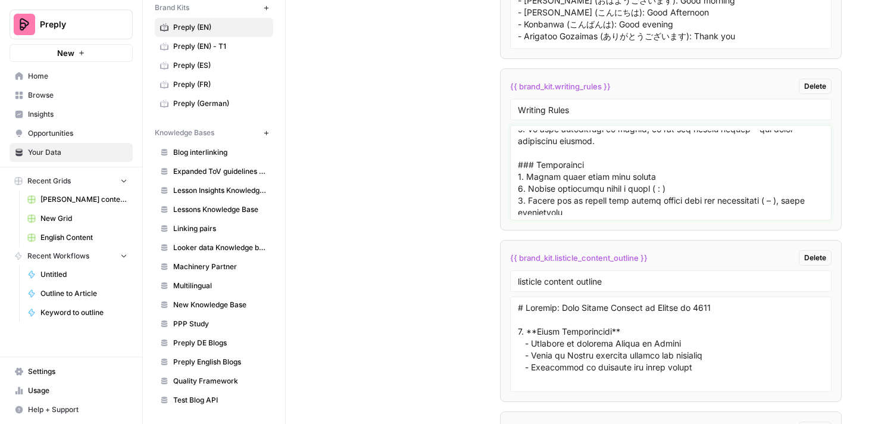
drag, startPoint x: 519, startPoint y: 154, endPoint x: 612, endPoint y: 147, distance: 93.7
click at [612, 147] on textarea at bounding box center [671, 172] width 306 height 85
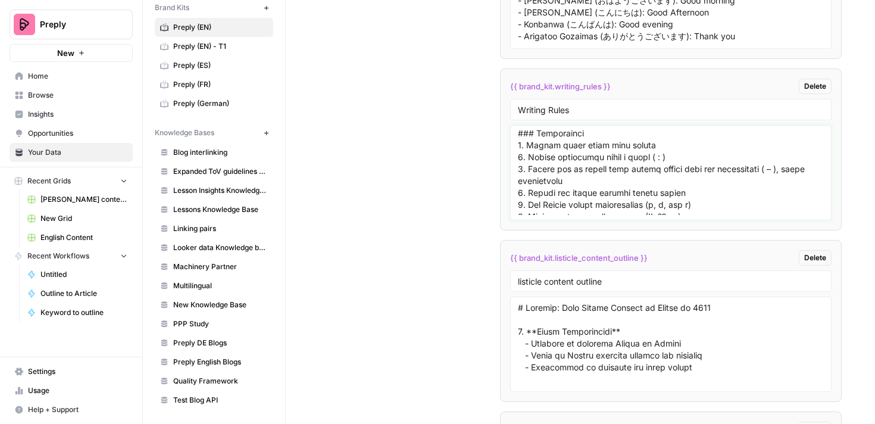
scroll to position [174, 0]
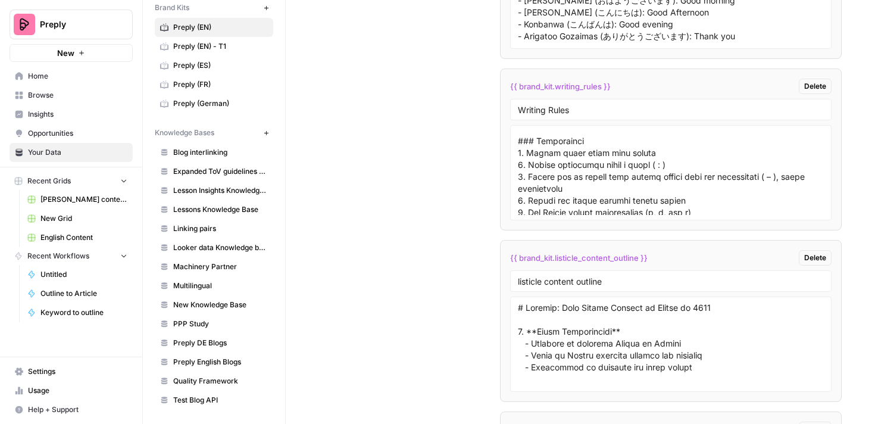
drag, startPoint x: 517, startPoint y: 140, endPoint x: 592, endPoint y: 164, distance: 78.7
click at [592, 164] on div at bounding box center [671, 172] width 322 height 95
click at [592, 164] on textarea at bounding box center [671, 172] width 306 height 85
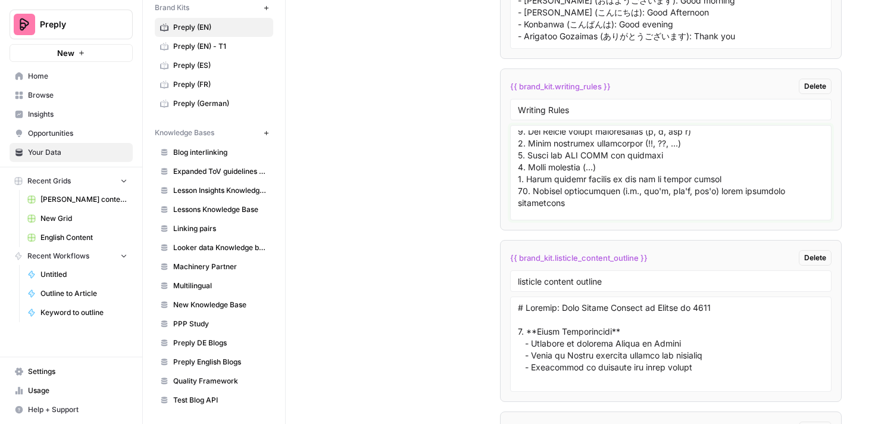
scroll to position [256, 0]
drag, startPoint x: 517, startPoint y: 140, endPoint x: 818, endPoint y: 193, distance: 305.6
click at [818, 193] on textarea at bounding box center [671, 172] width 306 height 85
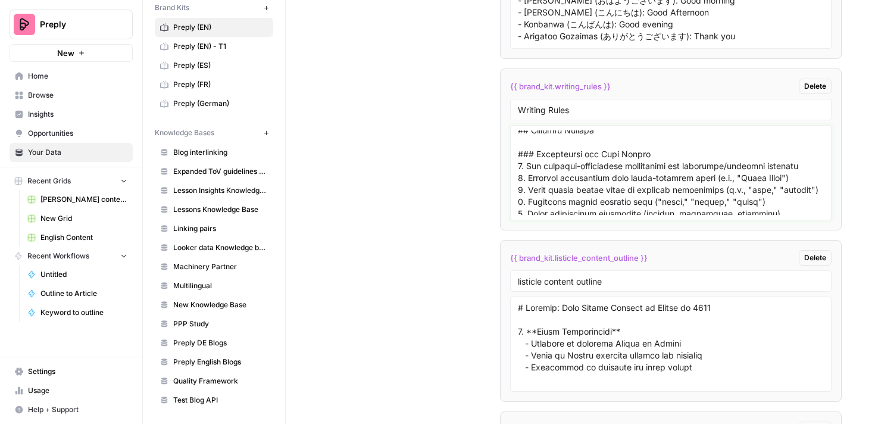
scroll to position [415, 0]
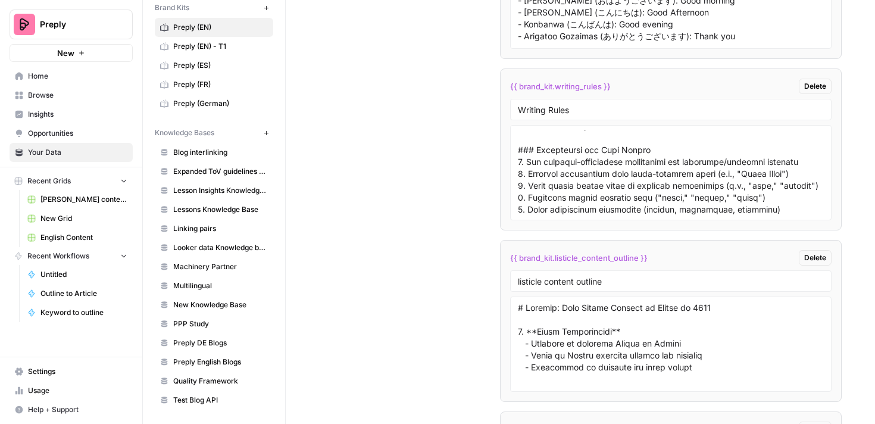
drag, startPoint x: 516, startPoint y: 139, endPoint x: 584, endPoint y: 170, distance: 74.8
click at [584, 170] on div at bounding box center [671, 172] width 322 height 95
click at [584, 170] on textarea at bounding box center [671, 172] width 306 height 85
drag, startPoint x: 516, startPoint y: 136, endPoint x: 591, endPoint y: 139, distance: 75.0
click at [591, 139] on div at bounding box center [671, 172] width 322 height 95
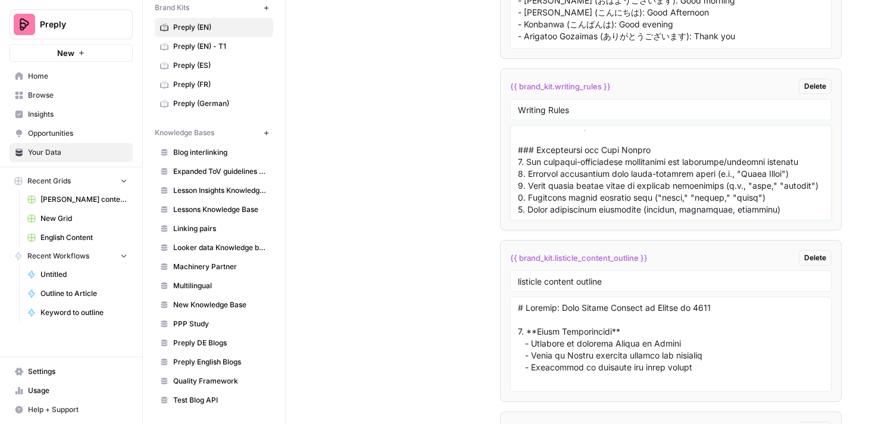
click at [591, 139] on textarea at bounding box center [671, 172] width 306 height 85
click at [553, 143] on textarea at bounding box center [671, 172] width 306 height 85
drag, startPoint x: 517, startPoint y: 136, endPoint x: 584, endPoint y: 137, distance: 67.8
click at [584, 137] on div at bounding box center [671, 172] width 322 height 95
click at [602, 156] on textarea at bounding box center [671, 172] width 306 height 85
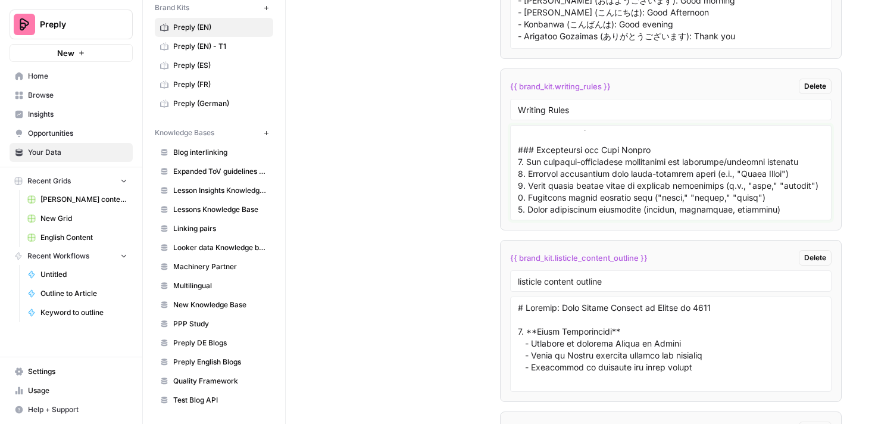
click at [602, 156] on textarea at bounding box center [671, 172] width 306 height 85
click at [620, 164] on textarea at bounding box center [671, 172] width 306 height 85
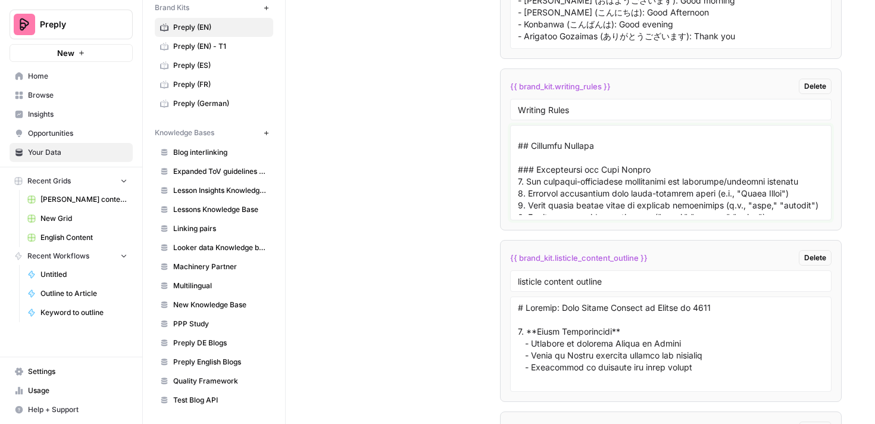
scroll to position [391, 0]
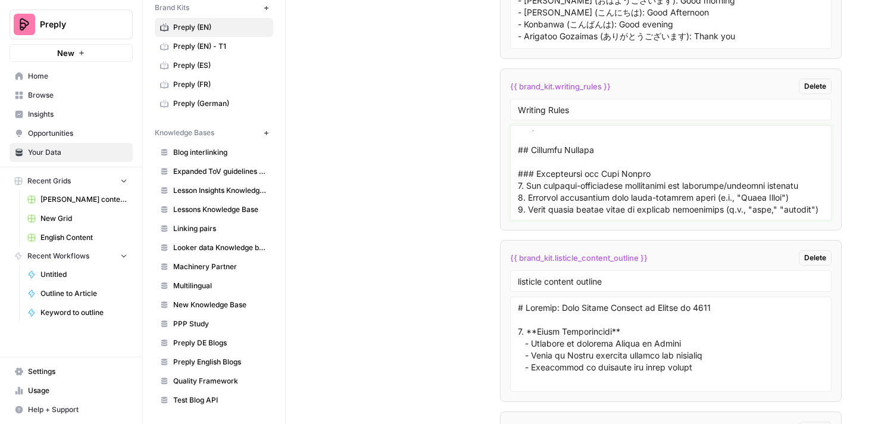
drag, startPoint x: 741, startPoint y: 192, endPoint x: 515, endPoint y: 166, distance: 227.7
click at [515, 166] on div at bounding box center [671, 172] width 322 height 95
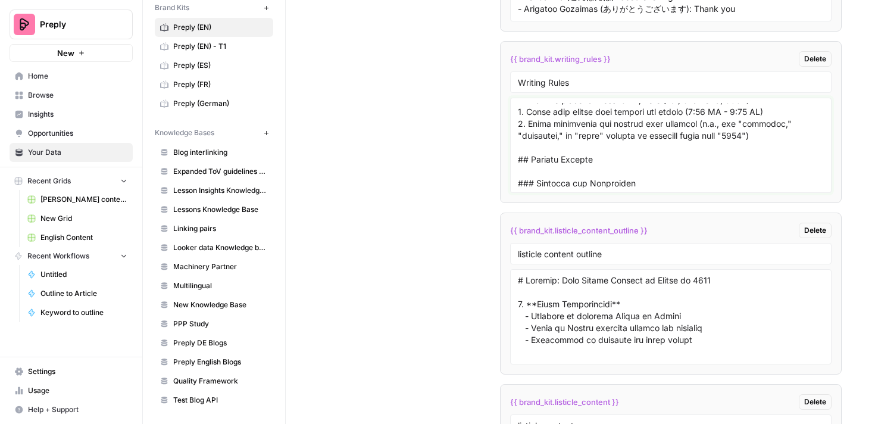
scroll to position [629, 0]
drag, startPoint x: 518, startPoint y: 111, endPoint x: 755, endPoint y: 117, distance: 236.3
click at [755, 117] on textarea at bounding box center [671, 145] width 306 height 85
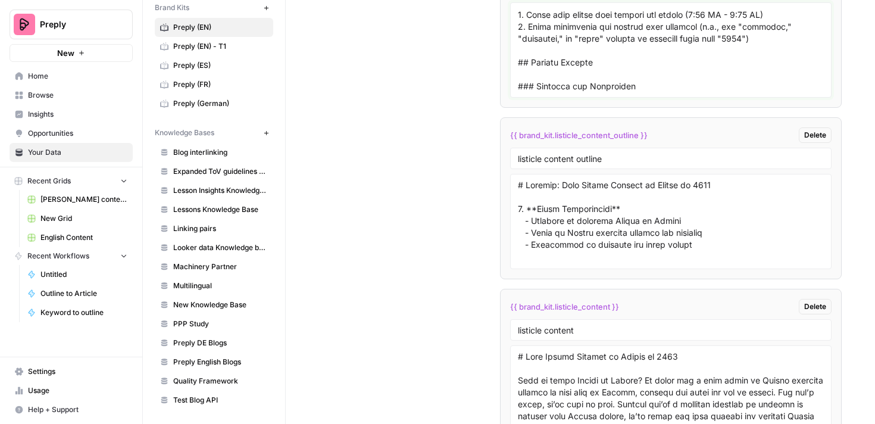
scroll to position [3327, 0]
drag, startPoint x: 746, startPoint y: 83, endPoint x: 470, endPoint y: 70, distance: 277.1
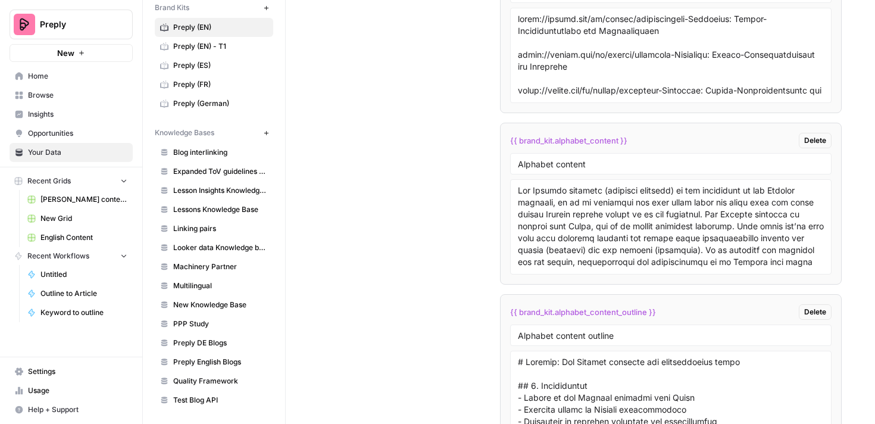
scroll to position [5828, 0]
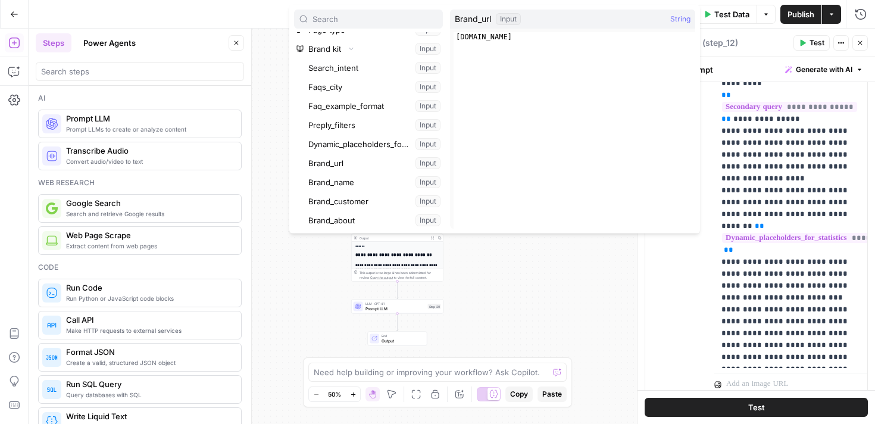
scroll to position [62, 0]
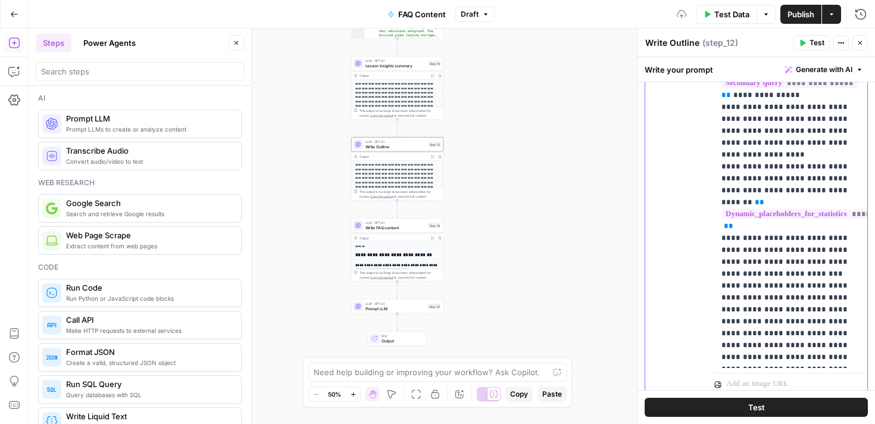
scroll to position [2202, 0]
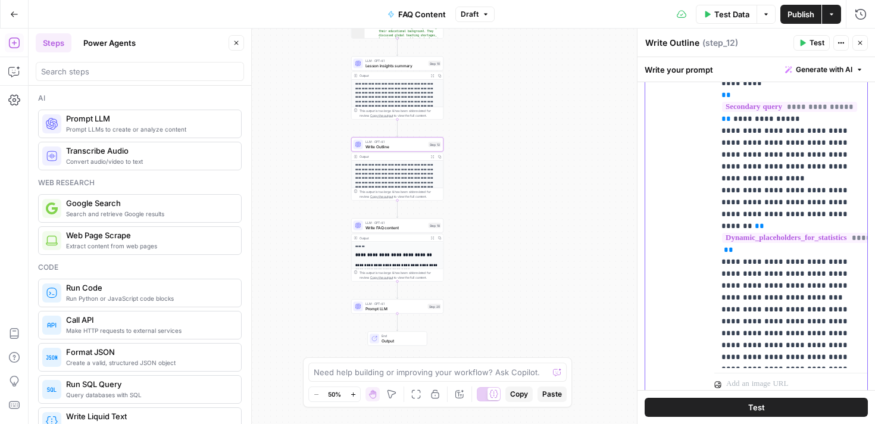
paste div
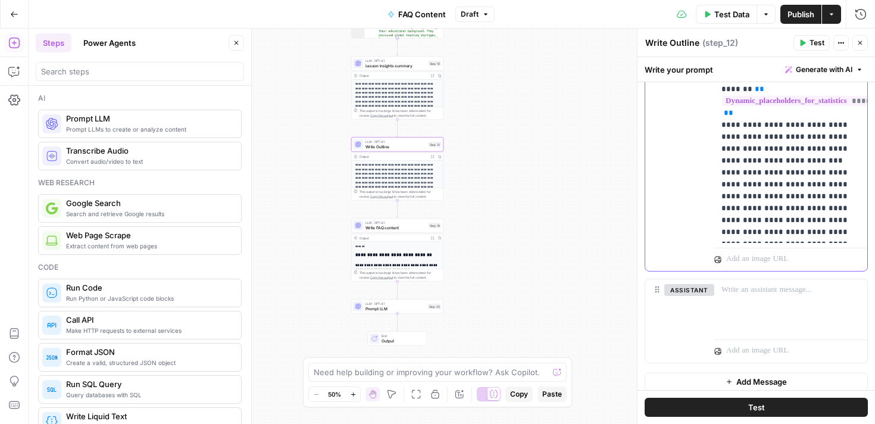
scroll to position [697, 0]
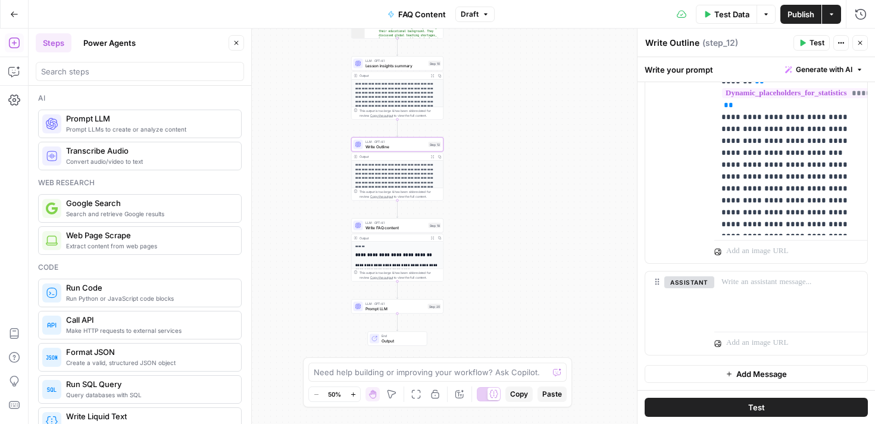
click at [396, 230] on span "Write FAQ content" at bounding box center [395, 227] width 61 height 6
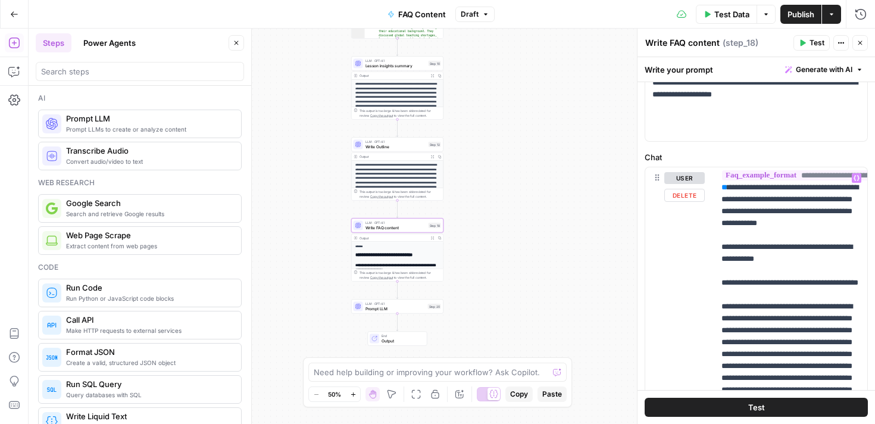
scroll to position [159, 0]
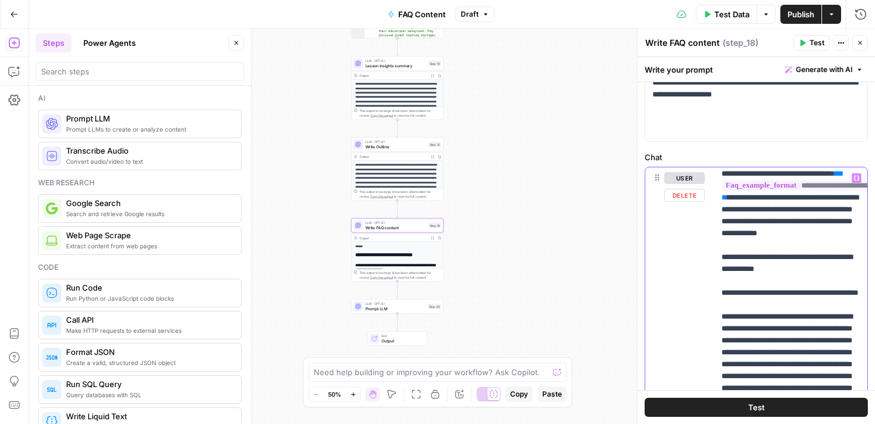
click at [759, 209] on p "**********" at bounding box center [790, 406] width 139 height 786
drag, startPoint x: 766, startPoint y: 210, endPoint x: 721, endPoint y: 207, distance: 45.3
click at [721, 207] on p "**********" at bounding box center [790, 406] width 139 height 786
drag, startPoint x: 727, startPoint y: 245, endPoint x: 759, endPoint y: 208, distance: 48.9
click at [759, 208] on p "**********" at bounding box center [790, 406] width 139 height 786
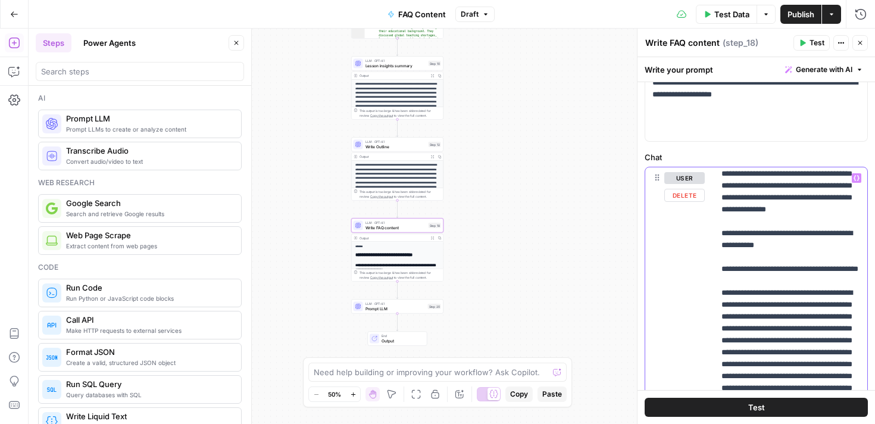
click at [779, 209] on p "**********" at bounding box center [790, 388] width 139 height 750
drag, startPoint x: 774, startPoint y: 267, endPoint x: 715, endPoint y: 240, distance: 64.2
click at [715, 240] on div "**********" at bounding box center [790, 409] width 153 height 485
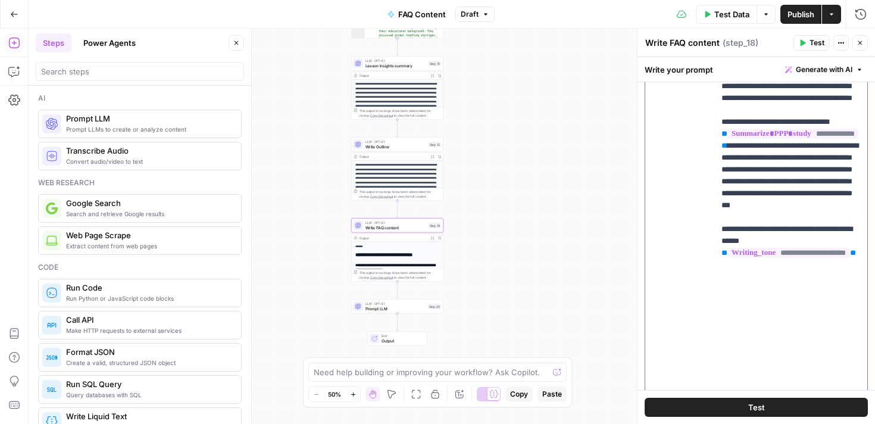
scroll to position [517, 0]
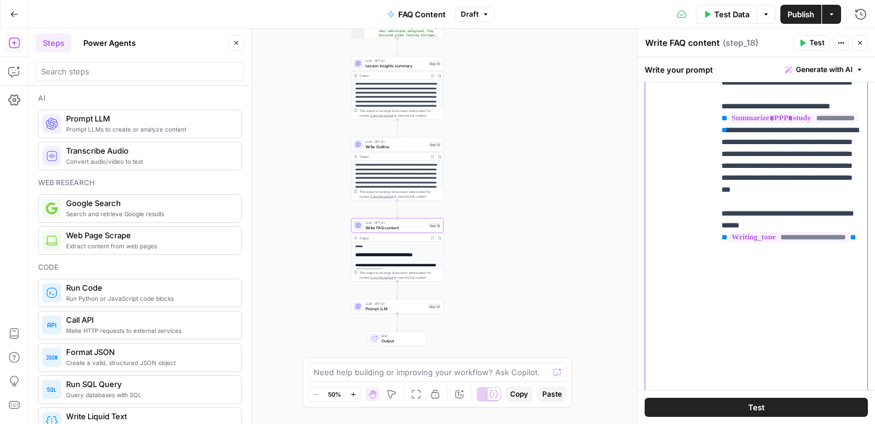
click at [777, 259] on p "**********" at bounding box center [790, 35] width 139 height 726
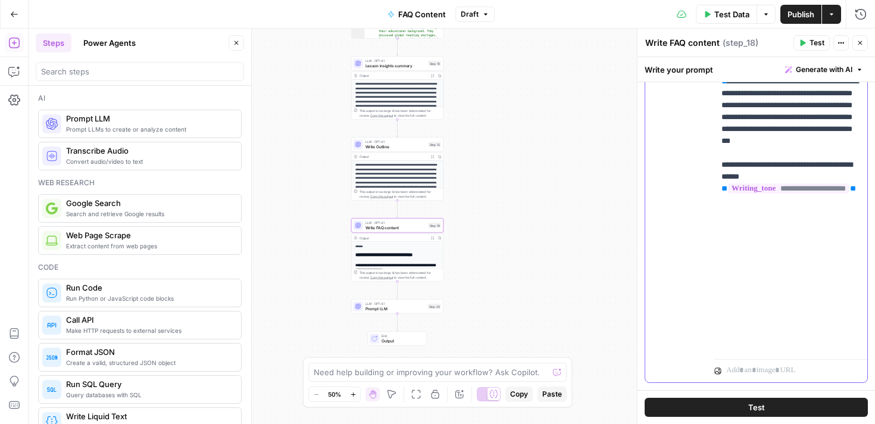
scroll to position [567, 0]
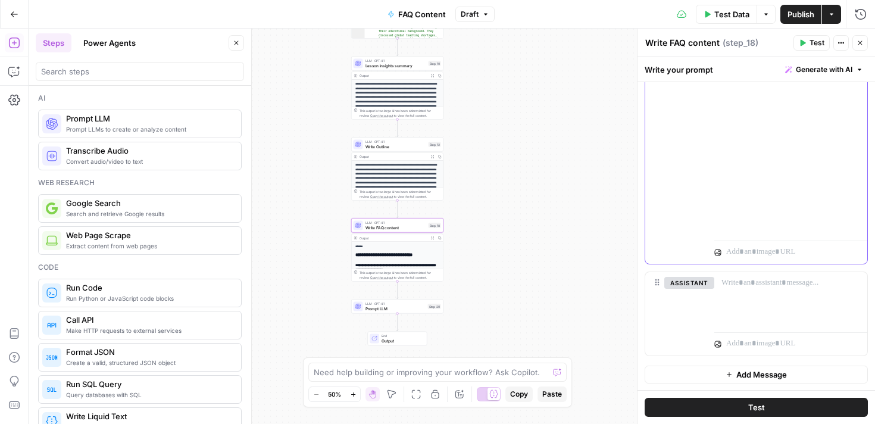
scroll to position [685, 0]
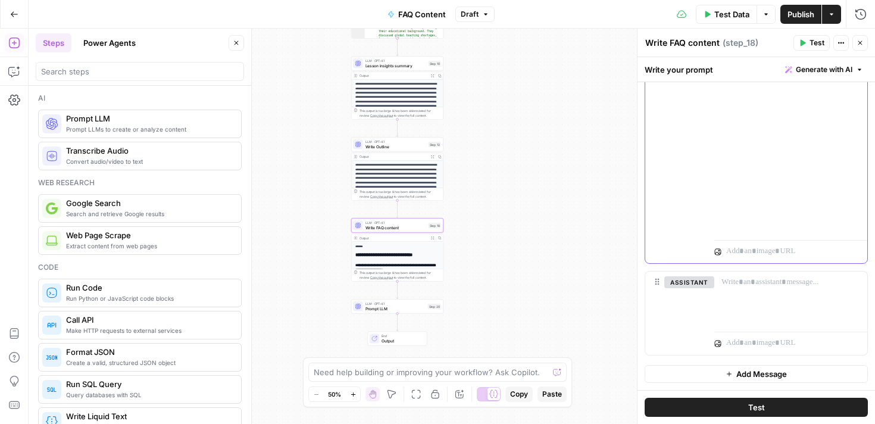
scroll to position [286, 0]
drag, startPoint x: 753, startPoint y: 234, endPoint x: 715, endPoint y: 217, distance: 41.5
click at [715, 217] on div "**********" at bounding box center [790, 6] width 153 height 513
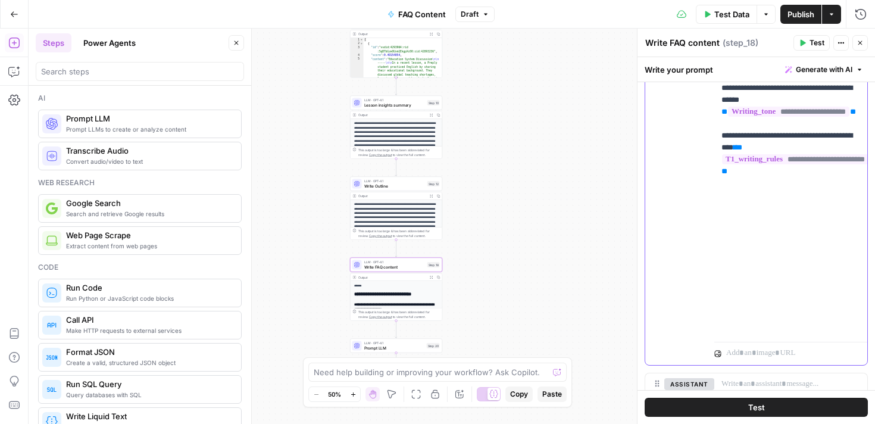
scroll to position [685, 0]
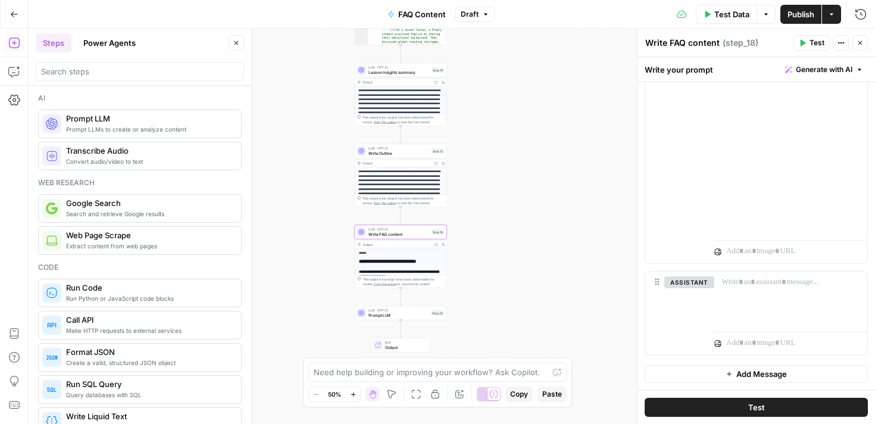
click at [401, 315] on span "Prompt LLM" at bounding box center [398, 315] width 60 height 6
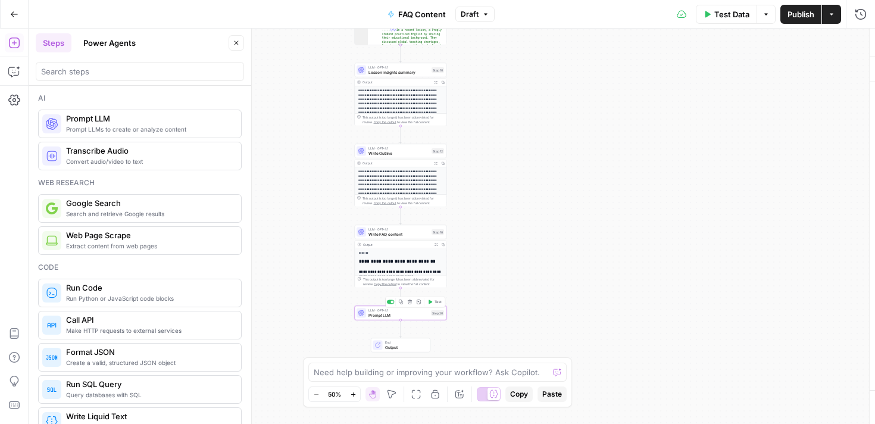
type textarea "Prompt LLM"
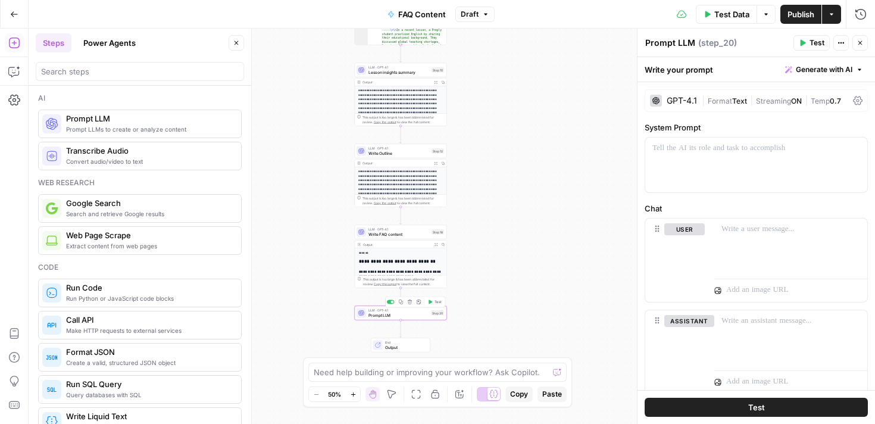
click at [409, 304] on button "Delete step" at bounding box center [410, 302] width 8 height 8
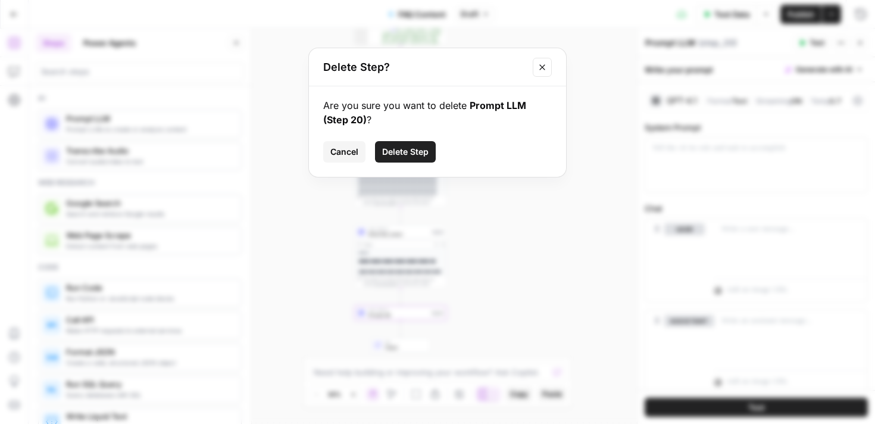
click at [414, 155] on span "Delete Step" at bounding box center [405, 152] width 46 height 12
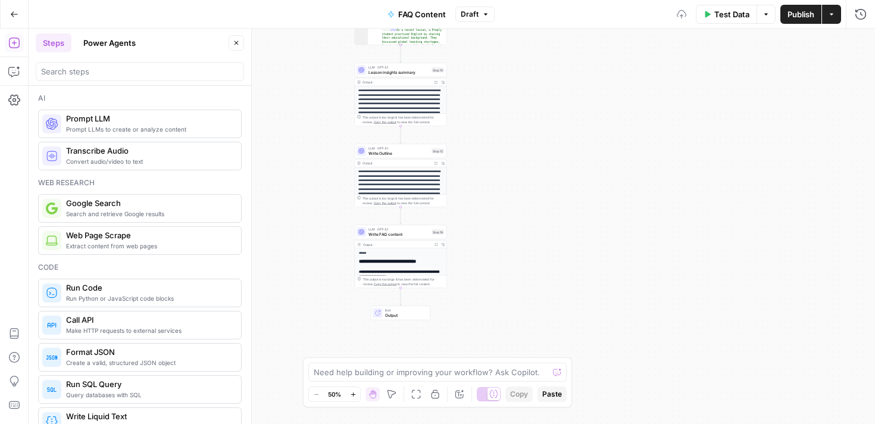
scroll to position [54, 0]
click at [726, 14] on span "Test Data" at bounding box center [731, 14] width 35 height 12
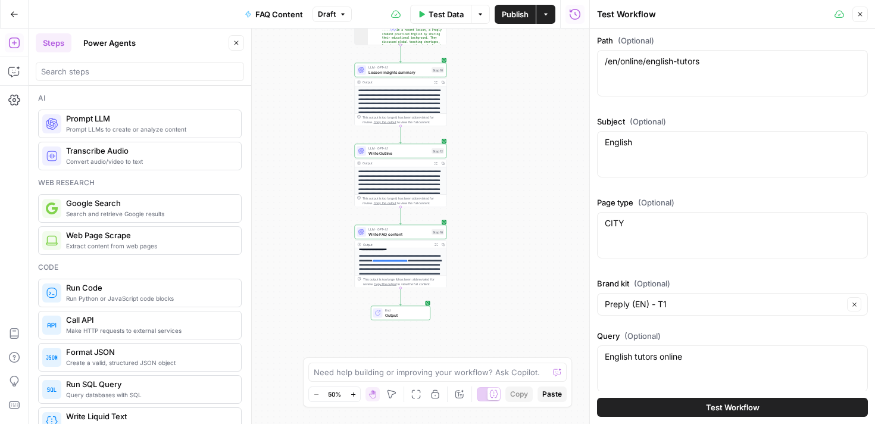
scroll to position [0, 0]
click at [699, 412] on button "Test Workflow" at bounding box center [732, 407] width 271 height 19
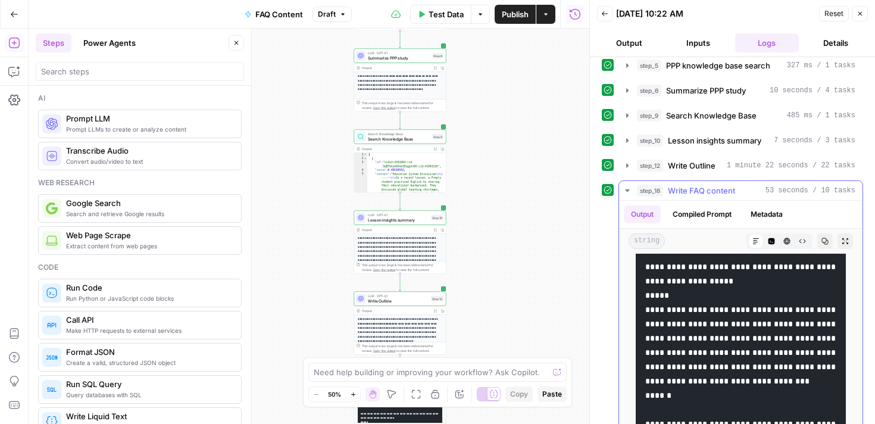
scroll to position [1312, 0]
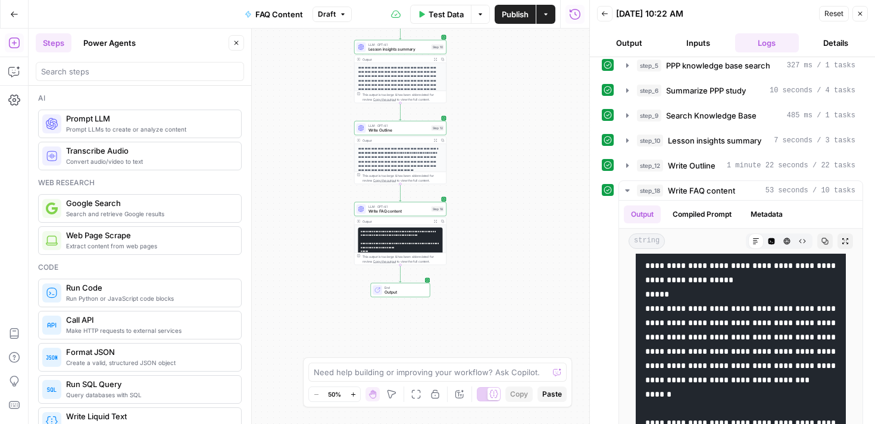
click at [513, 17] on span "Publish" at bounding box center [515, 14] width 27 height 12
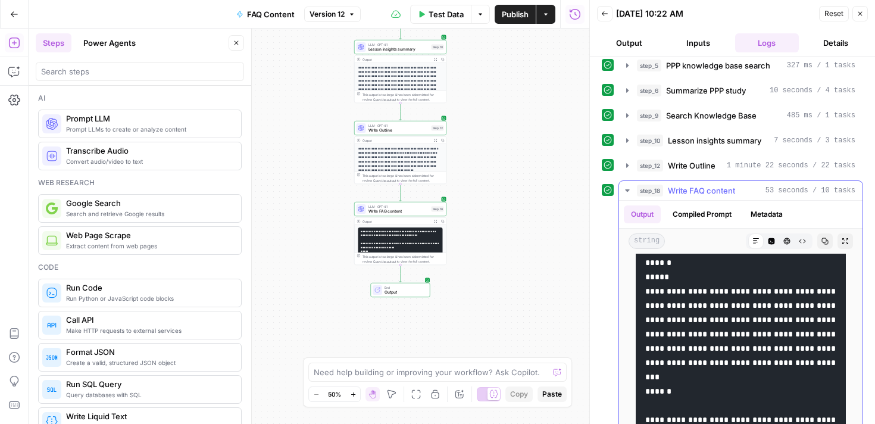
scroll to position [1888, 0]
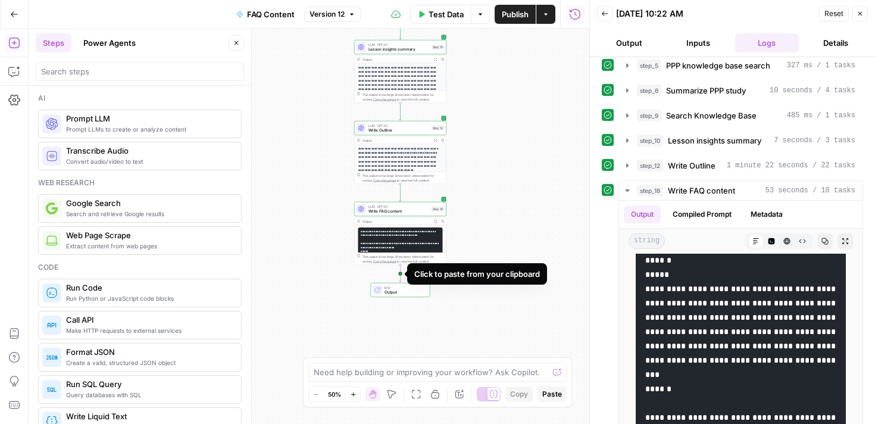
click at [401, 273] on icon "Edge from step_18 to end" at bounding box center [400, 273] width 2 height 17
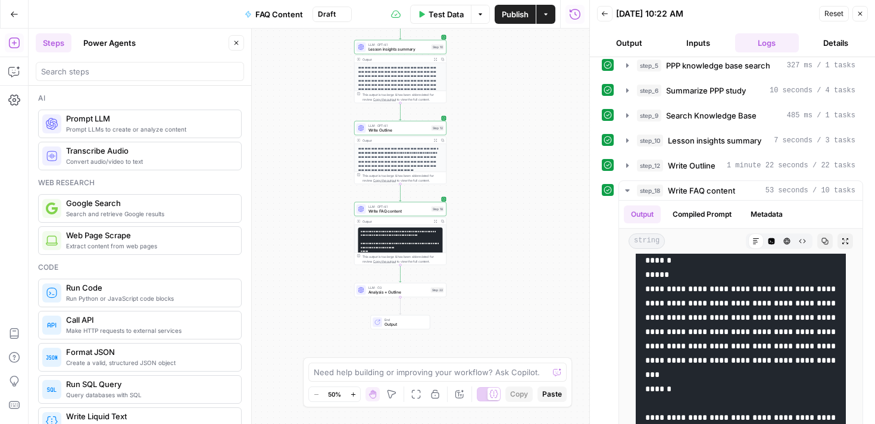
click at [401, 293] on span "Analysis + Outline" at bounding box center [398, 292] width 60 height 6
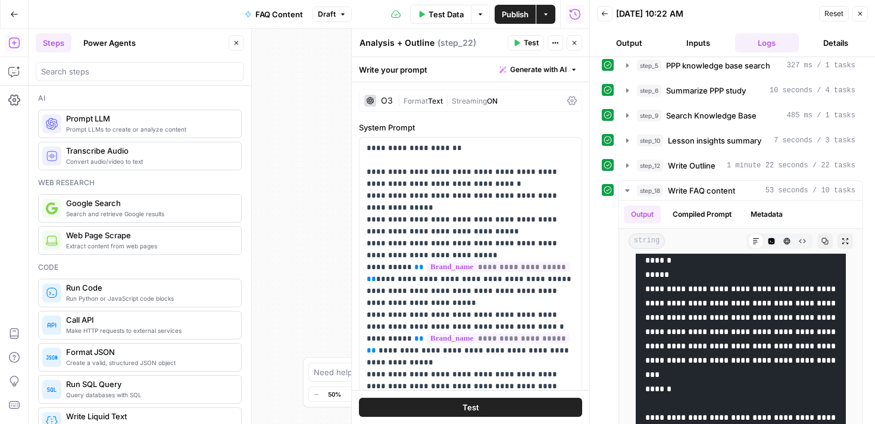
click at [416, 46] on textarea "Analysis + Outline" at bounding box center [396, 43] width 75 height 12
click at [427, 43] on textarea "Analysis + Outline" at bounding box center [396, 43] width 75 height 12
click at [287, 173] on div "**********" at bounding box center [309, 226] width 561 height 395
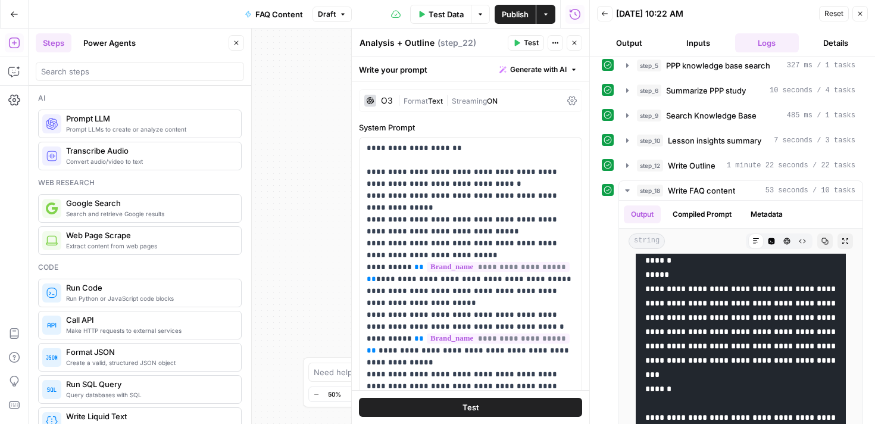
click at [864, 13] on button "Close" at bounding box center [859, 13] width 15 height 15
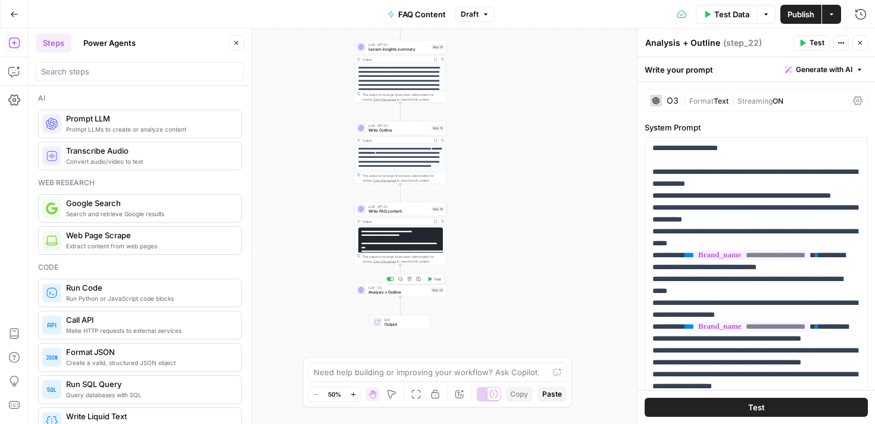
click at [411, 294] on span "Analysis + Outline" at bounding box center [398, 292] width 60 height 6
click at [411, 281] on button "Delete step" at bounding box center [410, 279] width 8 height 8
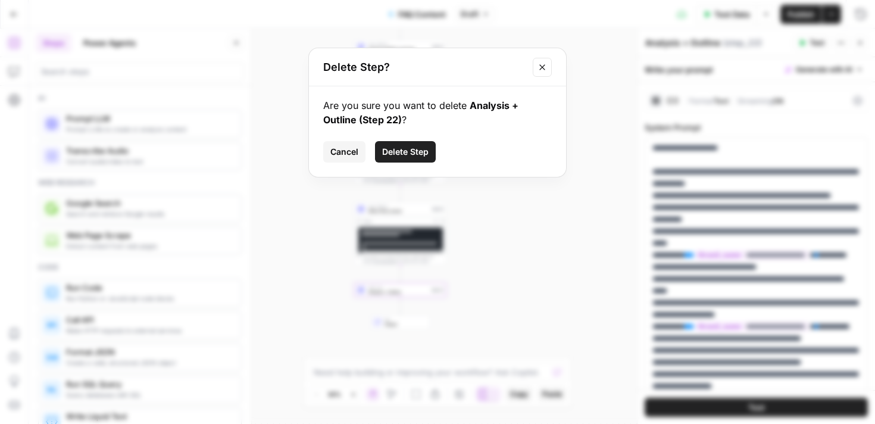
click at [408, 148] on span "Delete Step" at bounding box center [405, 152] width 46 height 12
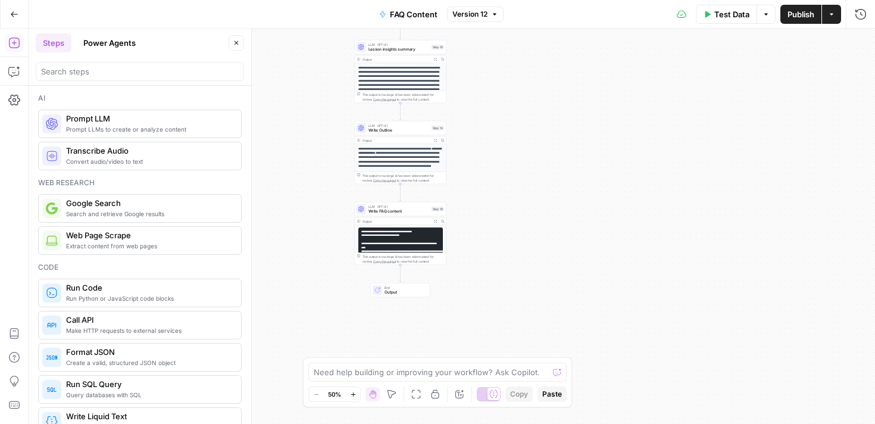
click at [397, 207] on span "LLM · GPT-4.1" at bounding box center [398, 206] width 61 height 5
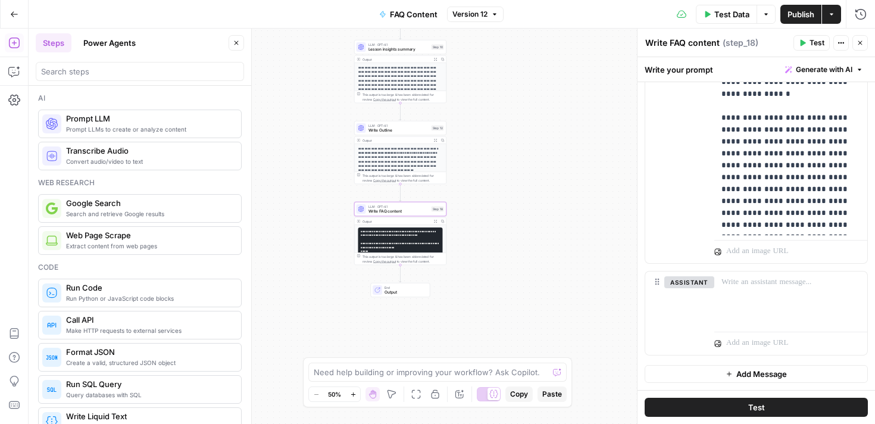
scroll to position [310, 0]
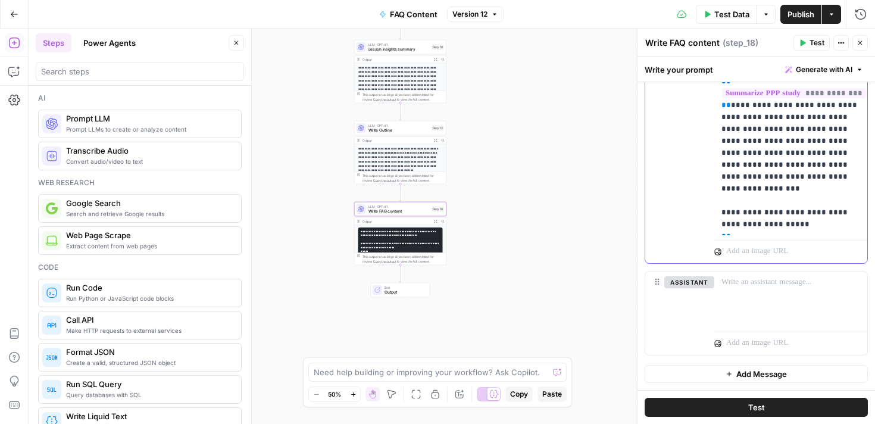
click at [416, 214] on div "LLM · GPT-4.1 Write FAQ content Step 18 Copy step Delete step Add Note Test" at bounding box center [400, 209] width 92 height 14
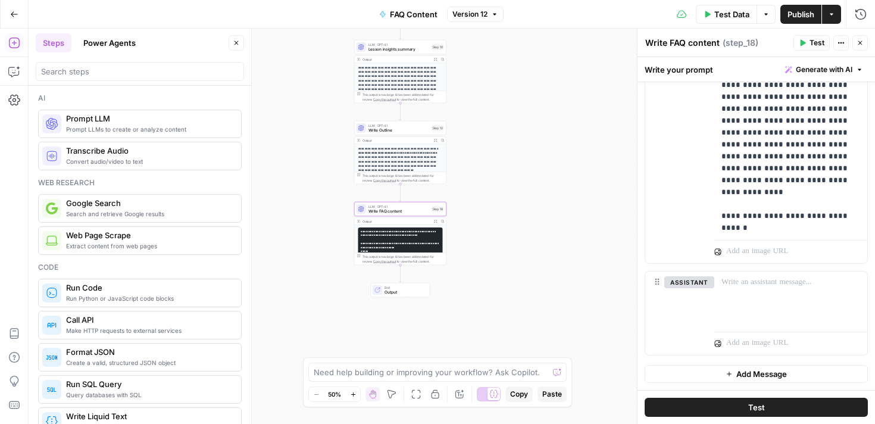
scroll to position [154, 0]
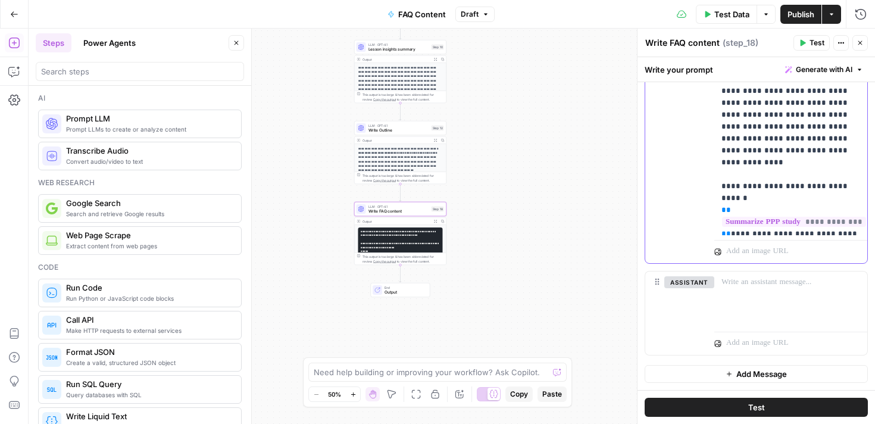
scroll to position [184, 0]
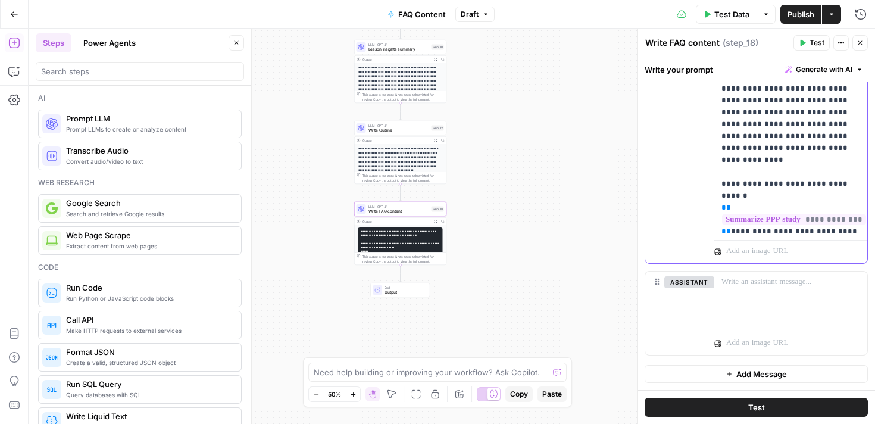
drag, startPoint x: 789, startPoint y: 218, endPoint x: 825, endPoint y: 209, distance: 36.8
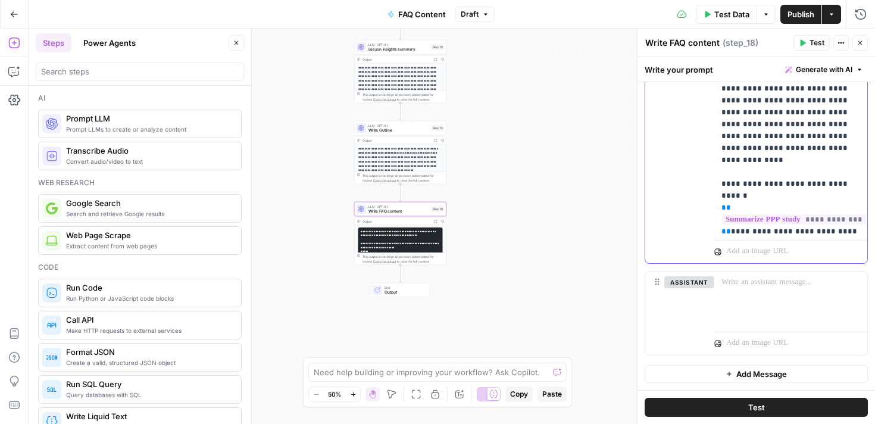
scroll to position [188, 0]
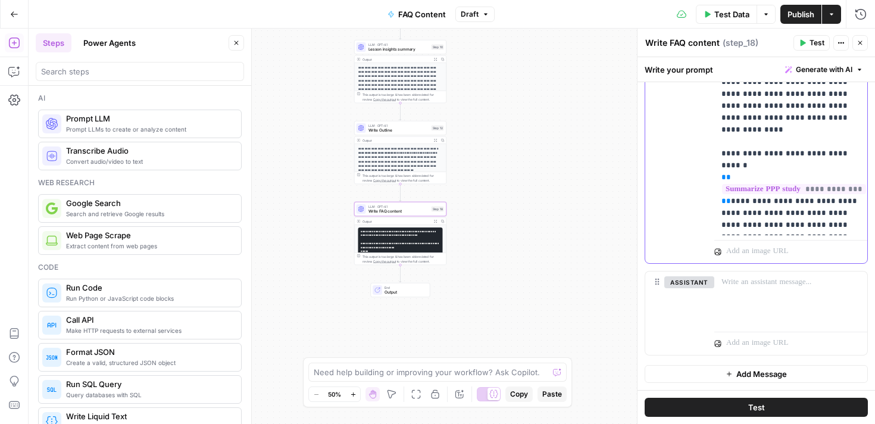
drag, startPoint x: 743, startPoint y: 214, endPoint x: 719, endPoint y: 214, distance: 23.2
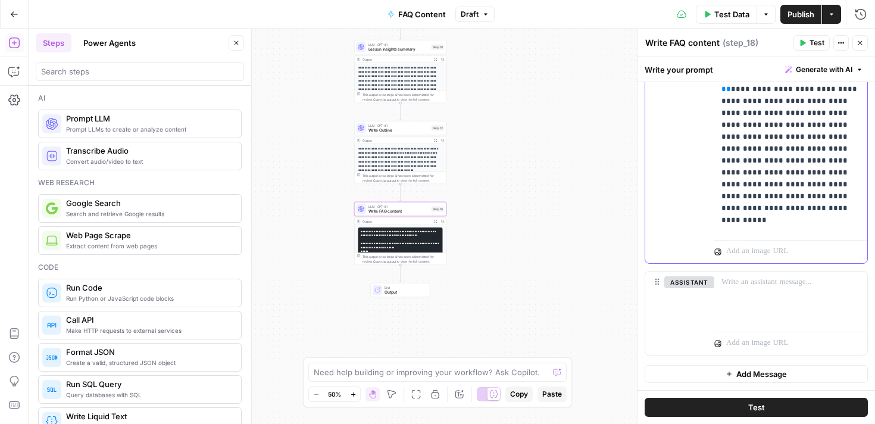
scroll to position [346, 0]
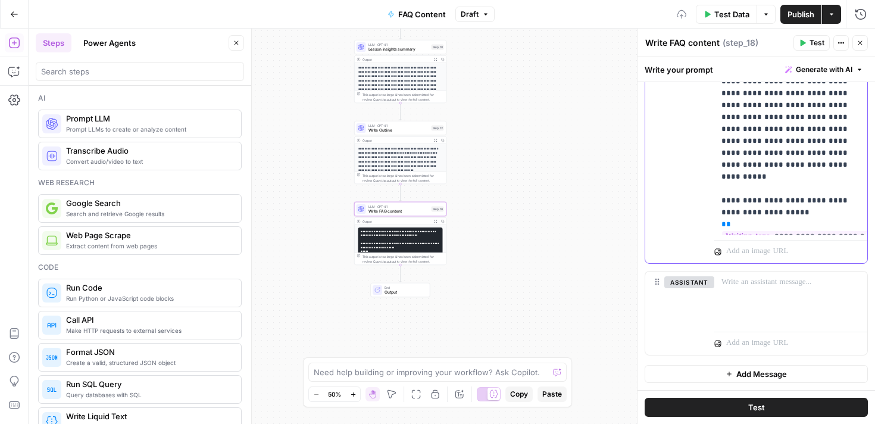
scroll to position [378, 0]
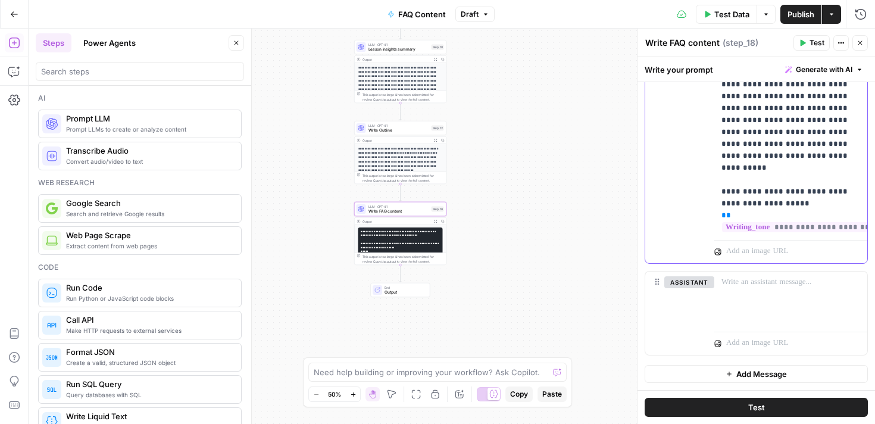
drag, startPoint x: 741, startPoint y: 213, endPoint x: 695, endPoint y: 212, distance: 45.8
click at [696, 213] on div "**********" at bounding box center [756, 6] width 222 height 513
click at [765, 266] on div "**********" at bounding box center [755, 9] width 223 height 521
click at [803, 12] on span "Publish" at bounding box center [800, 14] width 27 height 12
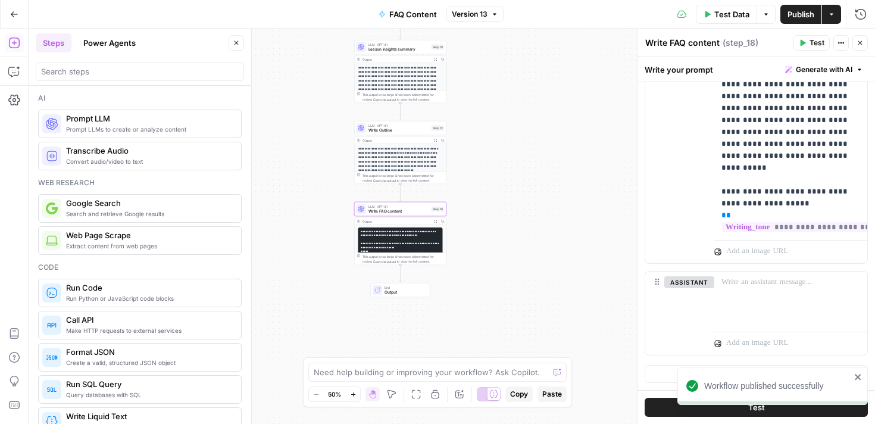
click at [817, 44] on span "Test" at bounding box center [816, 42] width 15 height 11
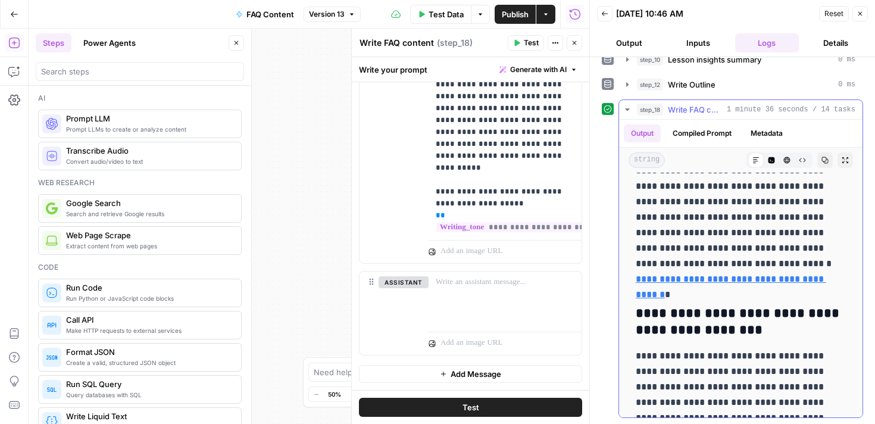
scroll to position [2900, 0]
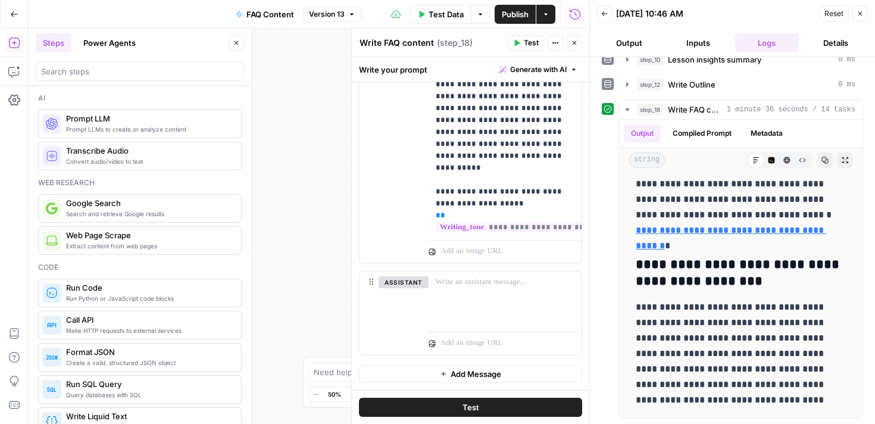
click at [864, 14] on button "Close" at bounding box center [859, 13] width 15 height 15
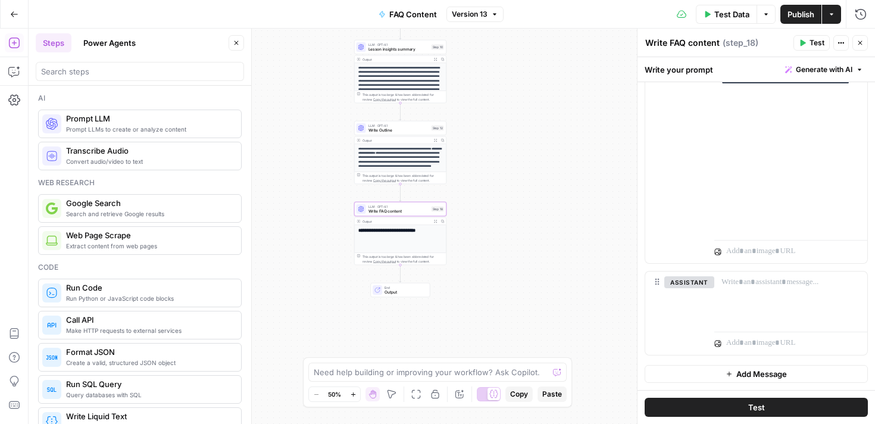
scroll to position [381, 0]
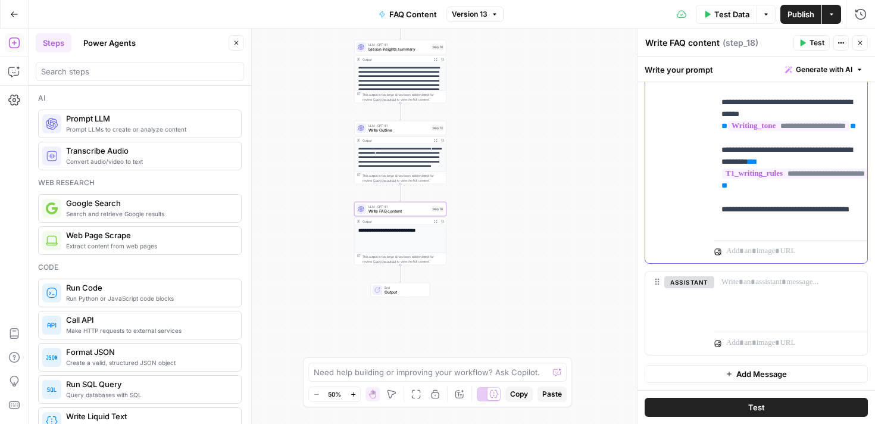
scroll to position [223, 0]
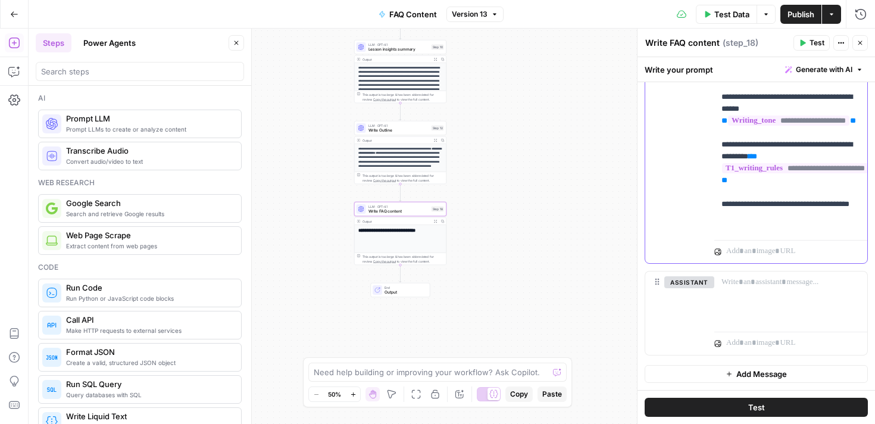
drag, startPoint x: 787, startPoint y: 145, endPoint x: 760, endPoint y: 121, distance: 35.8
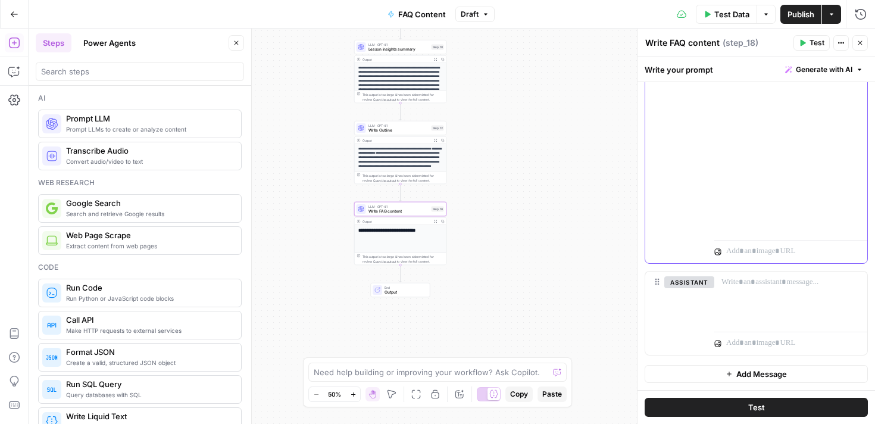
scroll to position [393, 0]
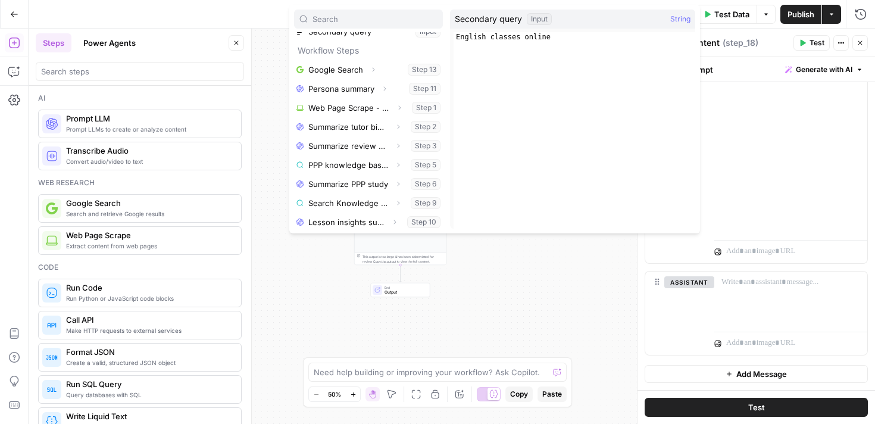
scroll to position [165, 0]
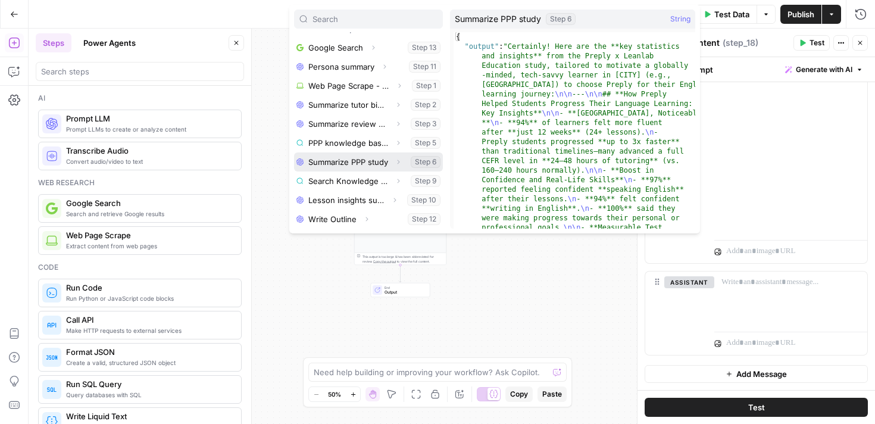
click at [361, 161] on button "Select variable Summarize PPP study" at bounding box center [368, 161] width 149 height 19
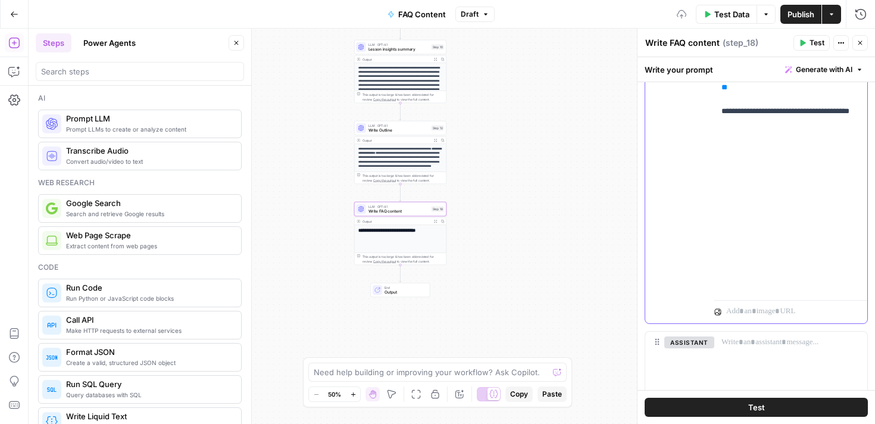
scroll to position [416, 0]
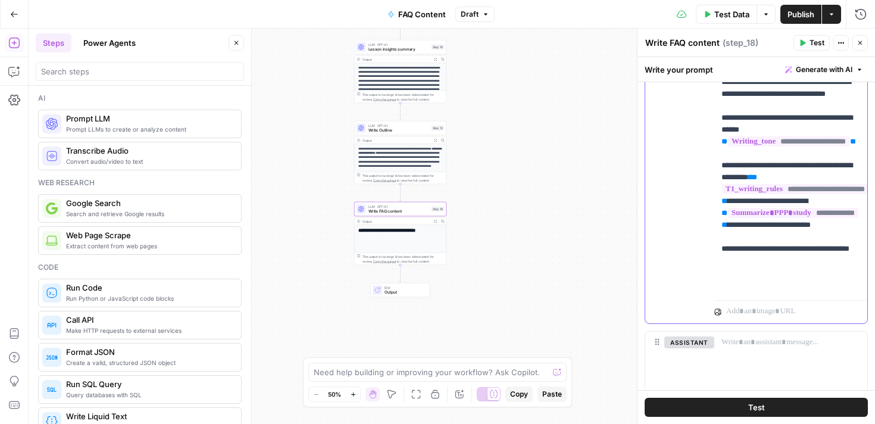
scroll to position [274, 0]
drag, startPoint x: 830, startPoint y: 239, endPoint x: 768, endPoint y: 187, distance: 80.7
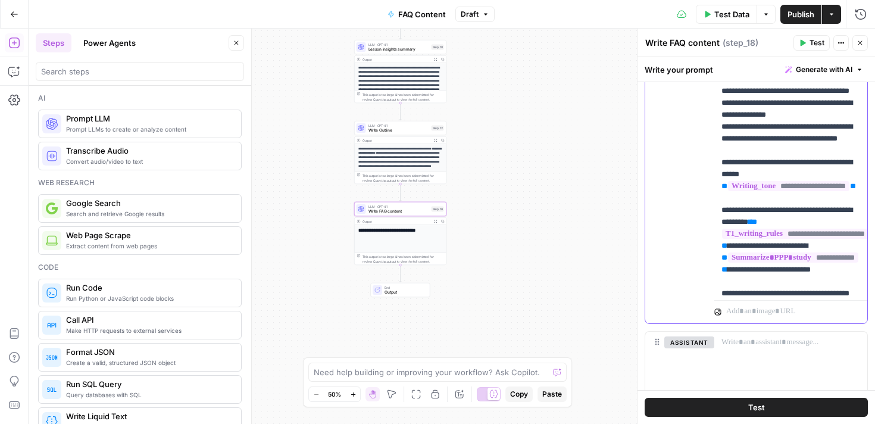
scroll to position [243, 0]
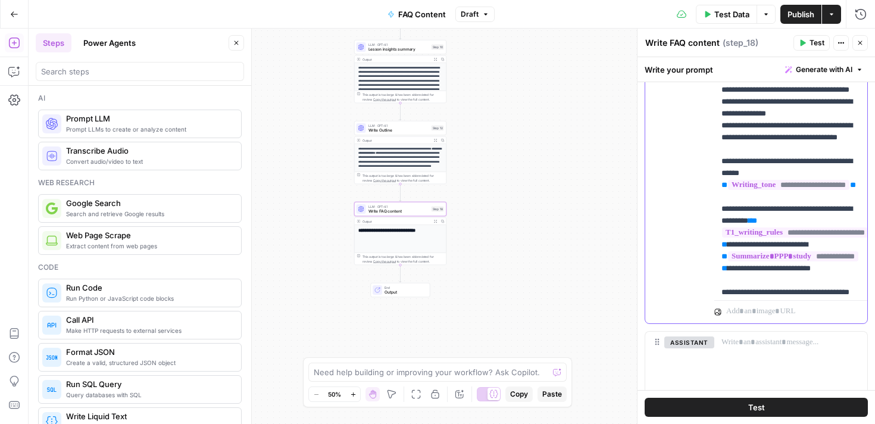
drag, startPoint x: 757, startPoint y: 290, endPoint x: 715, endPoint y: 102, distance: 192.7
click at [715, 102] on div "**********" at bounding box center [790, 52] width 153 height 485
copy p "**********"
click at [400, 129] on span "Write Outline" at bounding box center [398, 130] width 61 height 6
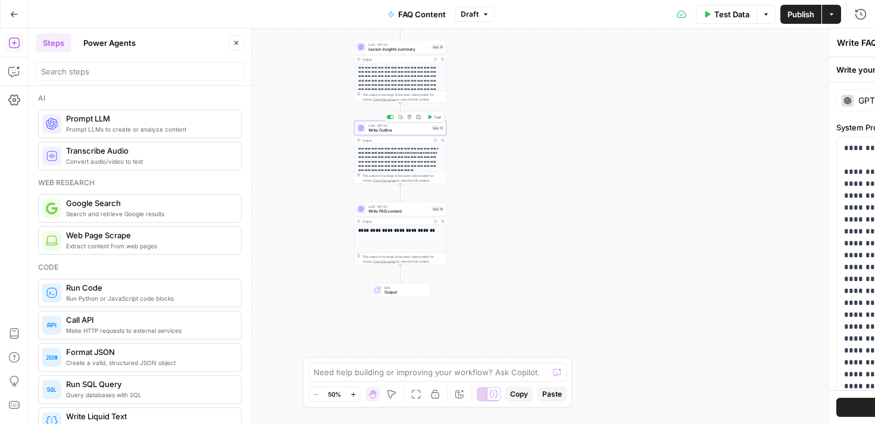
type textarea "Write Outline"
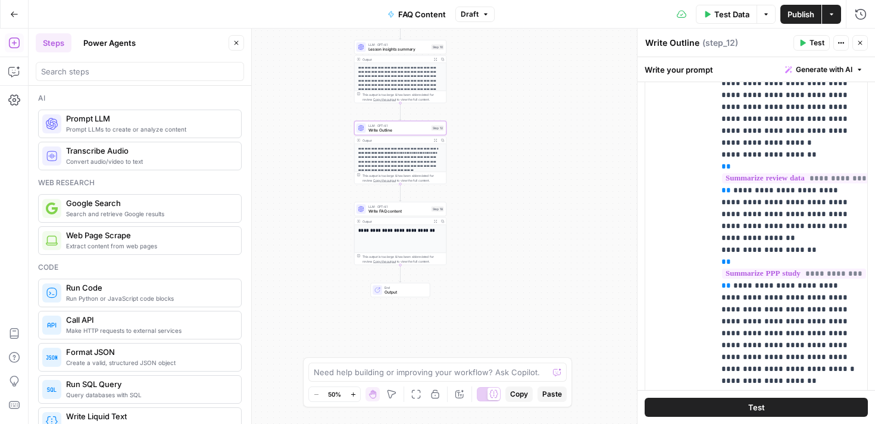
scroll to position [1136, 0]
click at [795, 261] on p "**********" at bounding box center [790, 220] width 139 height 2690
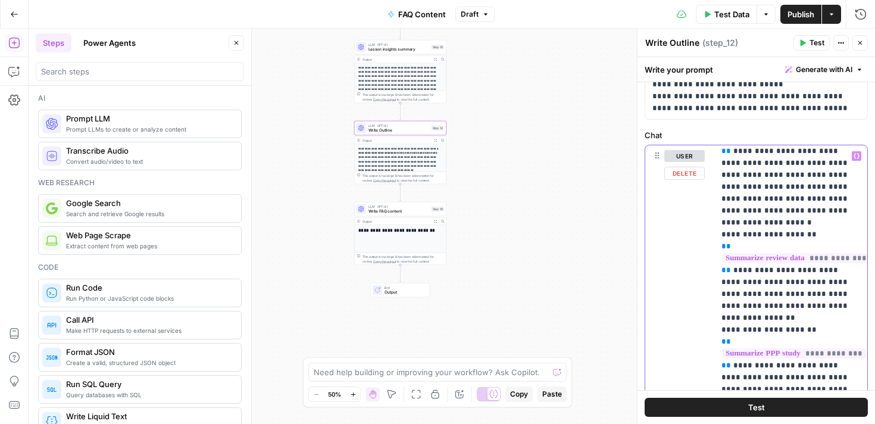
scroll to position [1194, 0]
click at [804, 339] on p "**********" at bounding box center [790, 301] width 139 height 2690
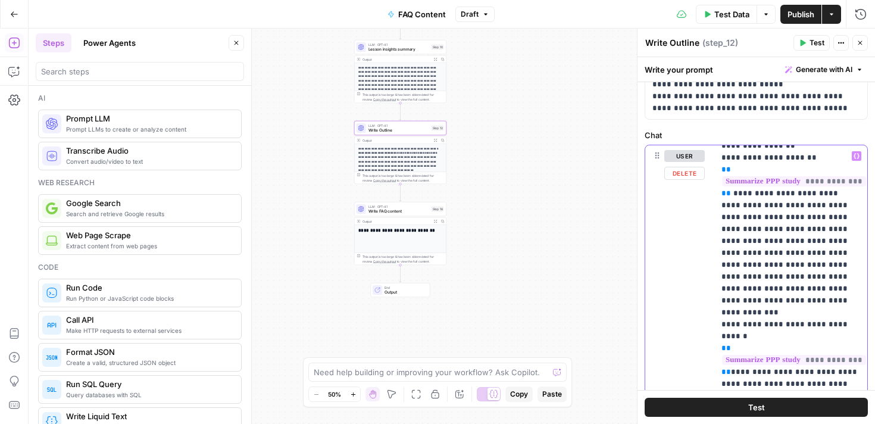
scroll to position [1368, 0]
drag, startPoint x: 771, startPoint y: 337, endPoint x: 717, endPoint y: 207, distance: 140.4
click at [717, 207] on div "**********" at bounding box center [790, 387] width 153 height 485
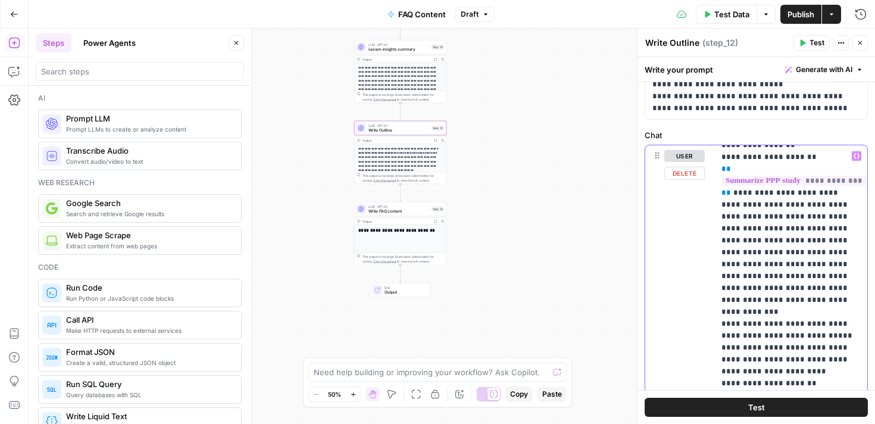
click at [727, 205] on p "**********" at bounding box center [790, 168] width 139 height 2773
click at [727, 227] on p "**********" at bounding box center [790, 168] width 139 height 2773
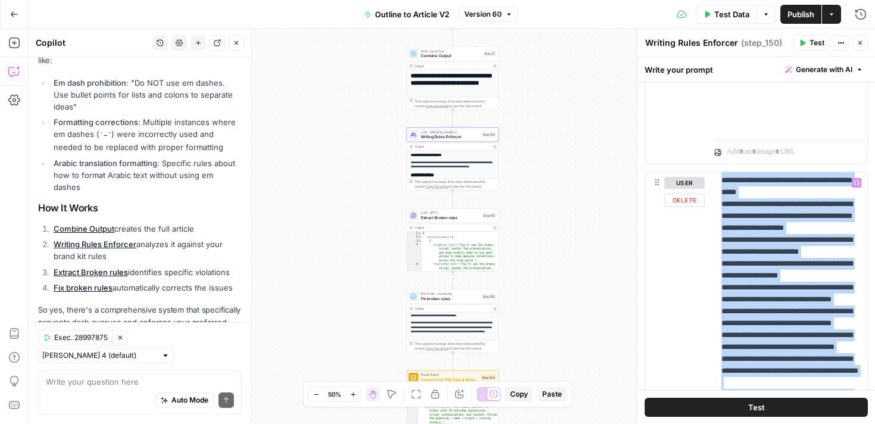
scroll to position [652, 0]
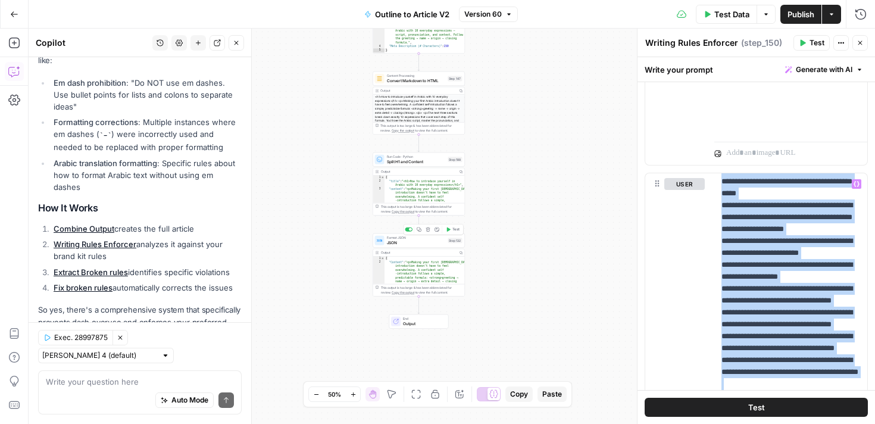
click at [423, 243] on span "JSON" at bounding box center [416, 242] width 59 height 6
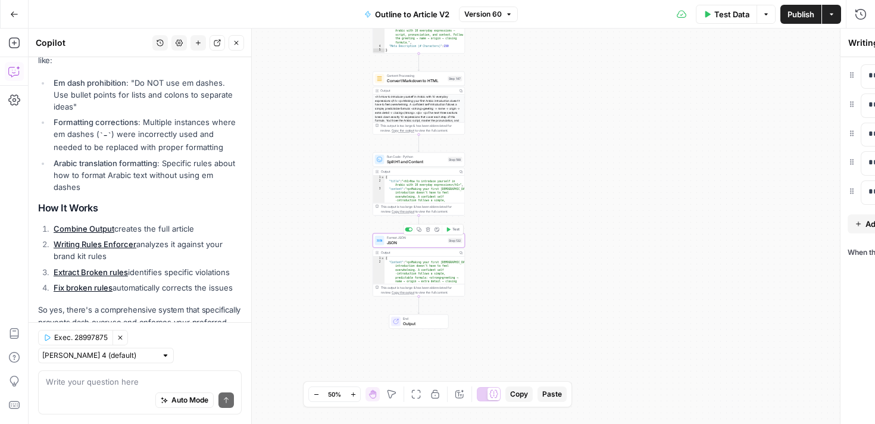
type textarea "JSON"
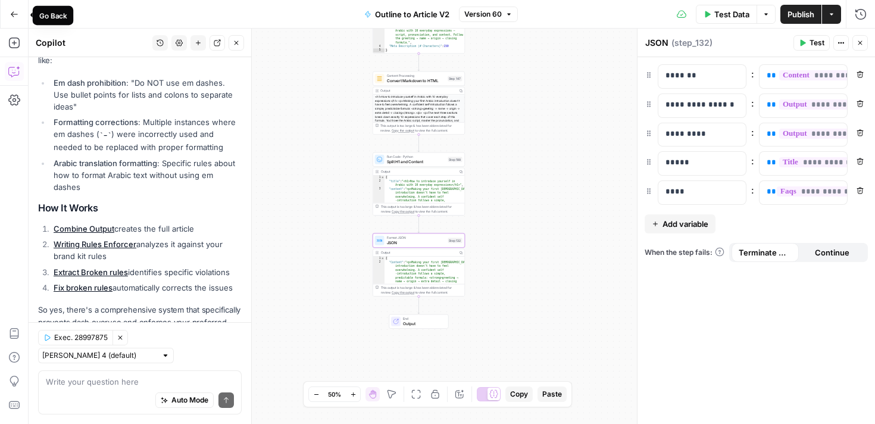
click at [16, 17] on icon "button" at bounding box center [14, 14] width 8 height 8
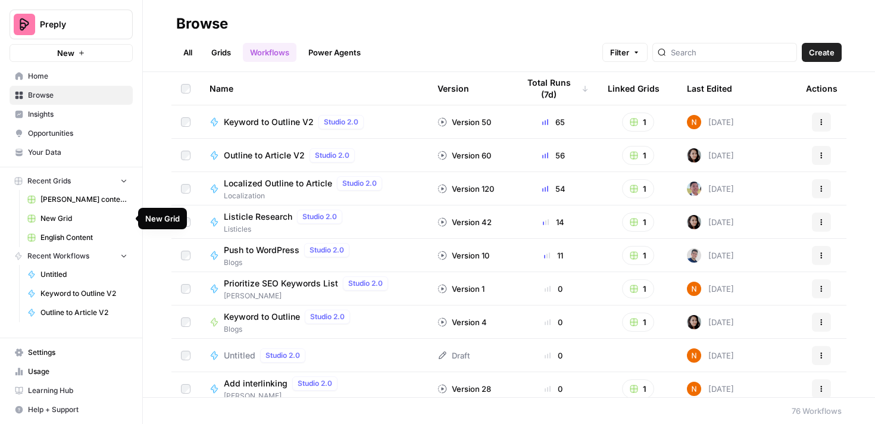
click at [65, 235] on span "English Content" at bounding box center [83, 237] width 87 height 11
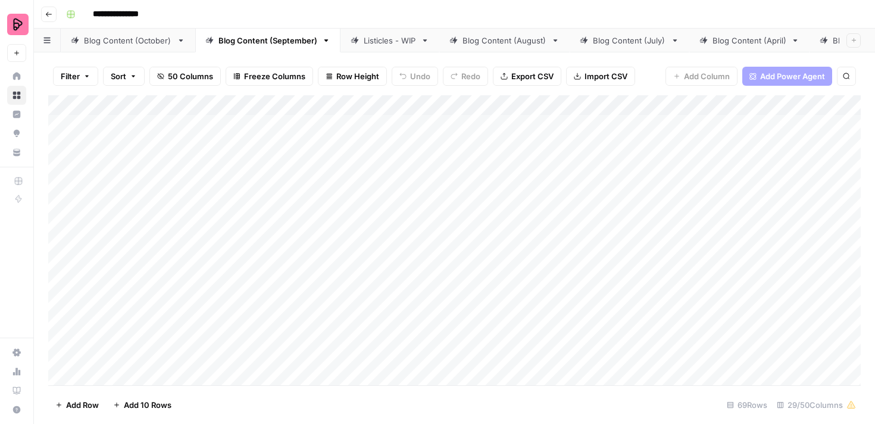
click at [719, 107] on div "Add Column" at bounding box center [454, 240] width 812 height 290
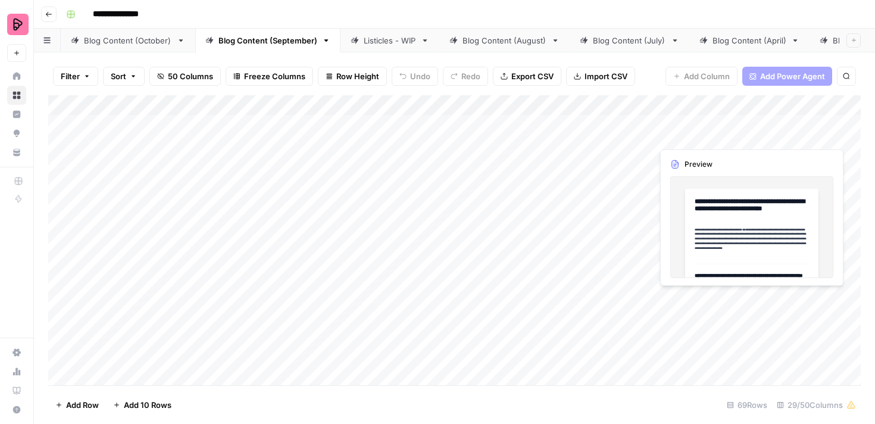
click at [787, 132] on div "Add Column" at bounding box center [454, 240] width 812 height 290
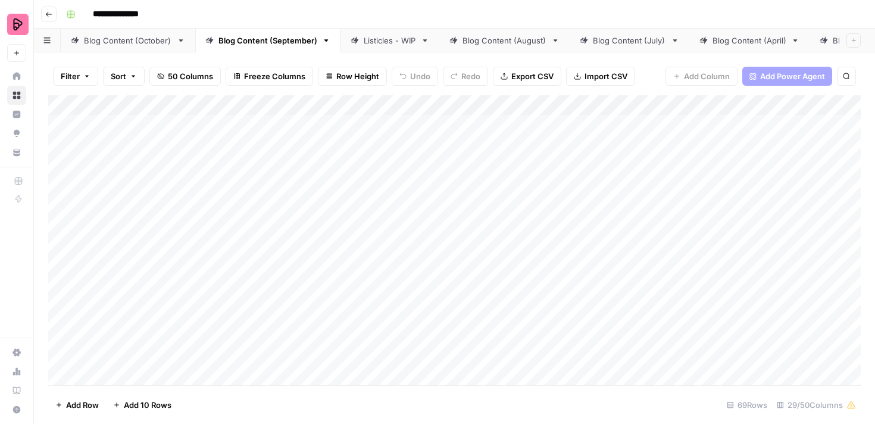
click at [775, 107] on div "Add Column" at bounding box center [454, 240] width 812 height 290
click at [775, 107] on div at bounding box center [797, 107] width 108 height 24
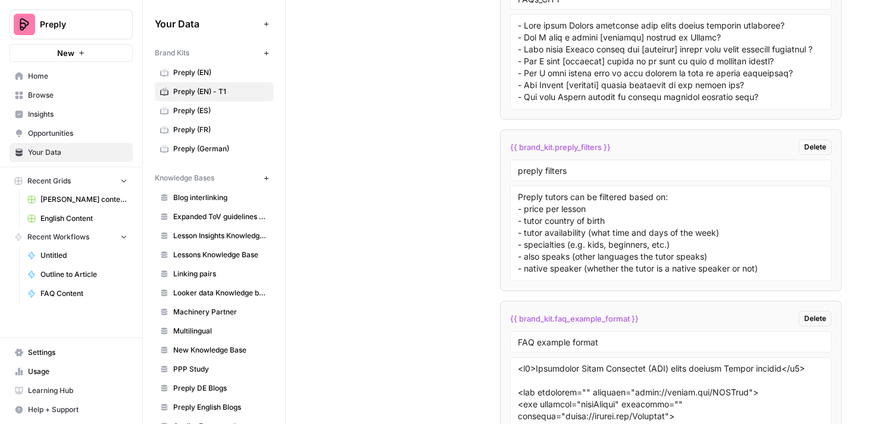
scroll to position [2644, 0]
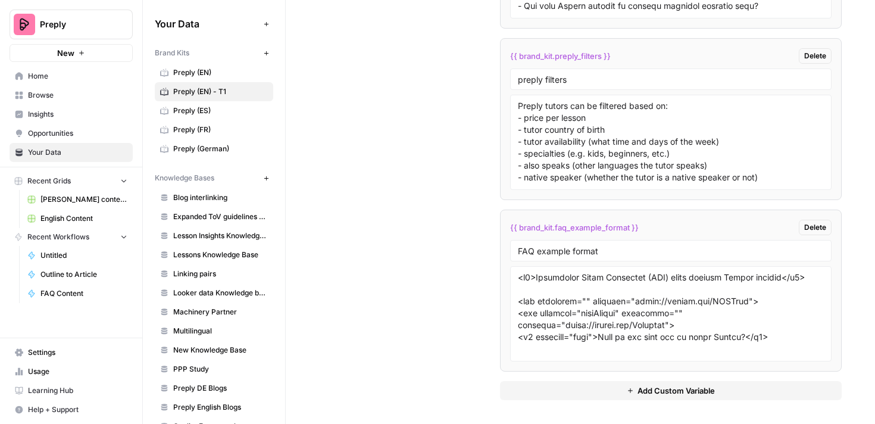
click at [637, 390] on span "Add Custom Variable" at bounding box center [675, 390] width 77 height 12
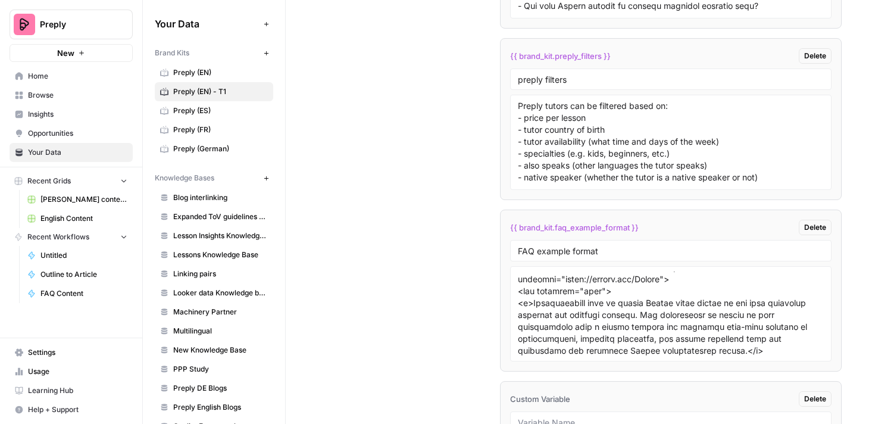
scroll to position [108, 0]
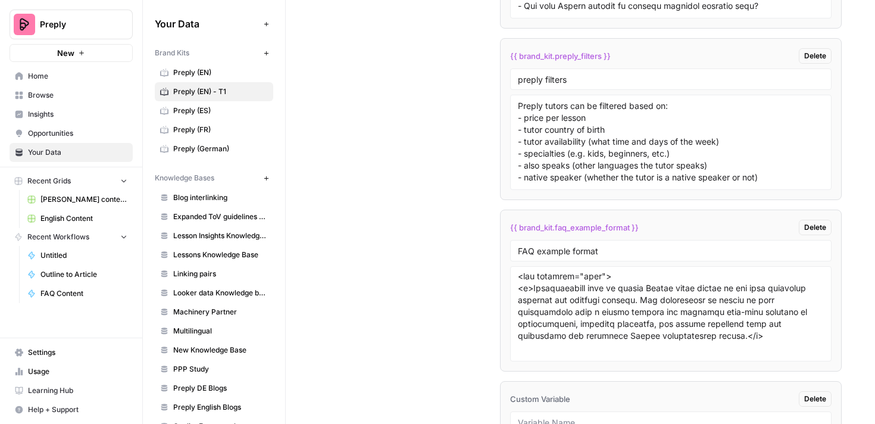
click at [542, 419] on input "text" at bounding box center [671, 422] width 306 height 11
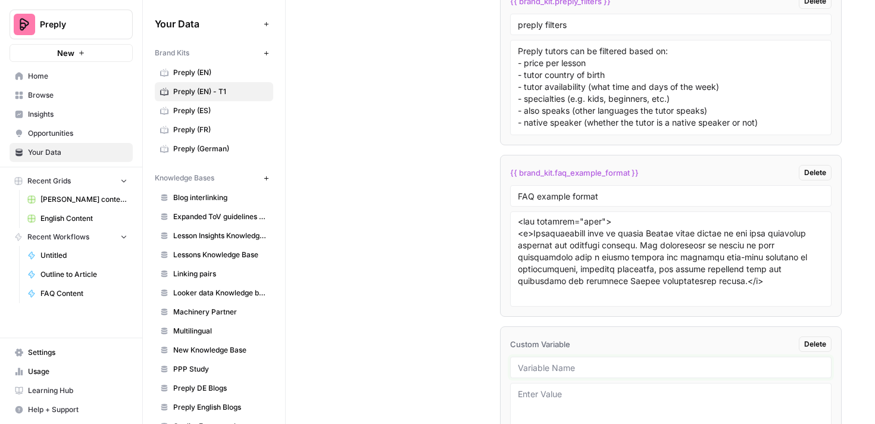
scroll to position [2721, 0]
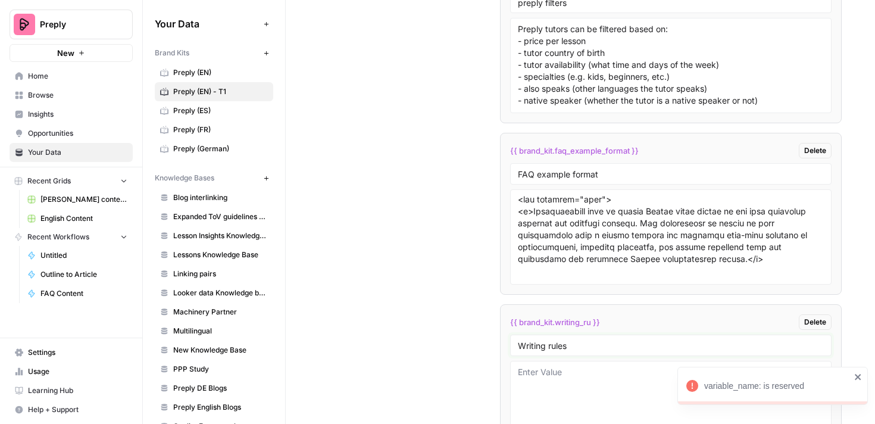
type input "Writing rules"
click at [568, 371] on textarea at bounding box center [671, 408] width 306 height 85
paste textarea "## Format Requirements ### Headers and Structure 1. Use sentence case for all h…"
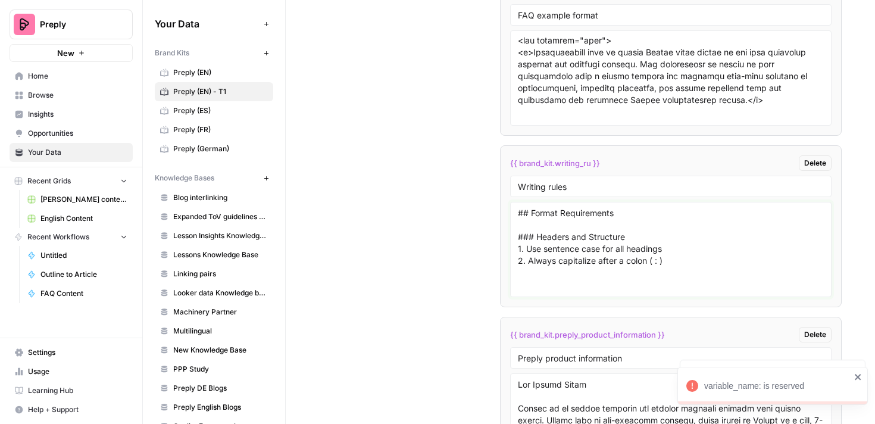
scroll to position [2879, 0]
type textarea "## Format Requirements ### Headers and Structure 1. Use sentence case for all h…"
click at [857, 380] on icon "close" at bounding box center [858, 377] width 8 height 10
click at [859, 333] on div "**********" at bounding box center [437, 212] width 875 height 424
click at [627, 193] on div "Writing rules" at bounding box center [671, 187] width 322 height 21
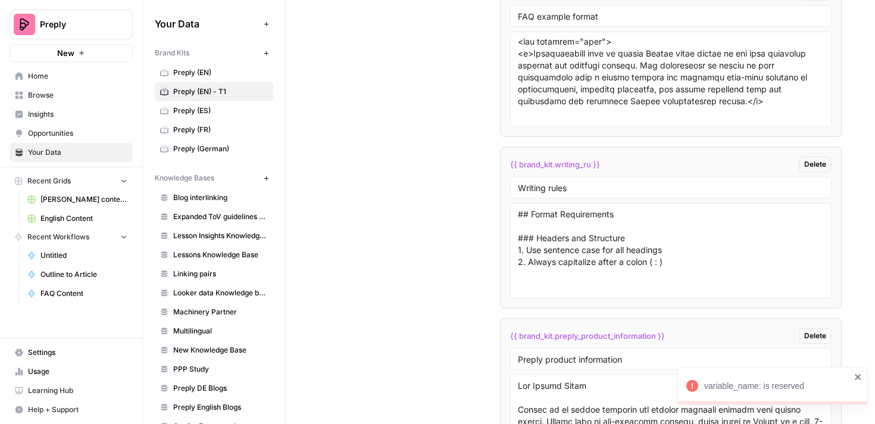
click at [627, 193] on div "Writing rules" at bounding box center [671, 187] width 322 height 21
click at [600, 185] on input "Writing rules" at bounding box center [671, 187] width 306 height 11
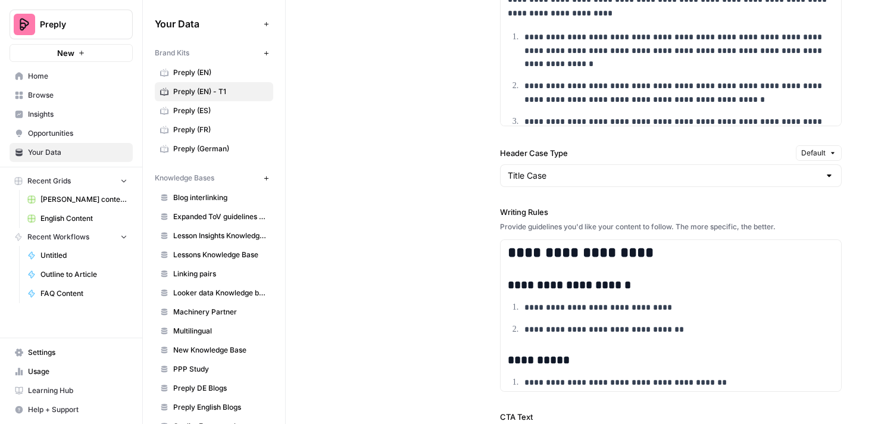
scroll to position [2854, 0]
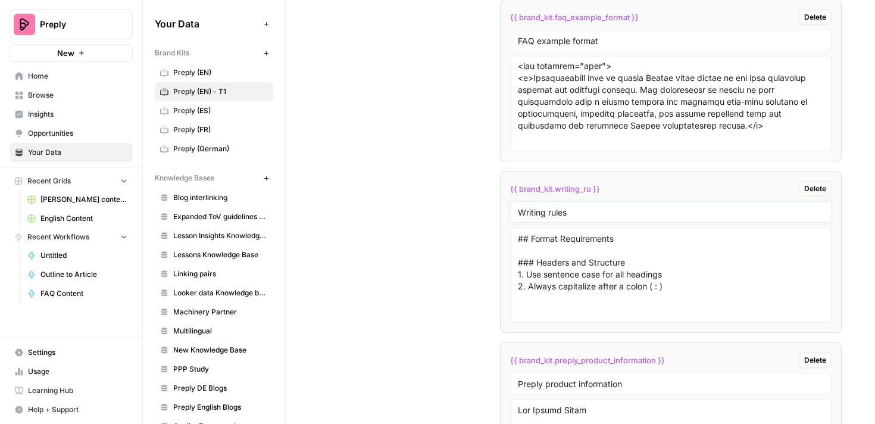
click at [587, 213] on input "Writing rules" at bounding box center [671, 212] width 306 height 11
click at [521, 210] on input "Writing rules" at bounding box center [671, 212] width 306 height 11
click at [533, 217] on input "T1 Writing rules" at bounding box center [671, 212] width 306 height 11
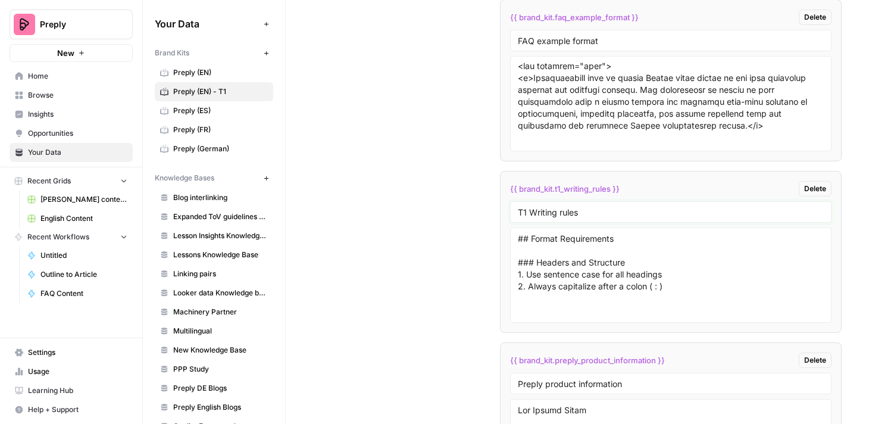
click at [536, 209] on input "T1 Writing rules" at bounding box center [671, 212] width 306 height 11
type input "T1 writing rules"
click at [671, 292] on textarea "## Format Requirements ### Headers and Structure 1. Use sentence case for all h…" at bounding box center [671, 275] width 306 height 85
paste textarea "### Paragraphs 1. Use double quotation marks (" ") for all quotes 2. Structure …"
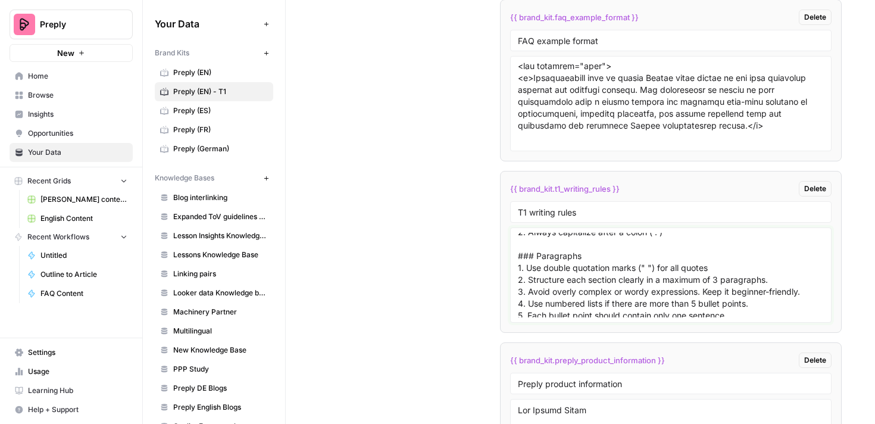
scroll to position [58, 0]
click at [717, 277] on textarea "## Format Requirements ### Headers and Structure 1. Use sentence case for all h…" at bounding box center [671, 275] width 306 height 85
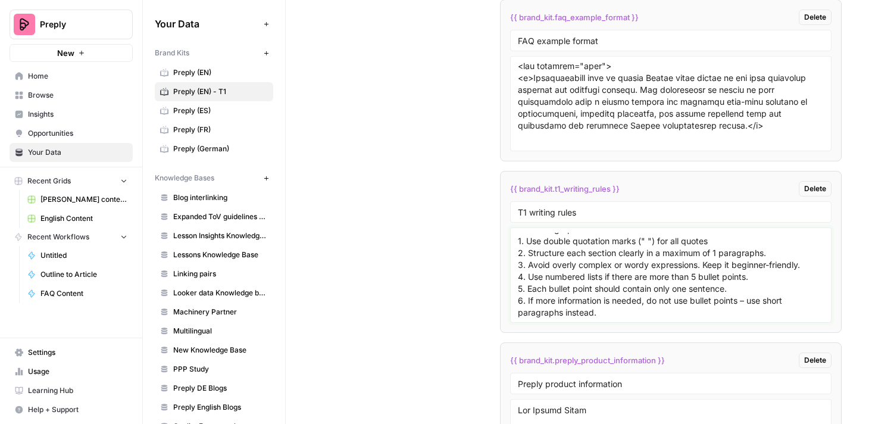
scroll to position [82, 0]
click at [764, 251] on textarea "## Format Requirements ### Headers and Structure 1. Use sentence case for all h…" at bounding box center [671, 275] width 306 height 85
click at [769, 252] on textarea "## Format Requirements ### Headers and Structure 1. Use sentence case for all h…" at bounding box center [671, 275] width 306 height 85
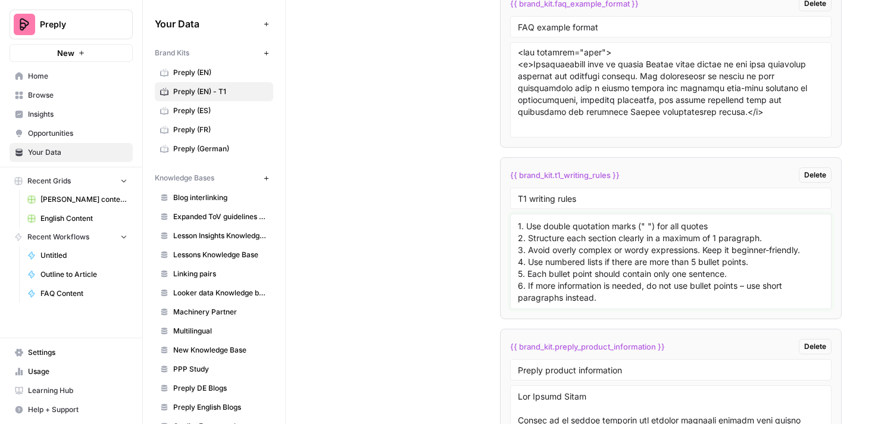
scroll to position [2867, 0]
drag, startPoint x: 753, startPoint y: 264, endPoint x: 527, endPoint y: 261, distance: 226.7
click at [527, 261] on textarea "## Format Requirements ### Headers and Structure 1. Use sentence case for all h…" at bounding box center [671, 262] width 306 height 85
drag, startPoint x: 733, startPoint y: 276, endPoint x: 509, endPoint y: 274, distance: 223.2
click at [510, 274] on div "## Format Requirements ### Headers and Structure 1. Use sentence case for all h…" at bounding box center [671, 262] width 322 height 95
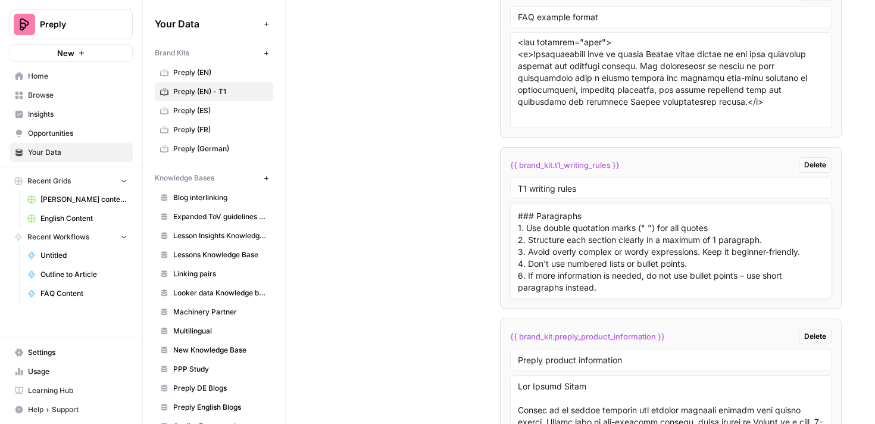
scroll to position [2879, 0]
click at [602, 286] on textarea "## Format Requirements ### Headers and Structure 1. Use sentence case for all h…" at bounding box center [671, 250] width 306 height 85
drag, startPoint x: 602, startPoint y: 286, endPoint x: 497, endPoint y: 276, distance: 105.8
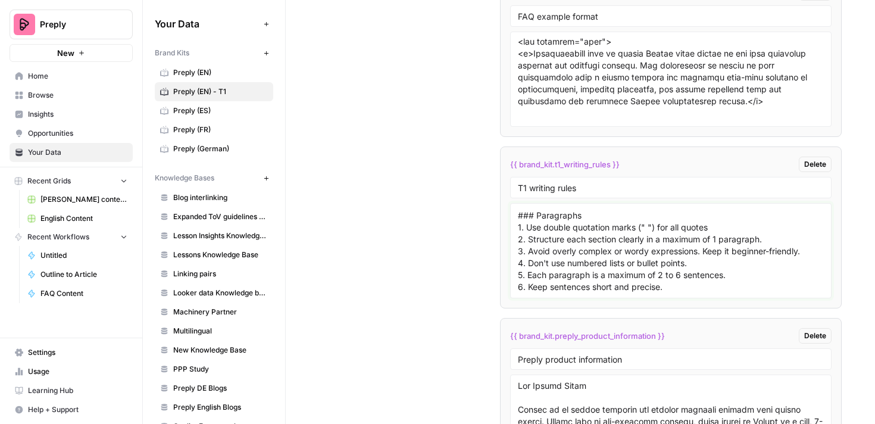
paste textarea "### Punctuation 1. Always begin lists with colons 2. Always capitalize after a …"
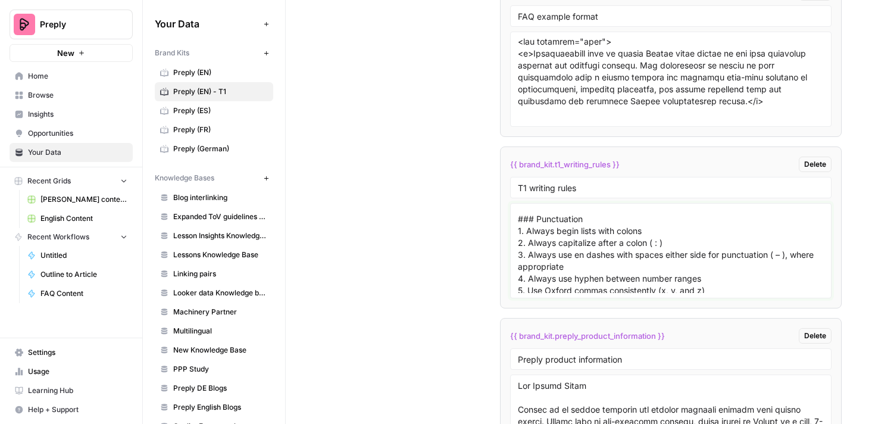
scroll to position [162, 0]
click at [656, 231] on textarea "## Format Requirements ### Headers and Structure 1. Use sentence case for all h…" at bounding box center [671, 250] width 306 height 85
drag, startPoint x: 659, startPoint y: 231, endPoint x: 628, endPoint y: 231, distance: 31.5
click at [628, 231] on textarea "## Format Requirements ### Headers and Structure 1. Use sentence case for all h…" at bounding box center [671, 250] width 306 height 85
click at [663, 239] on textarea "## Format Requirements ### Headers and Structure 1. Use sentence case for all h…" at bounding box center [671, 250] width 306 height 85
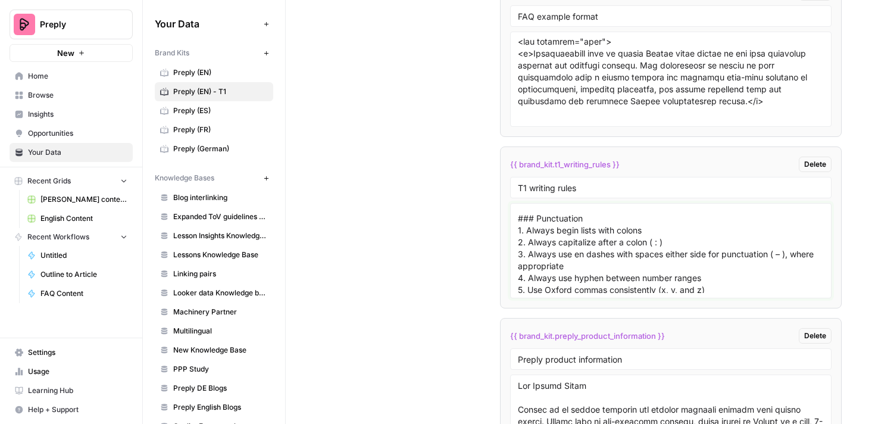
scroll to position [185, 0]
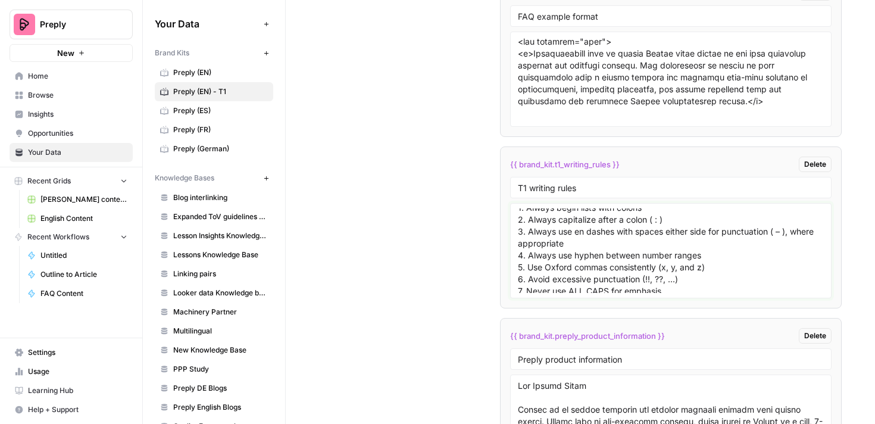
click at [589, 242] on textarea "## Format Requirements ### Headers and Structure 1. Use sentence case for all h…" at bounding box center [671, 250] width 306 height 85
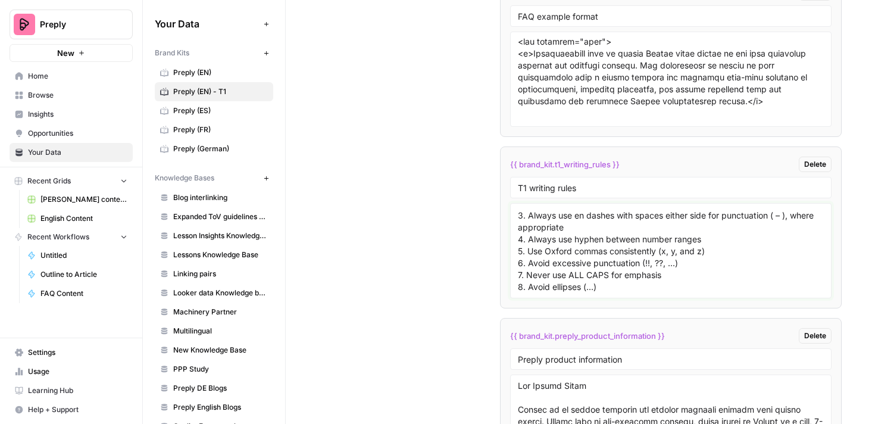
scroll to position [205, 0]
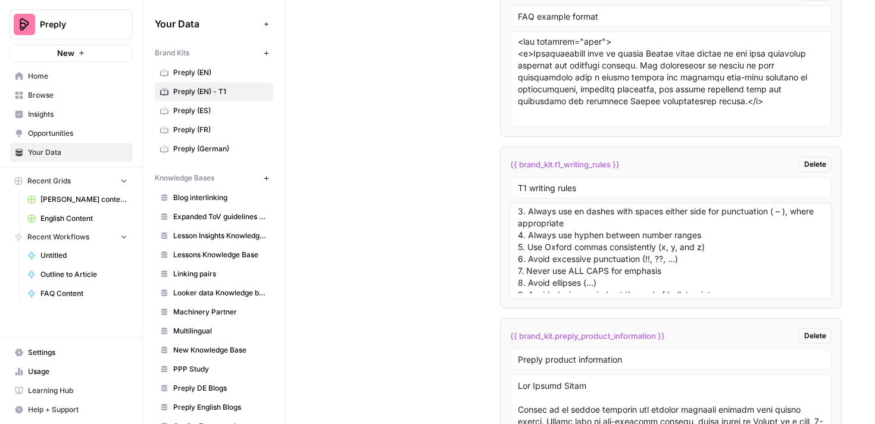
click at [703, 236] on textarea "## Format Requirements ### Headers and Structure 1. Use sentence case for all h…" at bounding box center [671, 250] width 306 height 85
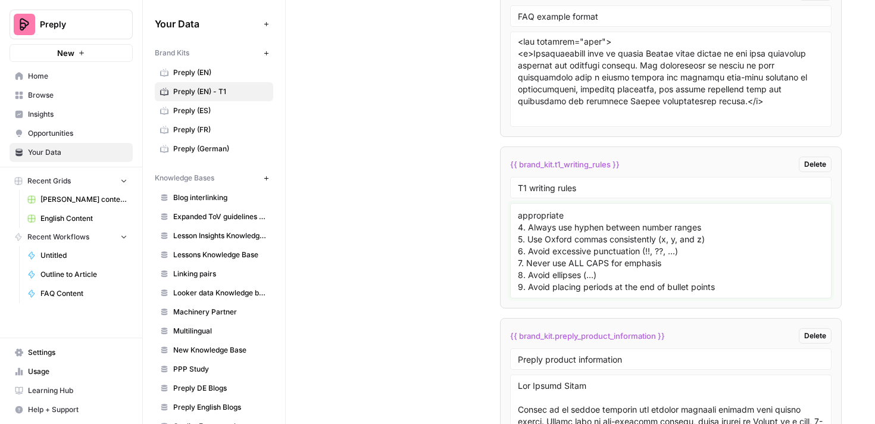
click at [697, 253] on textarea "## Format Requirements ### Headers and Structure 1. Use sentence case for all h…" at bounding box center [671, 250] width 306 height 85
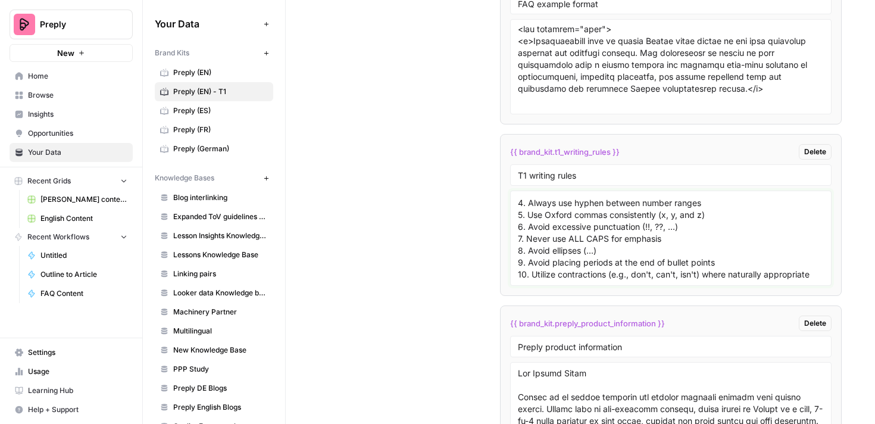
scroll to position [2896, 0]
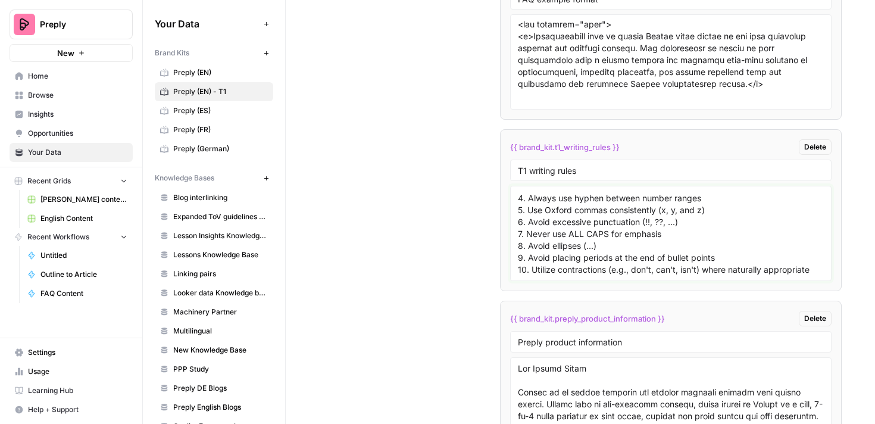
click at [670, 234] on textarea "## Format Requirements ### Headers and Structure 1. Use sentence case for all h…" at bounding box center [671, 233] width 306 height 85
click at [622, 240] on textarea "## Format Requirements ### Headers and Structure 1. Use sentence case for all h…" at bounding box center [671, 233] width 306 height 85
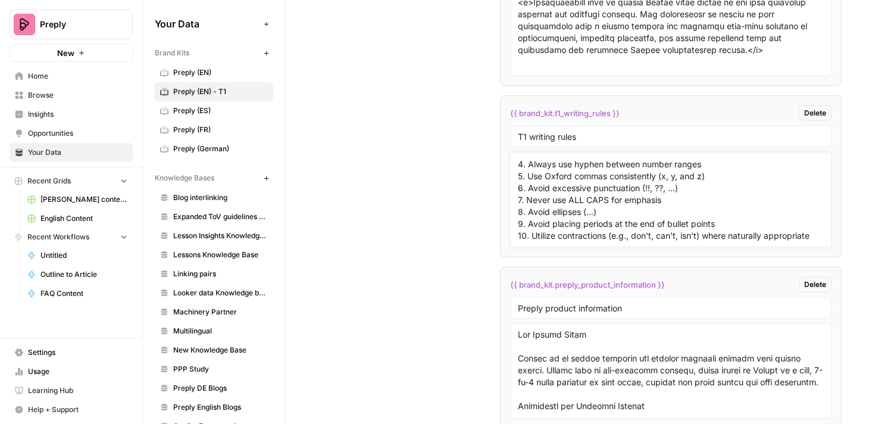
scroll to position [2931, 0]
click at [826, 231] on div "## Format Requirements ### Headers and Structure 1. Use sentence case for all h…" at bounding box center [671, 197] width 322 height 95
click at [818, 236] on textarea "## Format Requirements ### Headers and Structure 1. Use sentence case for all h…" at bounding box center [671, 197] width 306 height 85
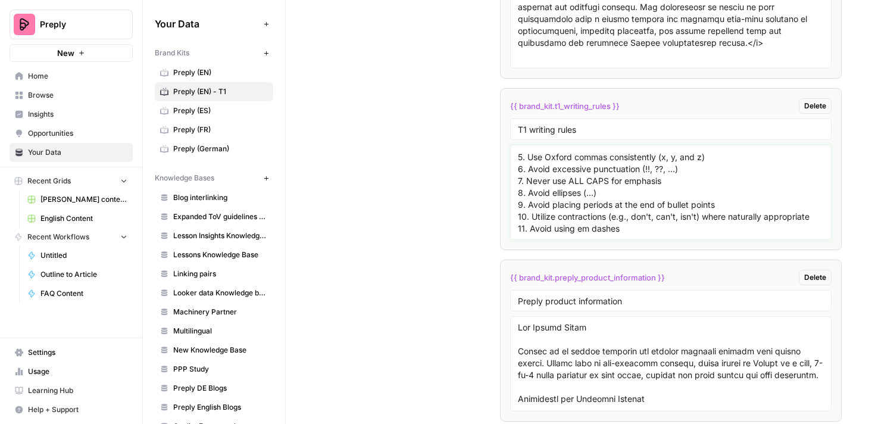
scroll to position [2964, 0]
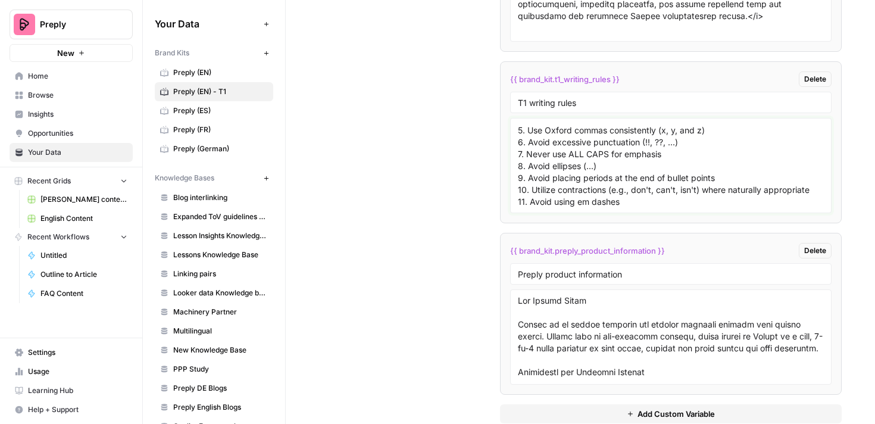
paste textarea "### Terminology and Word Choice 1. Use industry-appropriate terminology for edu…"
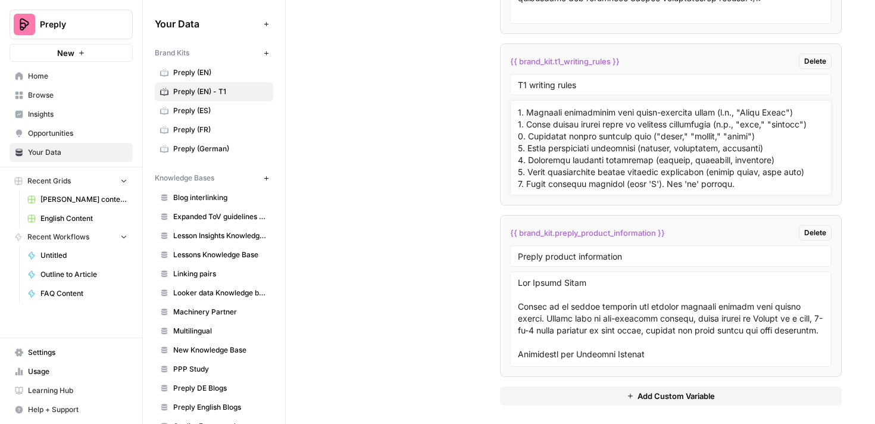
scroll to position [379, 0]
paste textarea "### Numbers, Currency, Time and Dates 1. Place $ symbol before numbers without …"
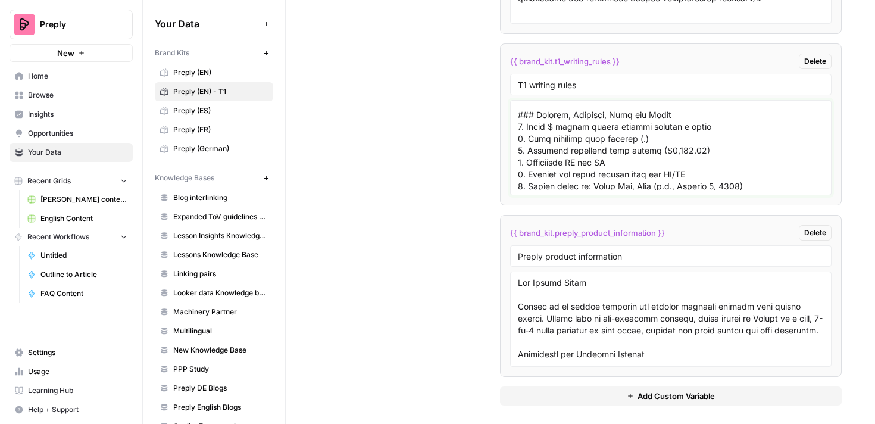
scroll to position [449, 0]
drag, startPoint x: 714, startPoint y: 151, endPoint x: 510, endPoint y: 140, distance: 203.8
click at [510, 140] on div at bounding box center [671, 147] width 322 height 95
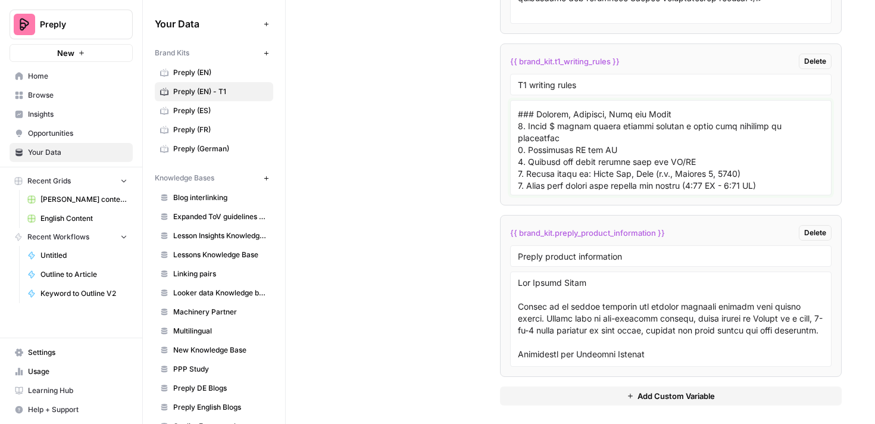
scroll to position [463, 0]
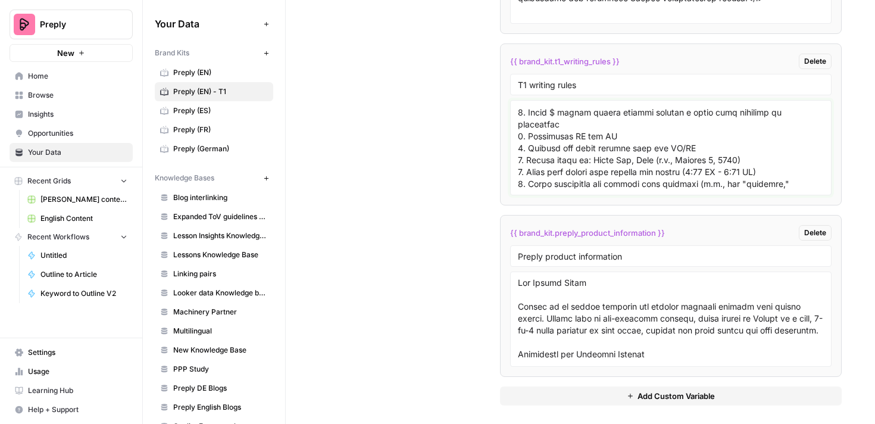
click at [619, 130] on textarea at bounding box center [671, 147] width 306 height 85
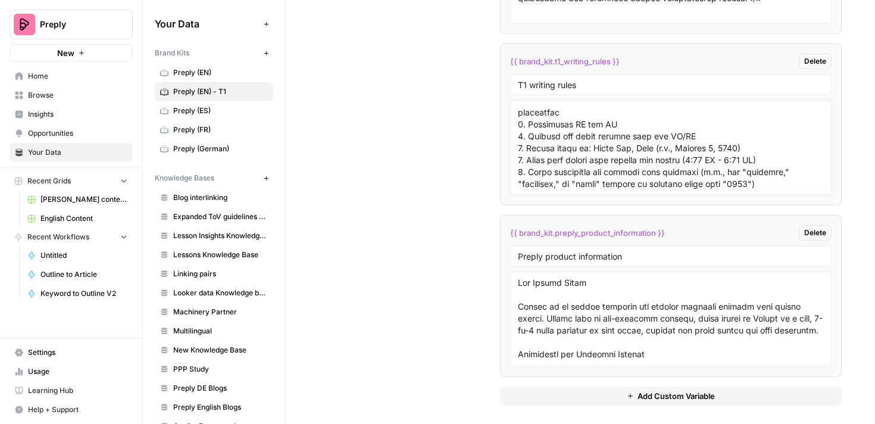
scroll to position [2987, 0]
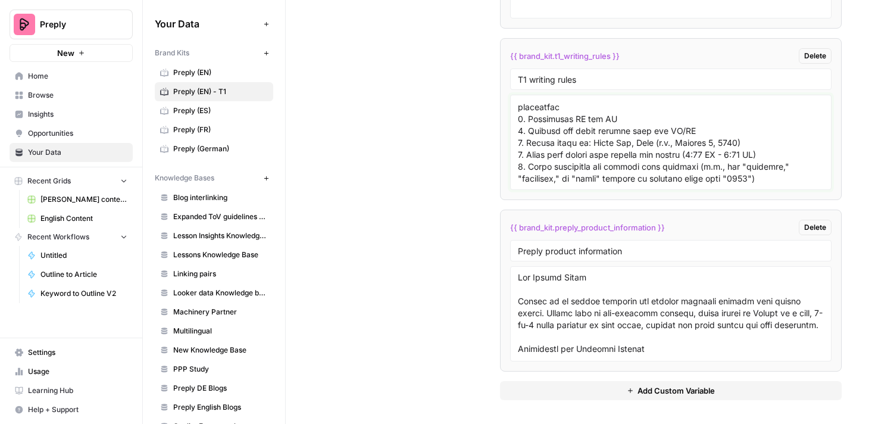
click at [765, 177] on textarea at bounding box center [671, 142] width 306 height 85
drag, startPoint x: 761, startPoint y: 178, endPoint x: 516, endPoint y: 170, distance: 244.7
click at [516, 170] on div at bounding box center [671, 142] width 322 height 95
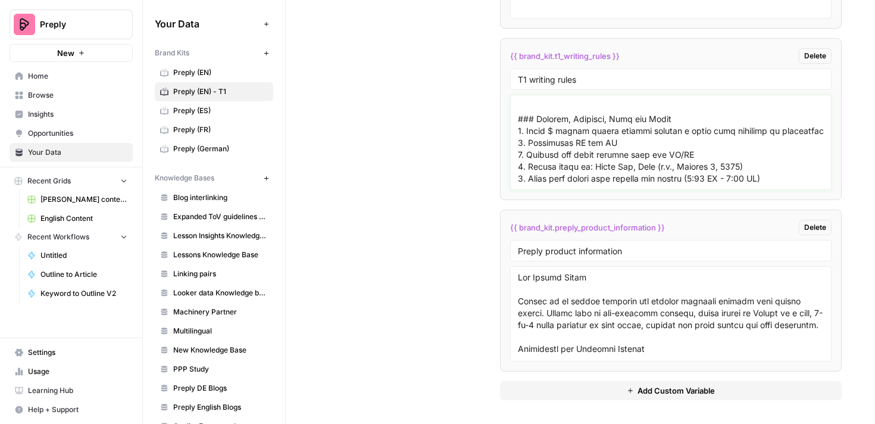
scroll to position [450, 0]
click at [521, 140] on textarea at bounding box center [671, 142] width 306 height 85
click at [521, 155] on textarea at bounding box center [671, 142] width 306 height 85
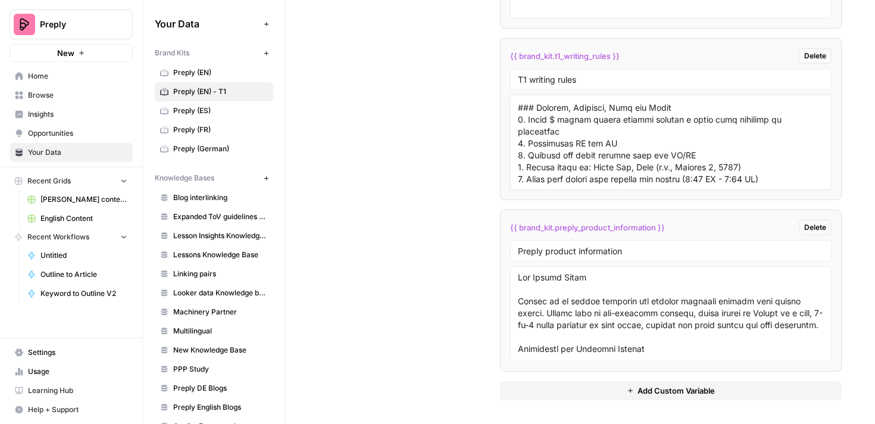
click at [523, 171] on textarea at bounding box center [671, 142] width 306 height 85
click at [520, 177] on textarea at bounding box center [671, 142] width 306 height 85
click at [784, 179] on textarea at bounding box center [671, 142] width 306 height 85
type textarea "## Format Requirements ### Headers and Structure 1. Use sentence case for all h…"
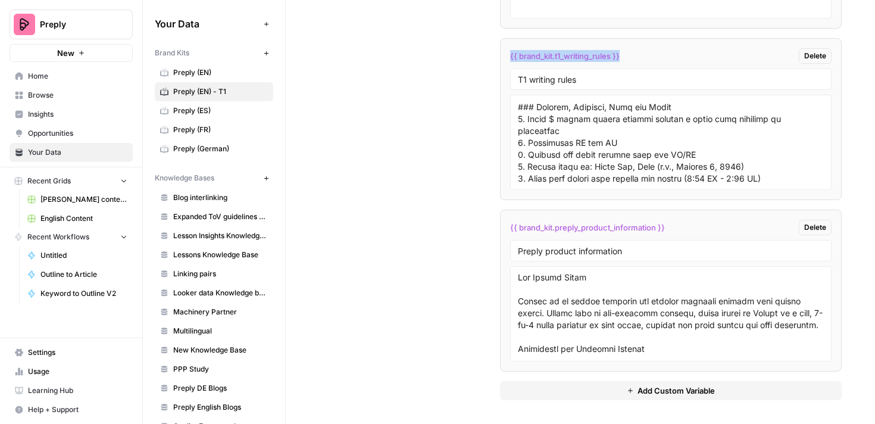
drag, startPoint x: 626, startPoint y: 54, endPoint x: 503, endPoint y: 52, distance: 122.6
click at [503, 52] on li "{{ brand_kit.t1_writing_rules }} Delete T1 writing rules" at bounding box center [671, 119] width 342 height 162
copy span "{{ brand_kit.t1_writing_rules }}"
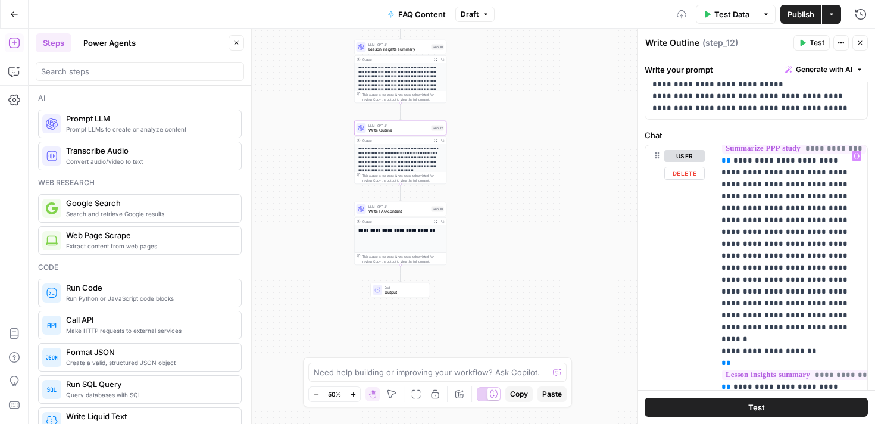
scroll to position [1401, 0]
click at [399, 214] on div "LLM · GPT-4.1 Write FAQ content Step 18 Copy step Delete step Add Note Test" at bounding box center [400, 209] width 92 height 14
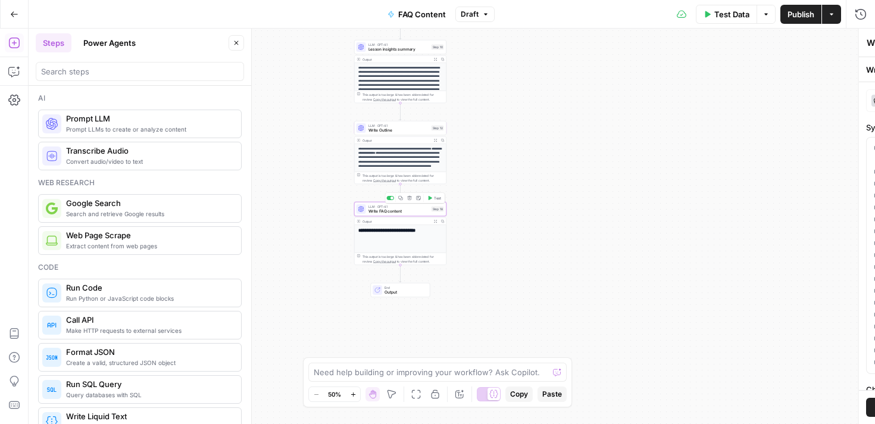
type textarea "Write FAQ content"
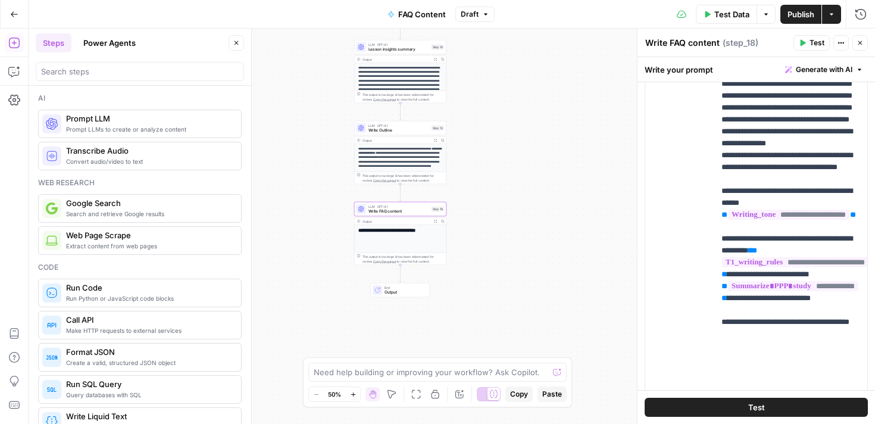
scroll to position [453, 0]
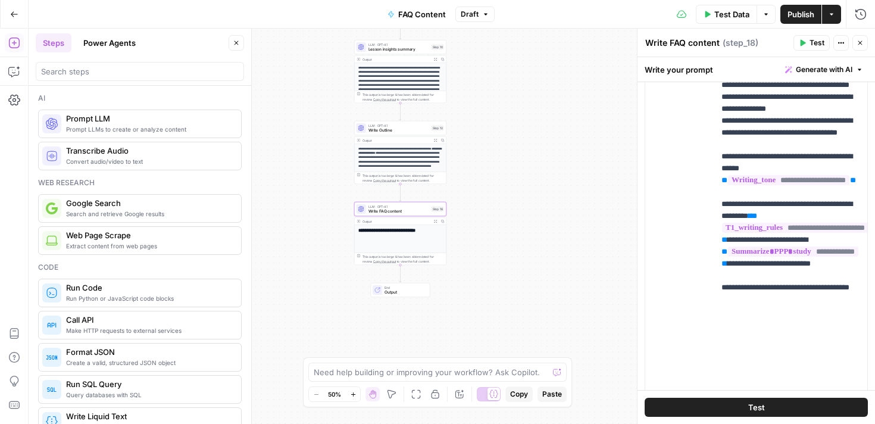
click at [802, 20] on button "Publish" at bounding box center [800, 14] width 41 height 19
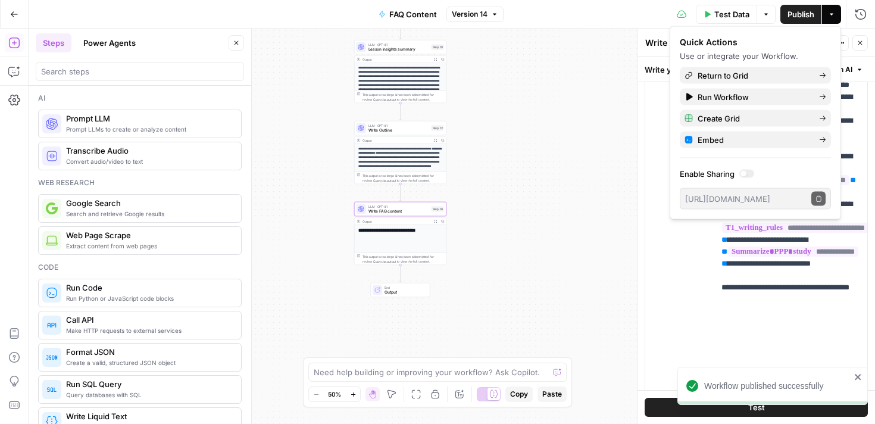
click at [725, 13] on span "Test Data" at bounding box center [731, 14] width 35 height 12
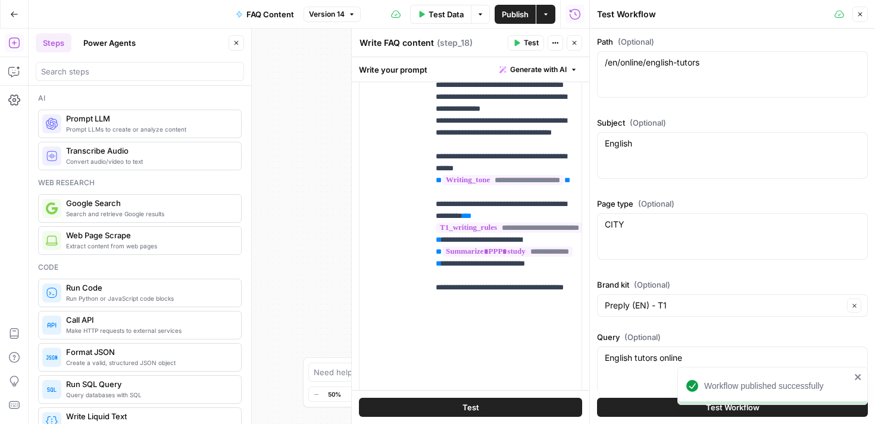
click at [867, 17] on button "Close" at bounding box center [859, 14] width 15 height 15
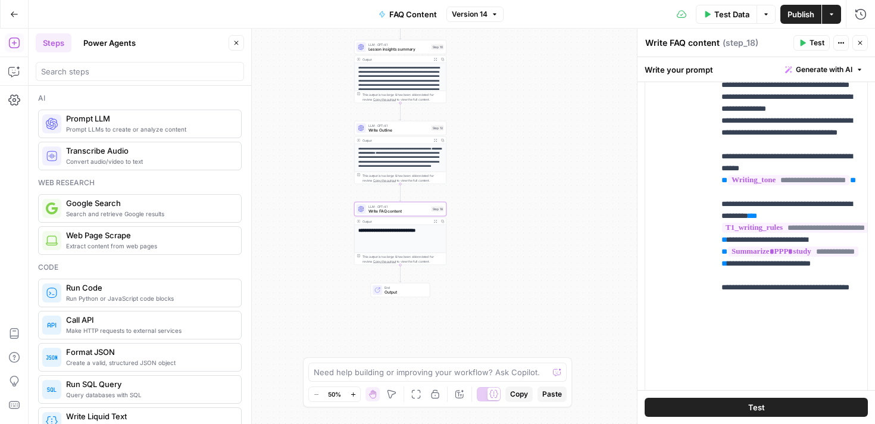
click at [401, 137] on div "Output Expand Output Copy" at bounding box center [401, 141] width 92 height 8
click at [738, 11] on span "Test Data" at bounding box center [731, 14] width 35 height 12
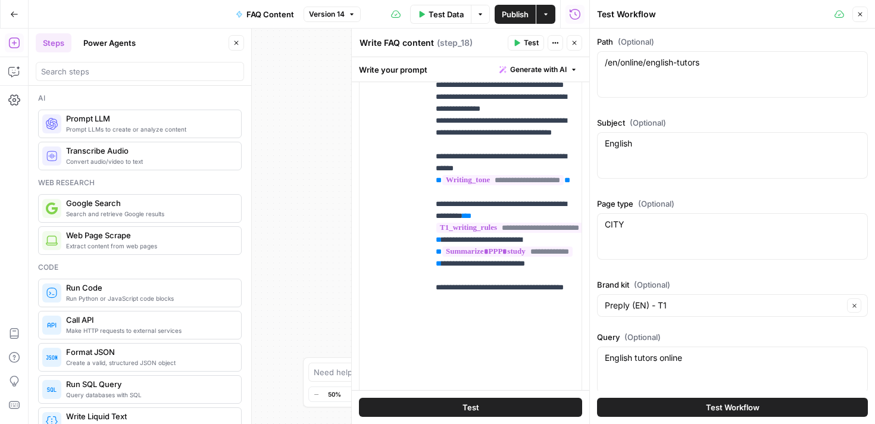
click at [730, 409] on span "Test Workflow" at bounding box center [733, 407] width 54 height 12
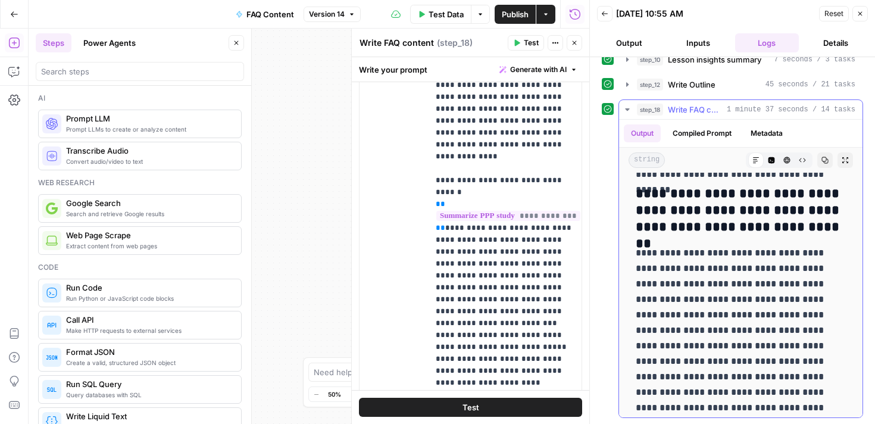
scroll to position [533, 0]
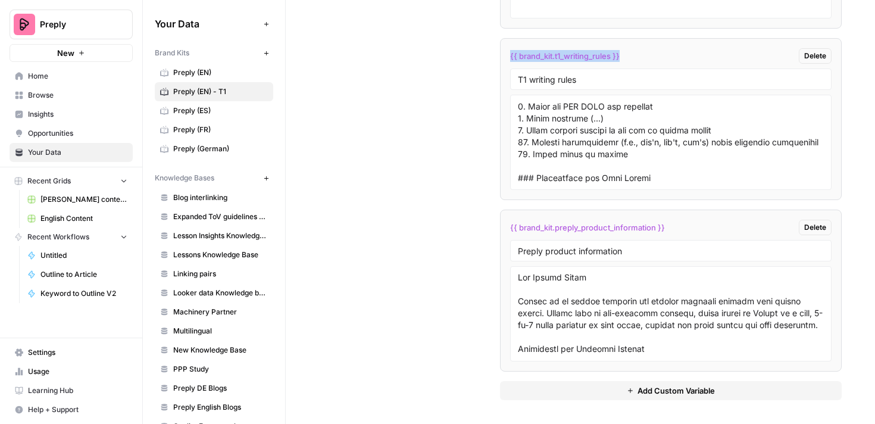
scroll to position [263, 0]
click at [629, 150] on textarea at bounding box center [671, 142] width 306 height 85
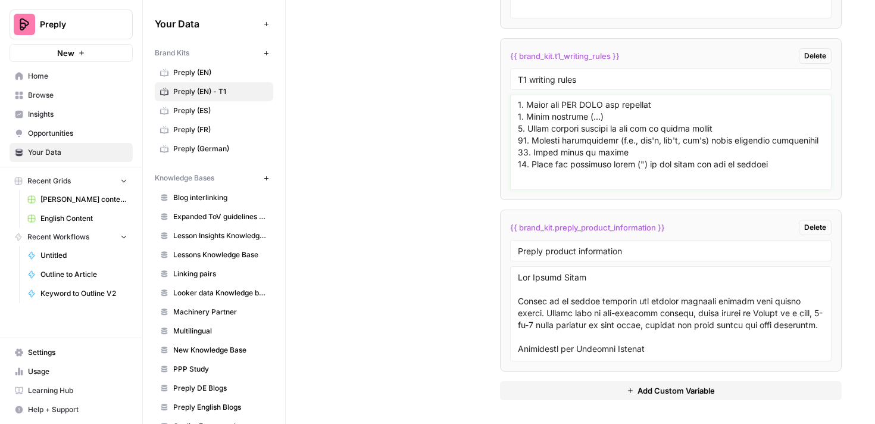
type textarea "## Loremi Dolorsitamet ### Consect adi Elitseddo 3. Eiu temporin utla etd mag a…"
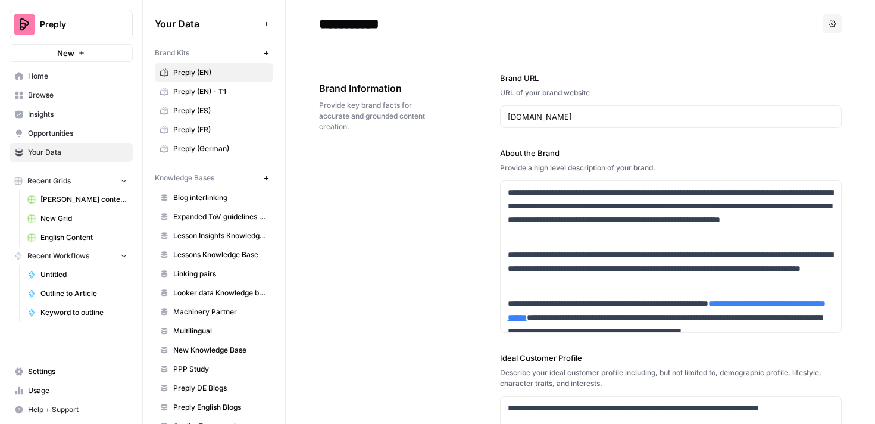
scroll to position [85, 0]
